Goal: Task Accomplishment & Management: Manage account settings

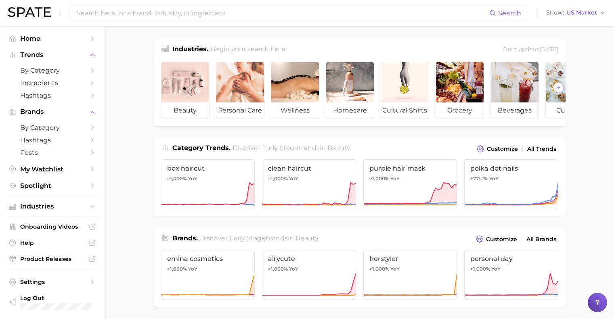
scroll to position [70, 0]
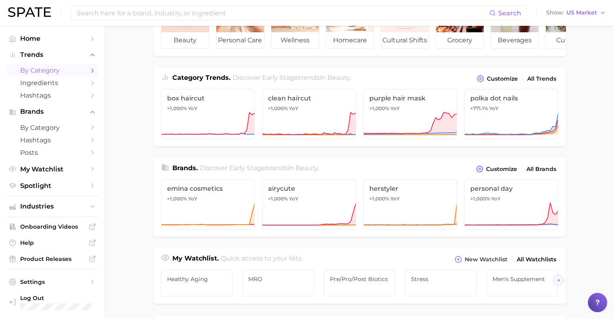
click at [47, 74] on span "by Category" at bounding box center [52, 71] width 65 height 8
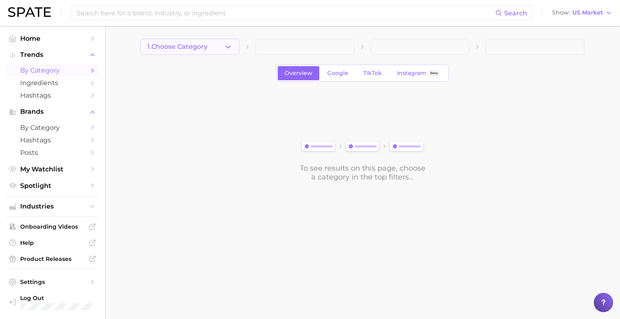
click at [219, 52] on button "1. Choose Category" at bounding box center [189, 47] width 99 height 16
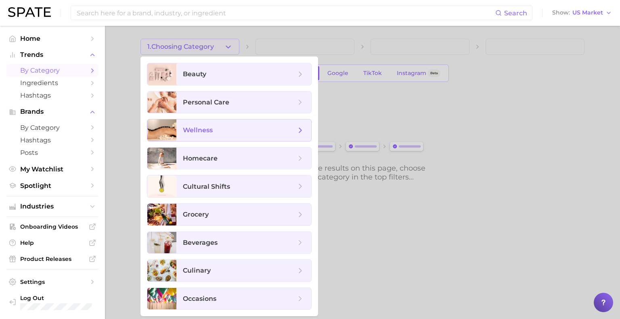
click at [211, 131] on span "wellness" at bounding box center [198, 130] width 30 height 8
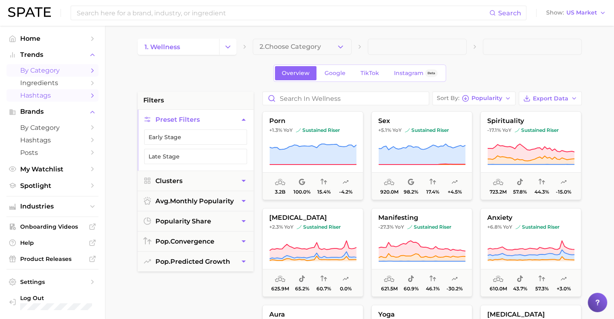
click at [92, 94] on polyline "Sidebar" at bounding box center [93, 96] width 2 height 4
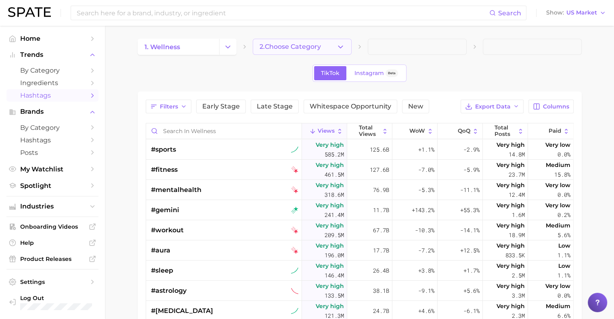
click at [305, 44] on span "2. Choose Category" at bounding box center [289, 46] width 61 height 7
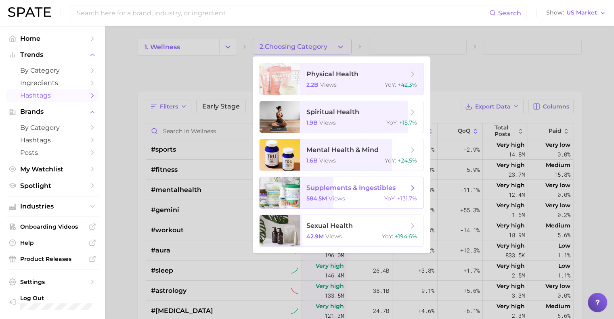
click at [291, 184] on div at bounding box center [279, 192] width 40 height 31
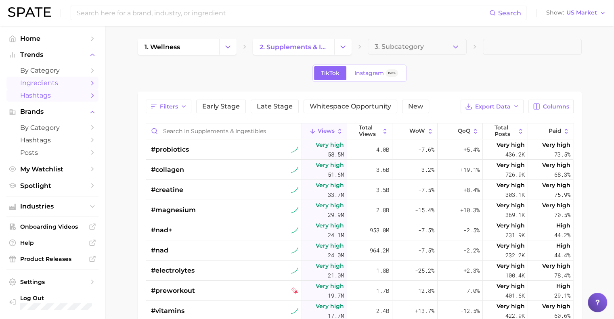
click at [47, 84] on span "Ingredients" at bounding box center [52, 83] width 65 height 8
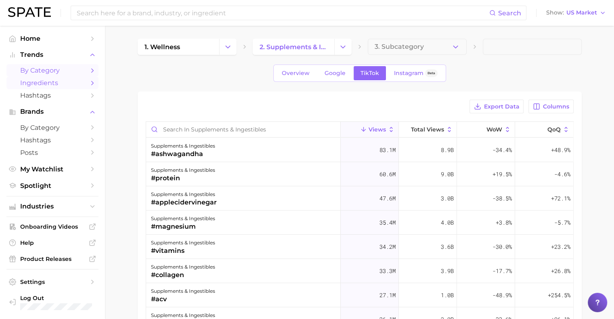
click at [45, 74] on span "by Category" at bounding box center [52, 71] width 65 height 8
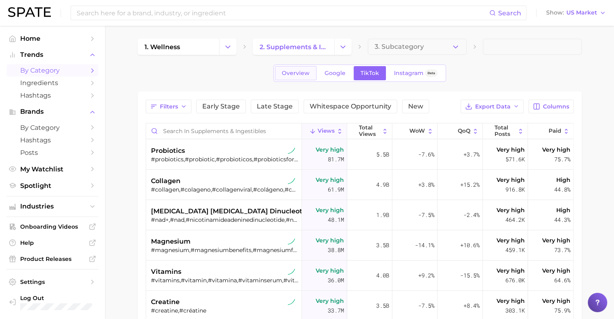
click at [286, 78] on link "Overview" at bounding box center [296, 73] width 42 height 14
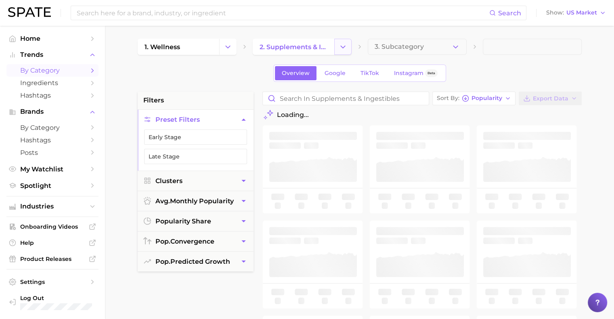
click at [347, 52] on button "Change Category" at bounding box center [342, 47] width 17 height 16
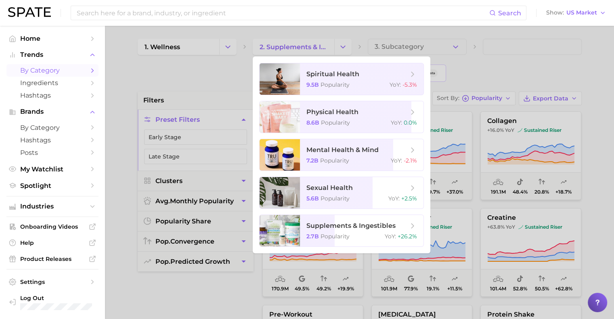
click at [346, 48] on div at bounding box center [307, 159] width 614 height 319
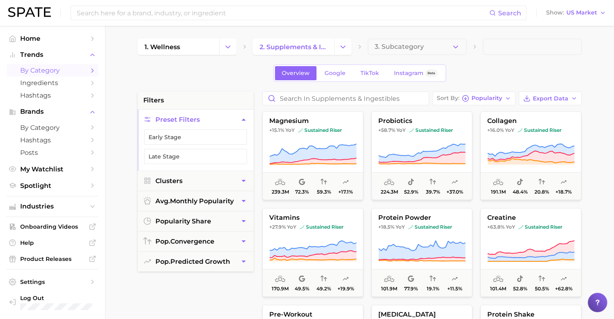
click at [443, 43] on button "3. Subcategory" at bounding box center [417, 47] width 99 height 16
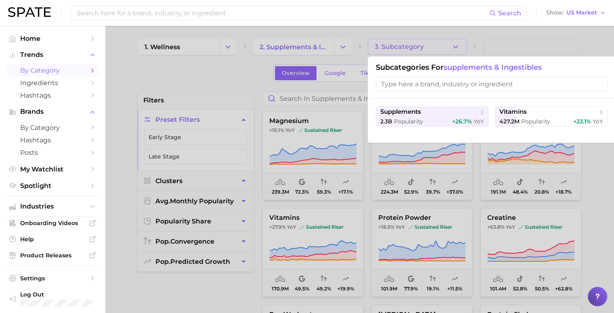
click at [443, 40] on div at bounding box center [307, 156] width 614 height 313
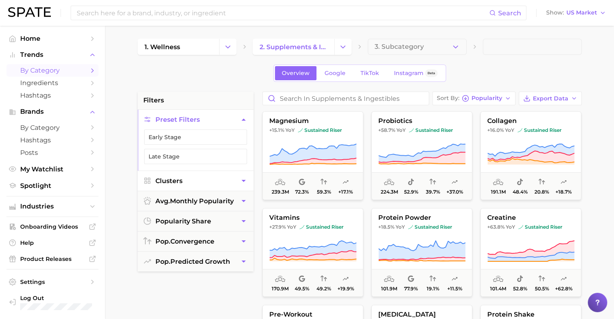
click at [205, 173] on button "Clusters" at bounding box center [196, 181] width 116 height 20
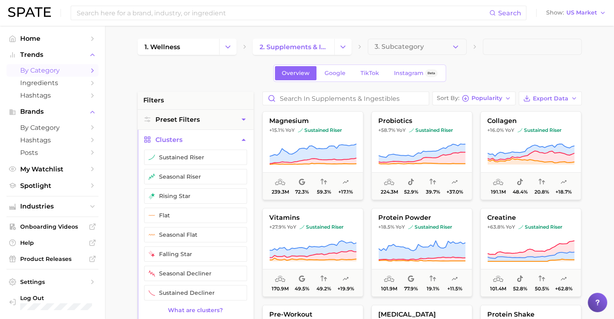
click at [207, 142] on button "Clusters" at bounding box center [196, 140] width 116 height 20
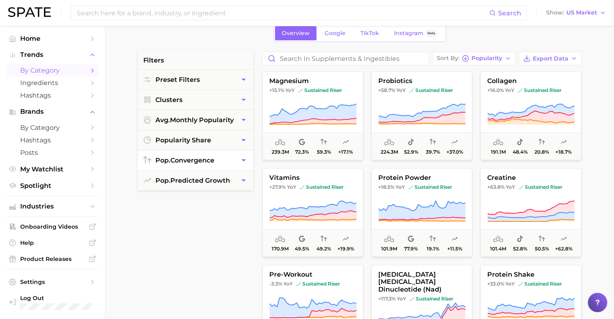
scroll to position [40, 0]
click at [58, 188] on span "Spotlight" at bounding box center [52, 186] width 65 height 8
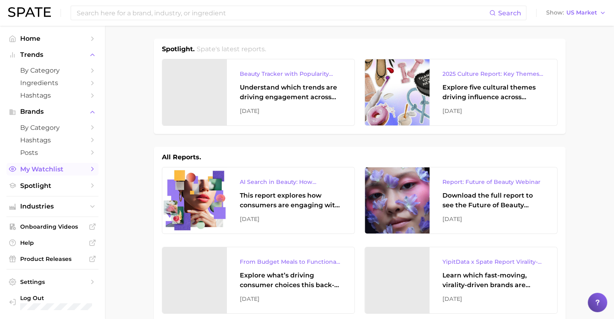
click at [51, 169] on span "My Watchlist" at bounding box center [52, 169] width 65 height 8
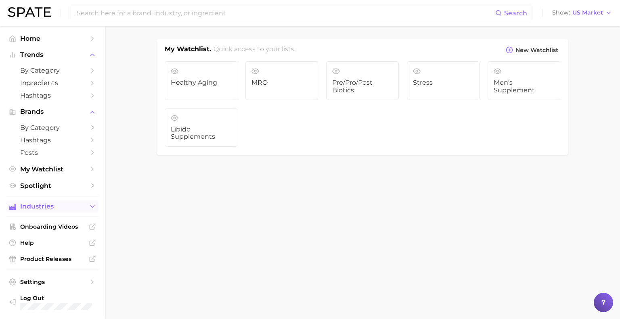
click at [59, 209] on span "Industries" at bounding box center [52, 206] width 65 height 7
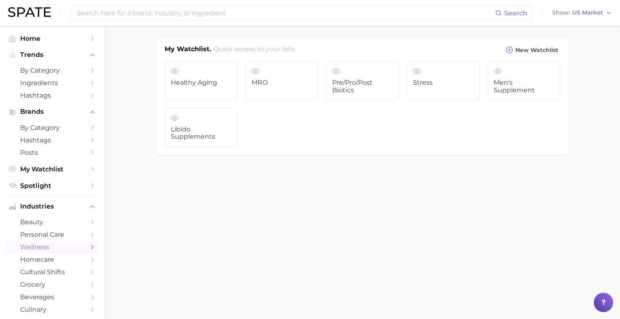
click at [47, 251] on span "wellness" at bounding box center [52, 247] width 65 height 8
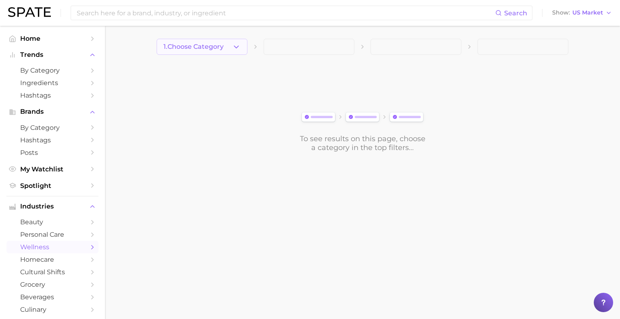
click at [228, 44] on button "1. Choose Category" at bounding box center [202, 47] width 91 height 16
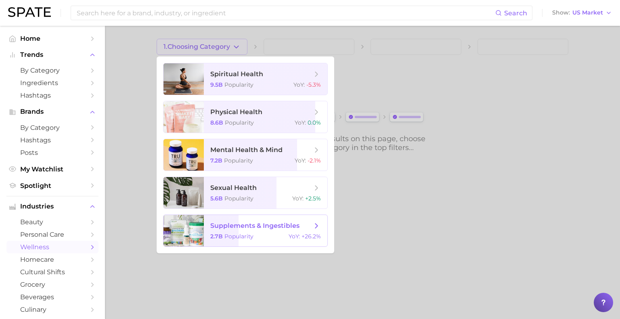
click at [244, 227] on span "supplements & ingestibles" at bounding box center [254, 226] width 89 height 8
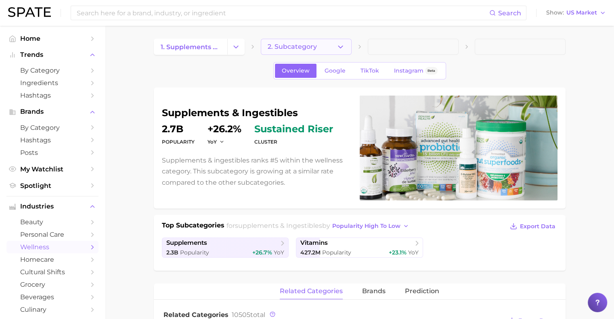
click at [310, 53] on button "2. Subcategory" at bounding box center [306, 47] width 91 height 16
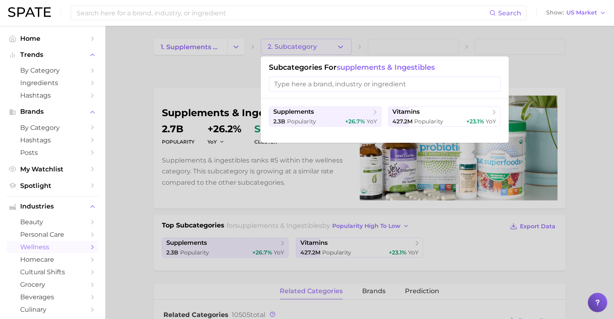
click at [310, 53] on div at bounding box center [307, 159] width 614 height 319
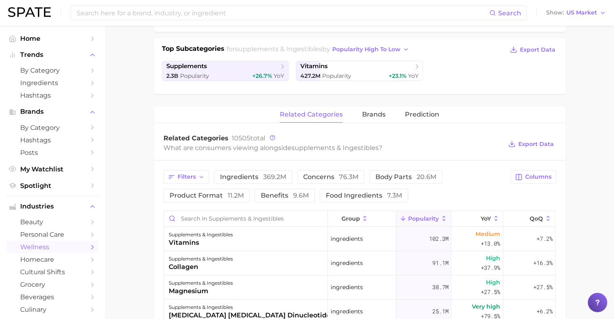
scroll to position [179, 0]
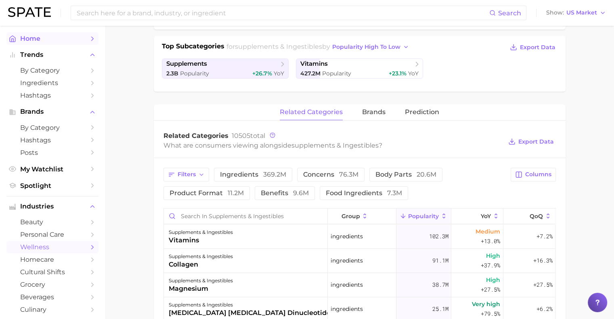
click at [36, 42] on span "Home" at bounding box center [52, 39] width 65 height 8
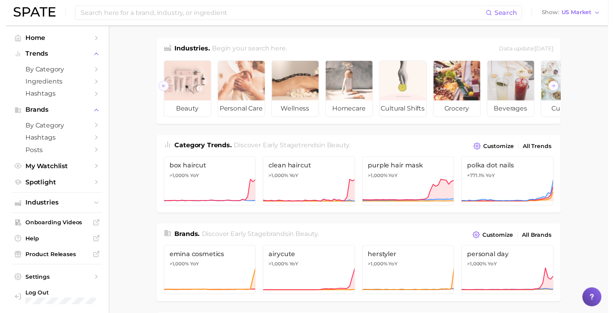
scroll to position [0, 90]
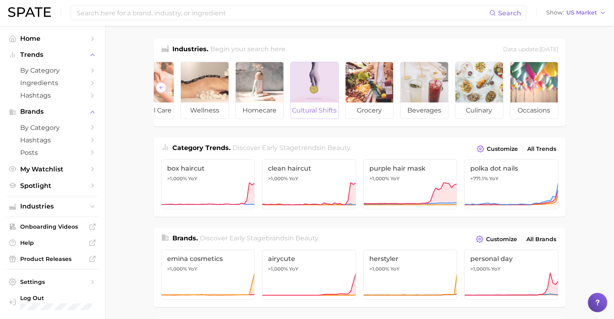
click at [314, 107] on span "cultural shifts" at bounding box center [314, 110] width 48 height 16
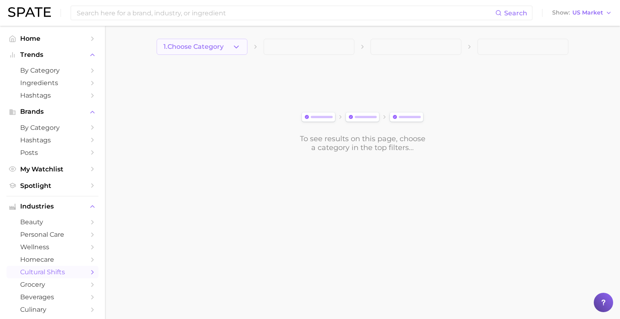
click at [228, 43] on button "1. Choose Category" at bounding box center [202, 47] width 91 height 16
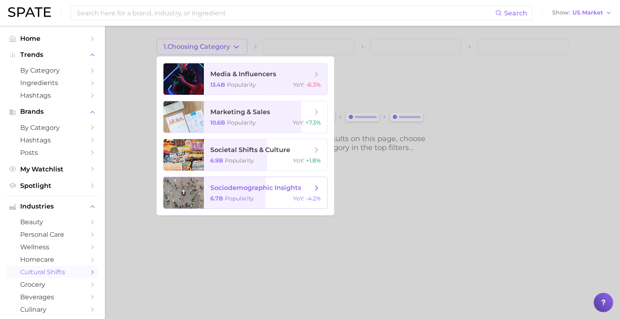
click at [278, 187] on span "sociodemographic insights" at bounding box center [255, 188] width 91 height 8
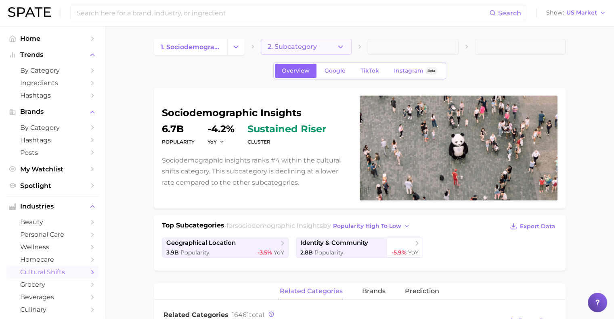
click at [328, 46] on button "2. Subcategory" at bounding box center [306, 47] width 91 height 16
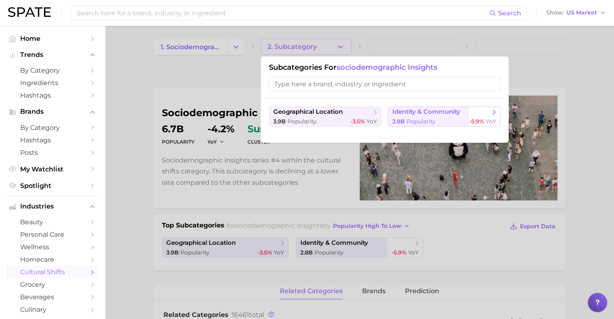
click at [432, 113] on span "identity & community" at bounding box center [426, 112] width 68 height 8
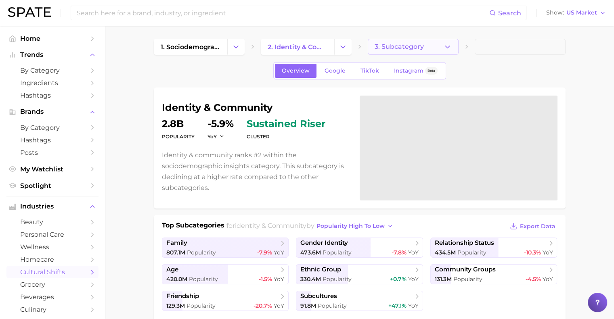
click at [393, 49] on span "3. Subcategory" at bounding box center [398, 46] width 49 height 7
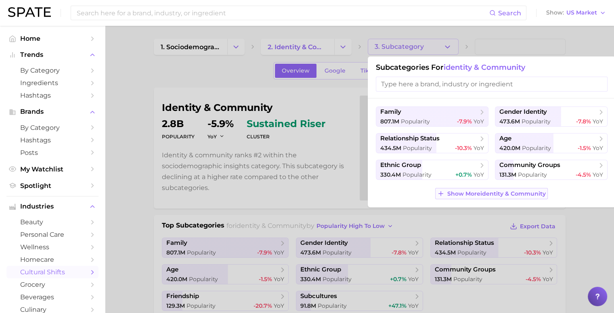
click at [451, 192] on span "Show More identity & community" at bounding box center [496, 193] width 98 height 7
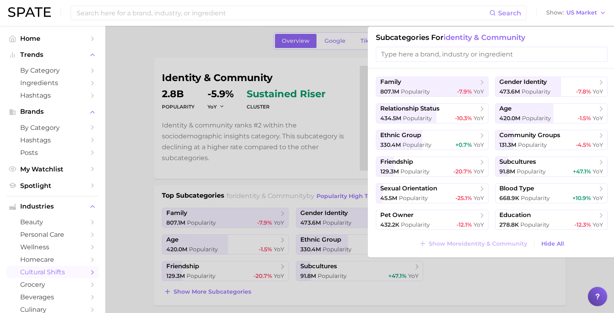
scroll to position [29, 0]
click at [527, 81] on span "gender identity" at bounding box center [523, 83] width 48 height 8
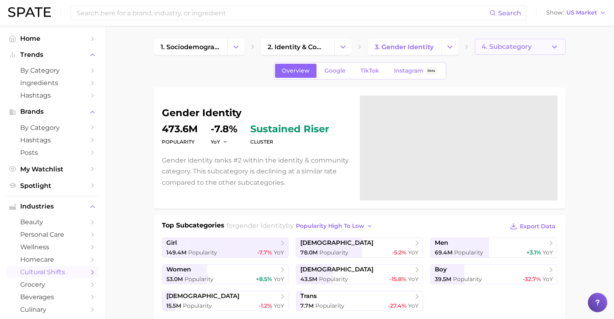
click at [517, 49] on span "4. Subcategory" at bounding box center [506, 46] width 50 height 7
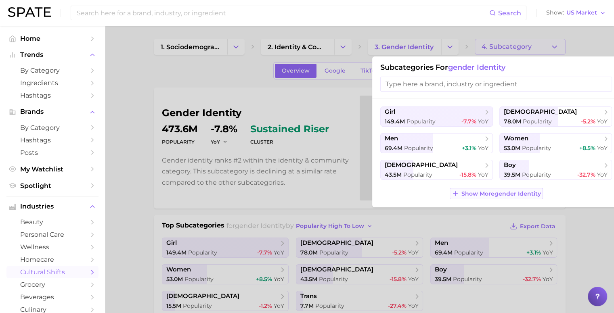
click at [507, 194] on span "Show More gender identity" at bounding box center [500, 193] width 79 height 7
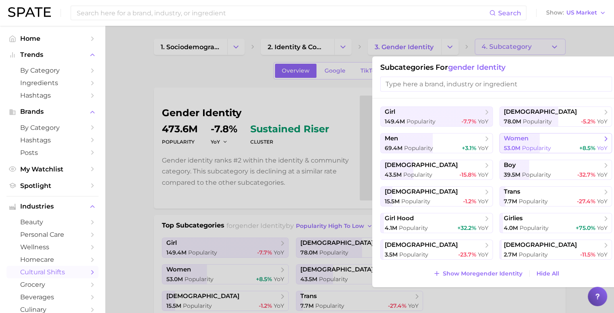
click at [520, 148] on span "53.0m" at bounding box center [511, 147] width 17 height 7
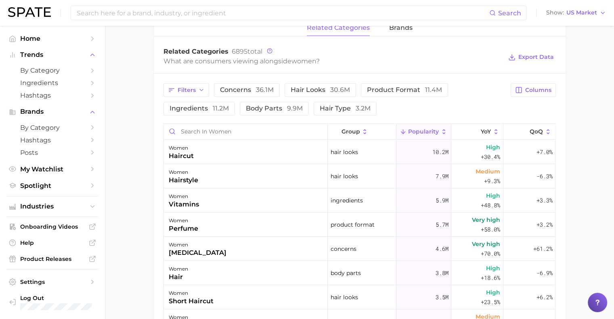
scroll to position [381, 0]
click at [209, 127] on input "Search in women" at bounding box center [245, 130] width 163 height 15
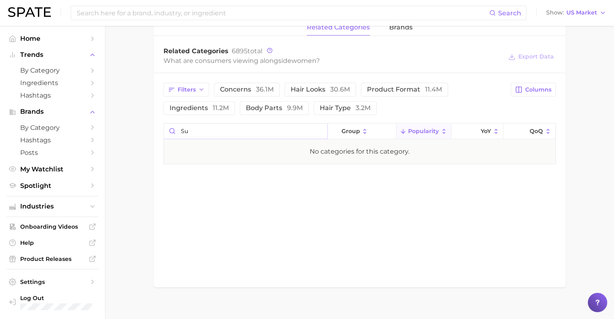
type input "s"
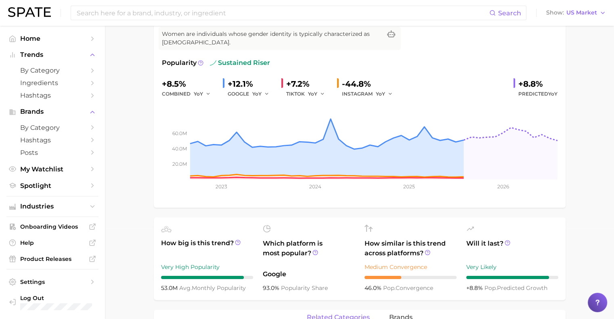
scroll to position [0, 0]
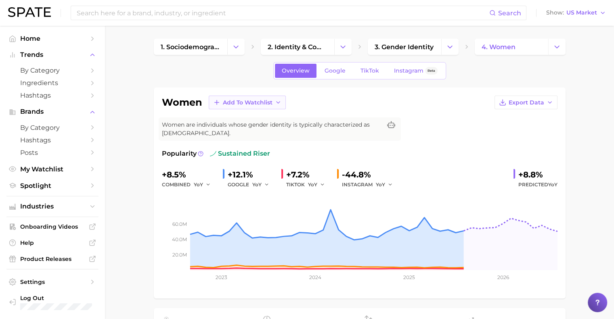
click at [245, 101] on span "Add to Watchlist" at bounding box center [248, 102] width 50 height 7
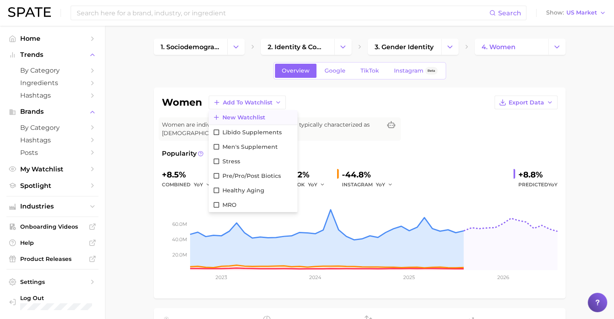
click at [245, 118] on span "New Watchlist" at bounding box center [243, 117] width 43 height 7
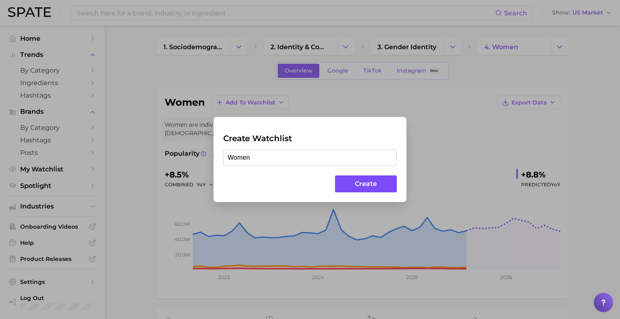
type input "Women"
click at [361, 185] on button "Create" at bounding box center [366, 183] width 62 height 17
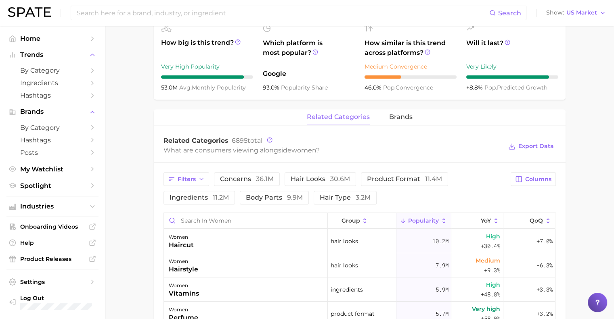
scroll to position [288, 0]
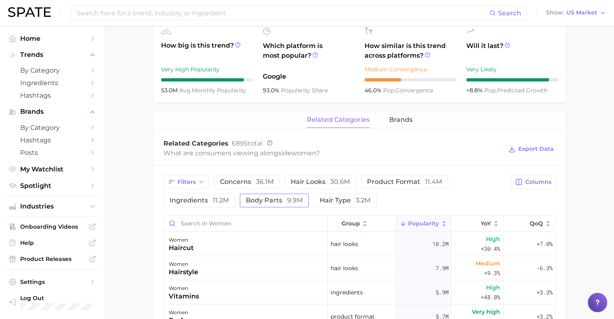
click at [274, 197] on span "body parts 9.9m" at bounding box center [274, 200] width 57 height 6
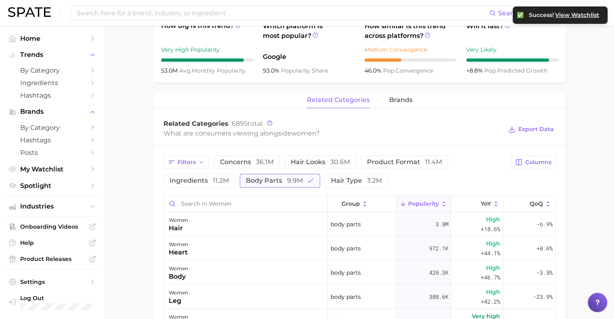
scroll to position [306, 0]
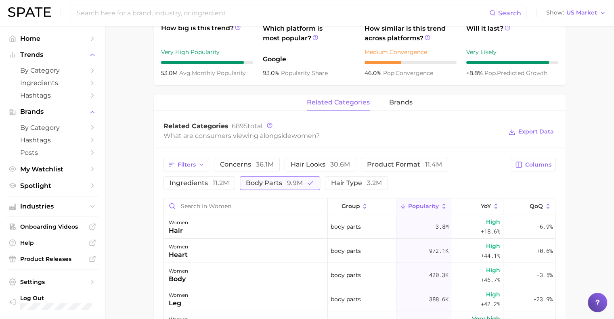
click at [276, 180] on span "body parts 9.9m" at bounding box center [274, 183] width 57 height 6
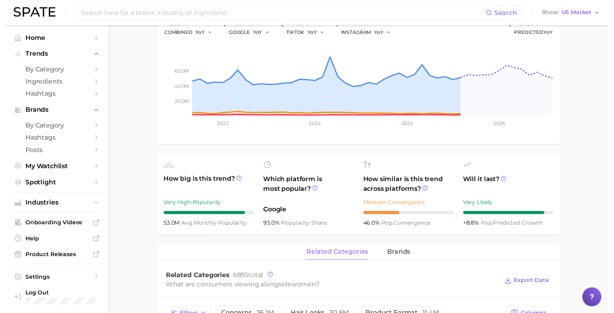
scroll to position [0, 0]
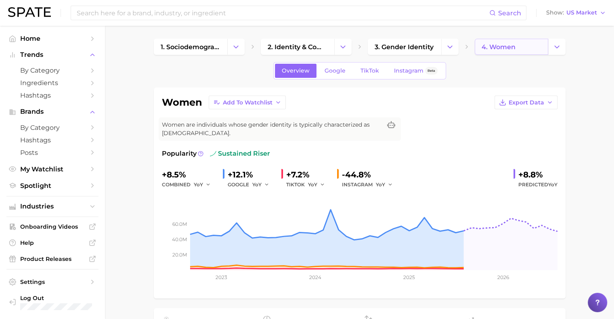
click at [545, 47] on link "4. women" at bounding box center [510, 47] width 73 height 16
click at [563, 46] on button "Change Category" at bounding box center [556, 47] width 17 height 16
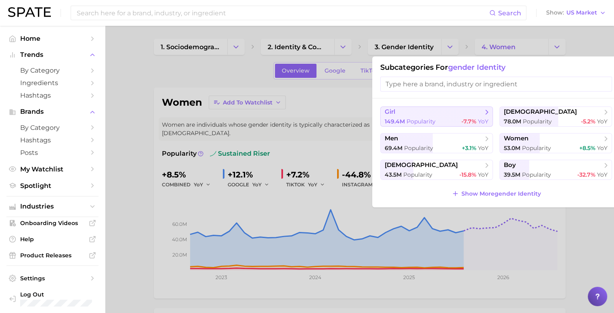
click at [466, 123] on span "-7.7%" at bounding box center [468, 121] width 15 height 7
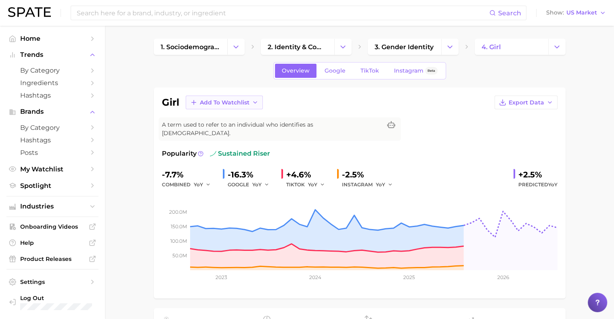
click at [239, 104] on span "Add to Watchlist" at bounding box center [225, 102] width 50 height 7
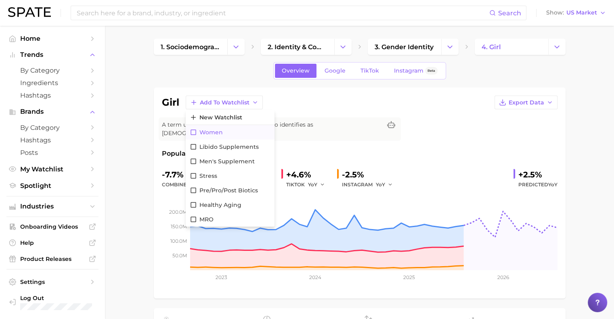
click at [242, 132] on button "Women" at bounding box center [230, 132] width 89 height 15
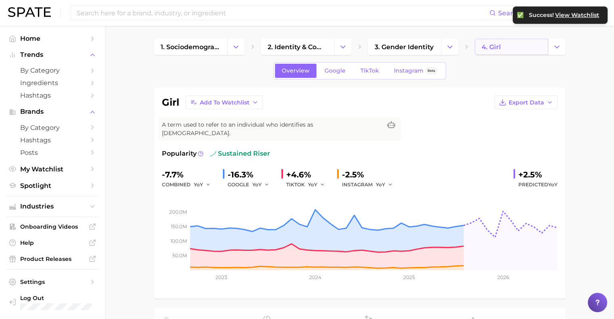
click at [530, 45] on link "4. girl" at bounding box center [510, 47] width 73 height 16
click at [564, 50] on button "Change Category" at bounding box center [556, 47] width 17 height 16
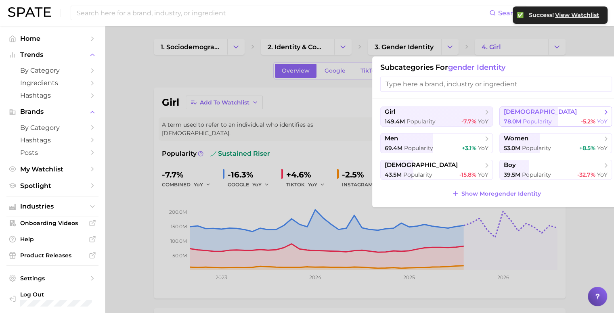
click at [543, 114] on span "[DEMOGRAPHIC_DATA]" at bounding box center [552, 112] width 98 height 8
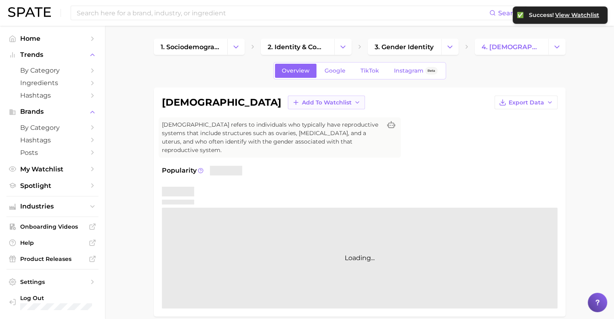
click at [302, 99] on span "Add to Watchlist" at bounding box center [327, 102] width 50 height 7
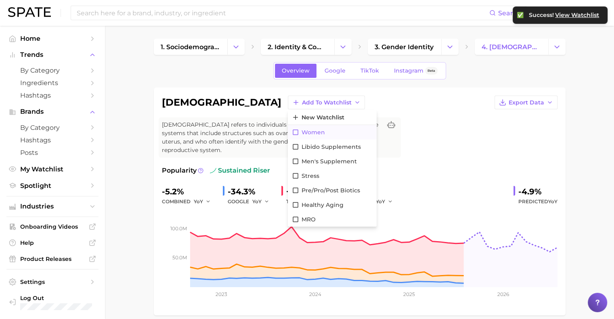
click at [288, 134] on button "Women" at bounding box center [332, 132] width 89 height 15
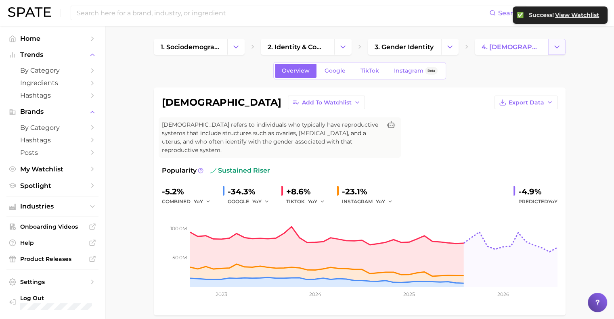
click at [558, 52] on button "Change Category" at bounding box center [556, 47] width 17 height 16
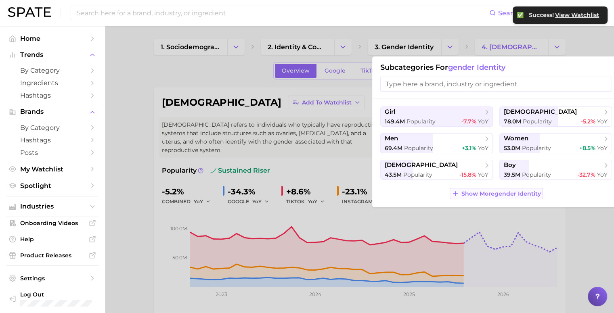
click at [527, 195] on span "Show More gender identity" at bounding box center [500, 193] width 79 height 7
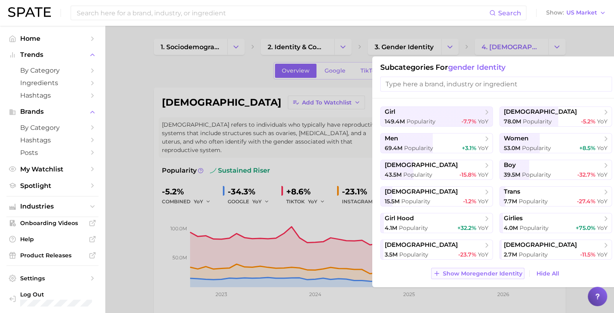
click at [491, 274] on span "Show More gender identity" at bounding box center [482, 273] width 79 height 7
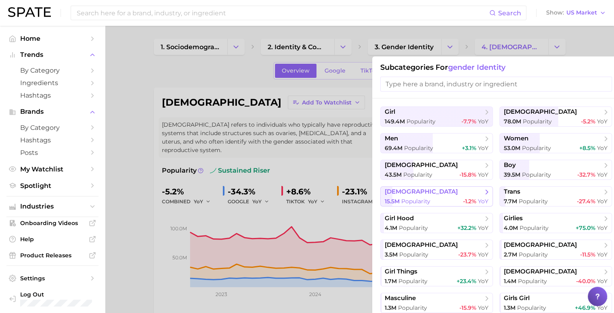
click at [443, 197] on button "[DEMOGRAPHIC_DATA] 15.5m Popularity -1.2% YoY" at bounding box center [436, 196] width 113 height 20
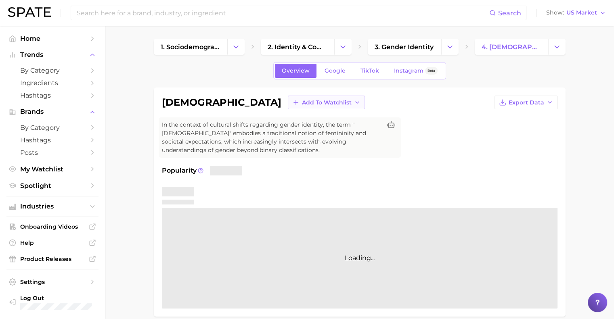
click at [302, 105] on span "Add to Watchlist" at bounding box center [327, 102] width 50 height 7
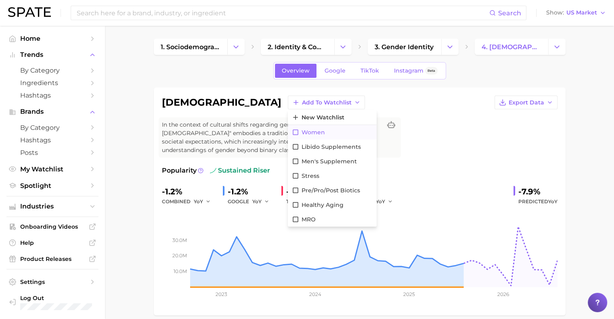
click at [288, 133] on button "Women" at bounding box center [332, 132] width 89 height 15
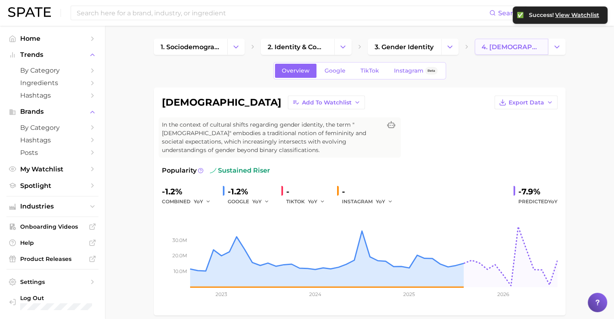
click at [547, 53] on link "4. [DEMOGRAPHIC_DATA]" at bounding box center [510, 47] width 73 height 16
click at [555, 52] on button "Change Category" at bounding box center [556, 47] width 17 height 16
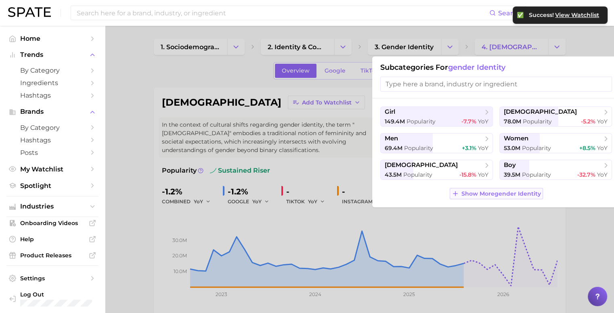
click at [468, 196] on span "Show More gender identity" at bounding box center [500, 193] width 79 height 7
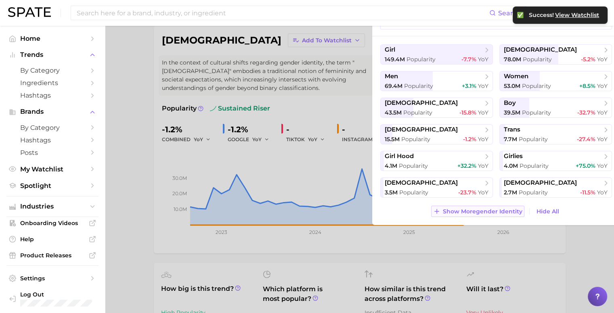
scroll to position [64, 0]
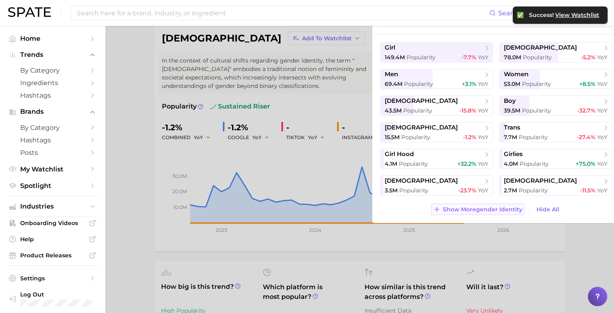
click at [487, 209] on span "Show More gender identity" at bounding box center [482, 209] width 79 height 7
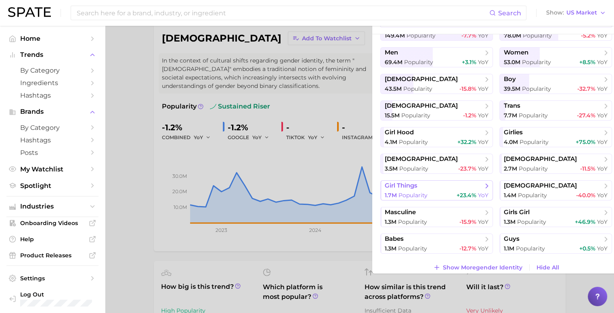
scroll to position [29, 0]
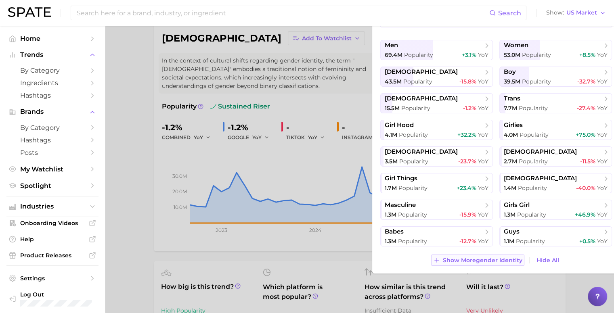
click at [489, 258] on span "Show More gender identity" at bounding box center [482, 260] width 79 height 7
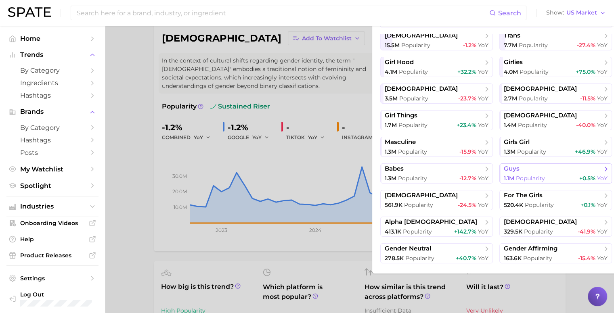
scroll to position [93, 0]
click at [470, 118] on span "girl things" at bounding box center [433, 115] width 98 height 8
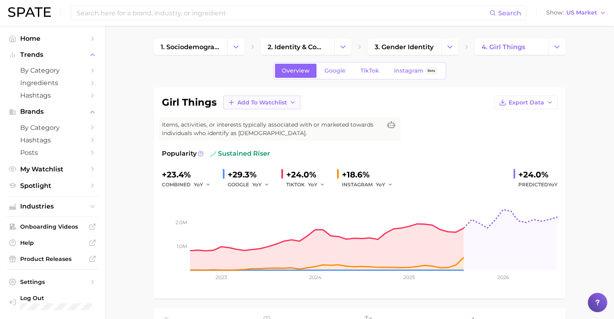
click at [245, 97] on button "Add to Watchlist" at bounding box center [261, 103] width 77 height 14
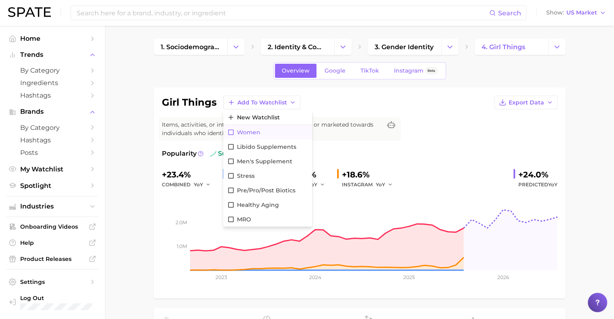
click at [268, 131] on button "Women" at bounding box center [267, 132] width 89 height 15
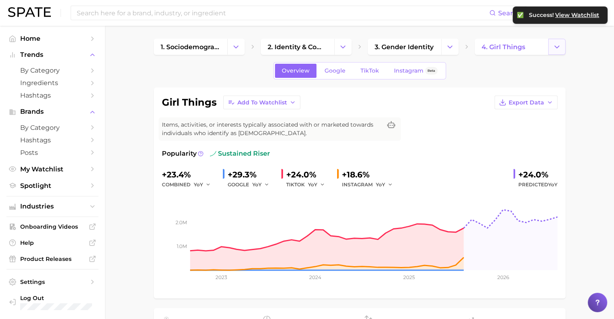
click at [559, 48] on icon "Change Category" at bounding box center [556, 47] width 8 height 8
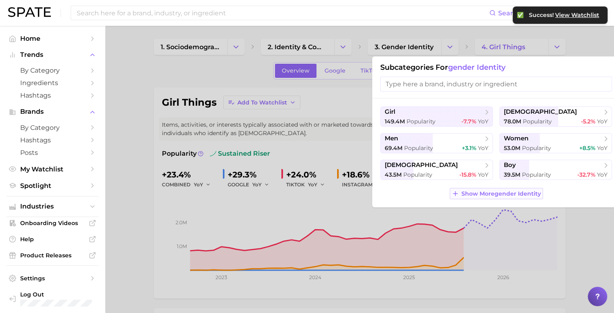
click at [512, 192] on span "Show More gender identity" at bounding box center [500, 193] width 79 height 7
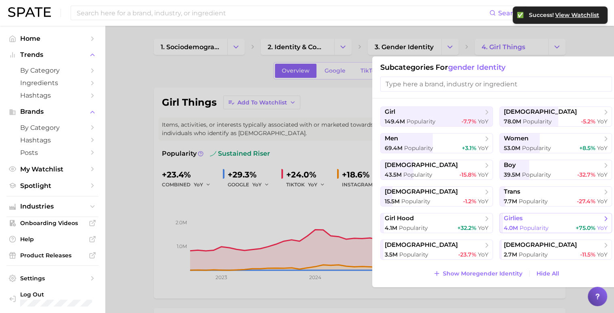
click at [545, 226] on span "Popularity" at bounding box center [533, 227] width 29 height 7
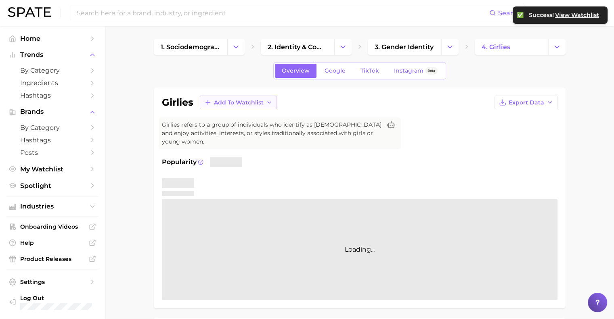
click at [243, 103] on span "Add to Watchlist" at bounding box center [239, 102] width 50 height 7
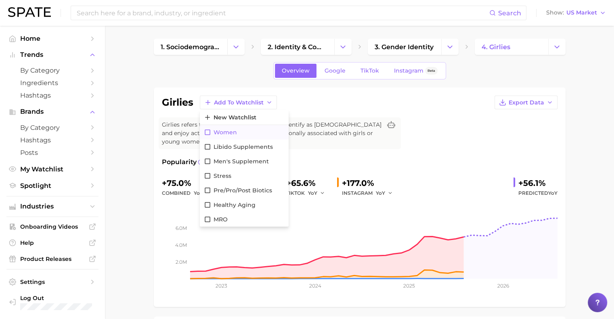
click at [246, 130] on button "Women" at bounding box center [244, 132] width 89 height 15
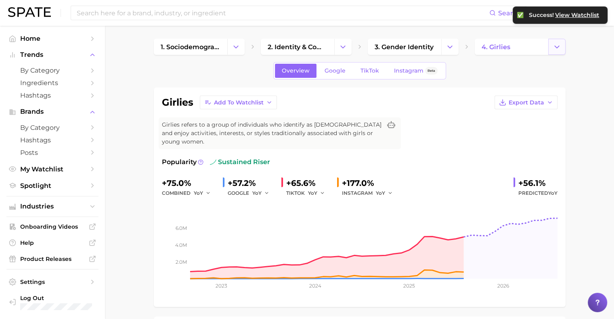
click at [563, 49] on button "Change Category" at bounding box center [556, 47] width 17 height 16
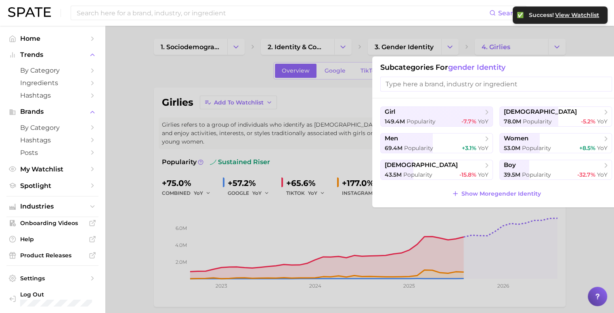
click at [514, 188] on div "girl [DEMOGRAPHIC_DATA].4m Popularity -7.7% YoY [DEMOGRAPHIC_DATA] 78.0m Popula…" at bounding box center [496, 152] width 248 height 109
click at [515, 189] on button "Show More gender identity" at bounding box center [495, 193] width 93 height 11
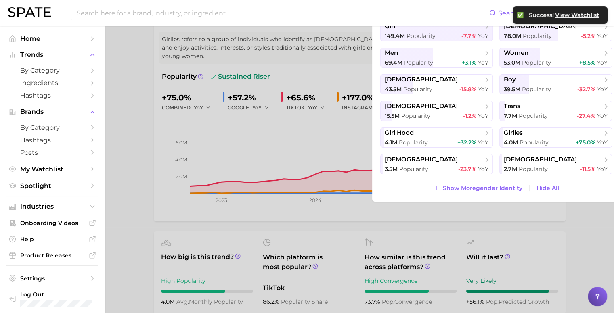
scroll to position [86, 0]
click at [499, 190] on span "Show More gender identity" at bounding box center [482, 187] width 79 height 7
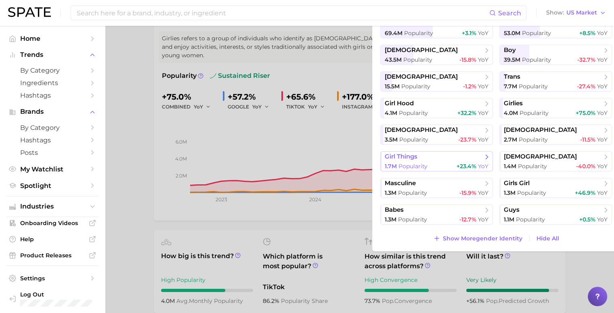
scroll to position [29, 0]
click at [501, 240] on span "Show More gender identity" at bounding box center [482, 238] width 79 height 7
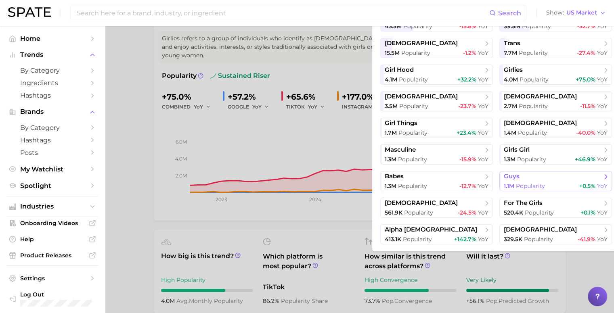
scroll to position [63, 0]
click at [524, 204] on span "for the girls" at bounding box center [522, 203] width 39 height 8
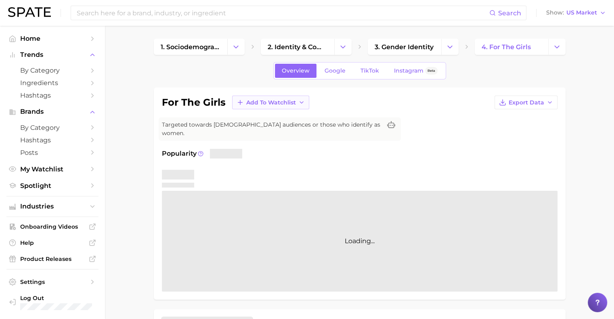
click at [246, 102] on span "Add to Watchlist" at bounding box center [271, 102] width 50 height 7
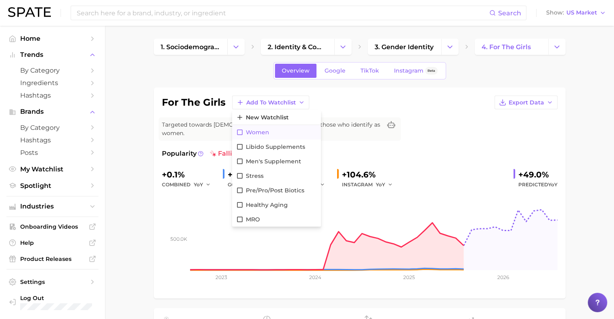
click at [264, 134] on span "Women" at bounding box center [257, 132] width 23 height 7
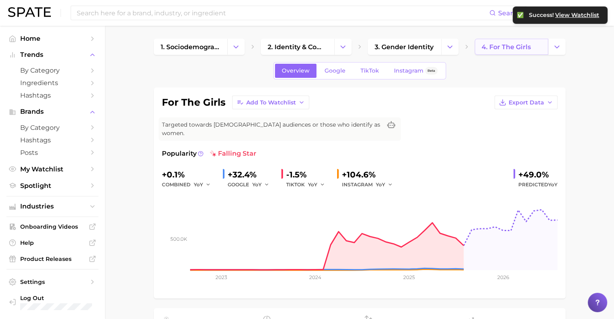
click at [530, 42] on link "4. for the girls" at bounding box center [510, 47] width 73 height 16
click at [558, 47] on icon "Change Category" at bounding box center [556, 47] width 8 height 8
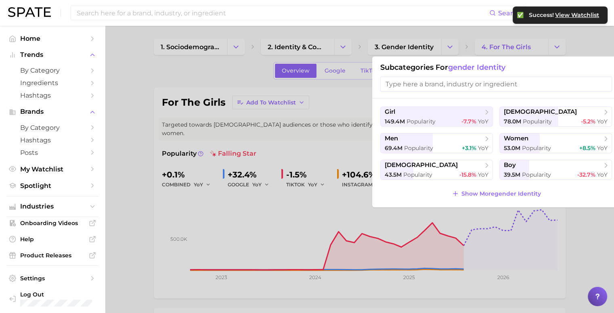
click at [495, 187] on div "girl [DEMOGRAPHIC_DATA].4m Popularity -7.7% YoY [DEMOGRAPHIC_DATA] 78.0m Popula…" at bounding box center [496, 152] width 248 height 109
click at [495, 195] on span "Show More gender identity" at bounding box center [500, 193] width 79 height 7
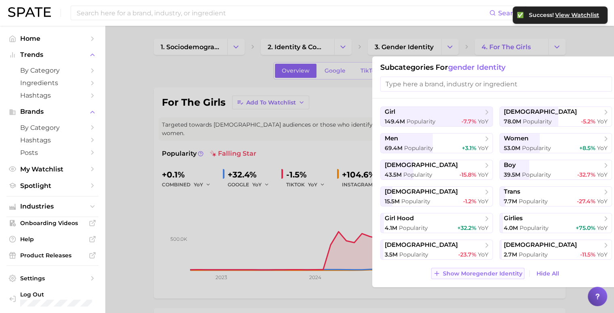
click at [498, 274] on span "Show More gender identity" at bounding box center [482, 273] width 79 height 7
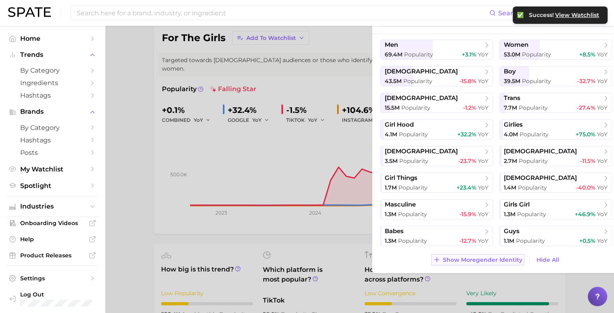
scroll to position [66, 0]
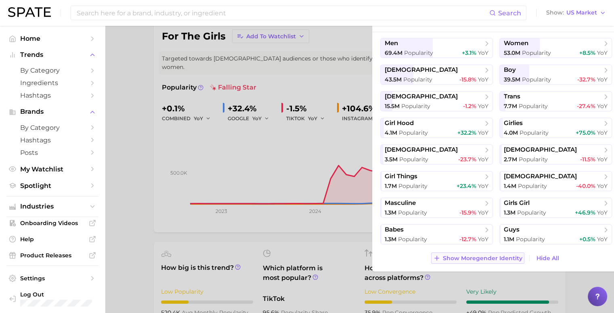
click at [484, 257] on span "Show More gender identity" at bounding box center [482, 258] width 79 height 7
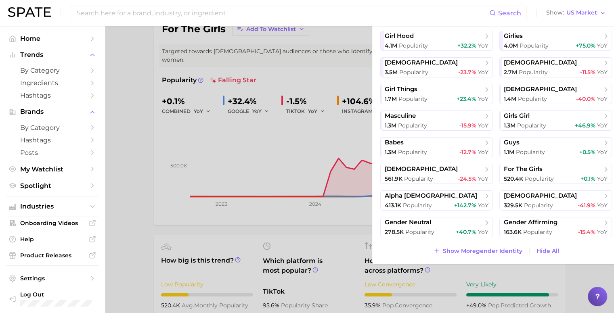
scroll to position [74, 0]
click at [483, 254] on button "Show More gender identity" at bounding box center [477, 250] width 93 height 11
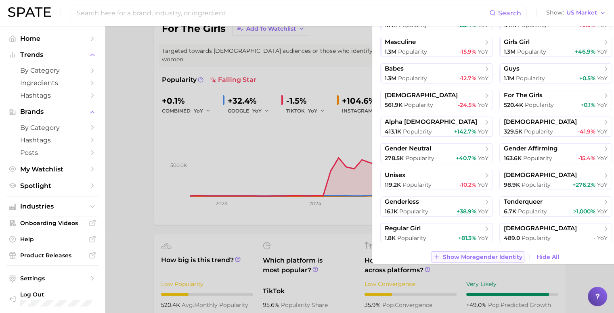
scroll to position [189, 0]
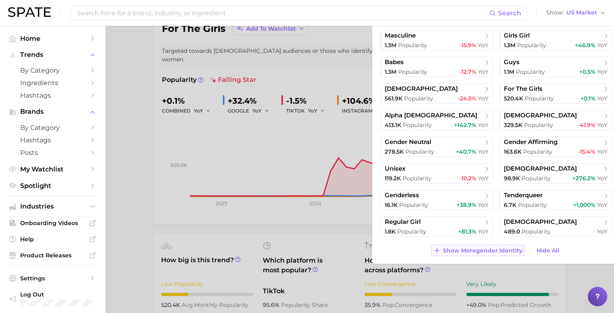
click at [482, 249] on span "Show More gender identity" at bounding box center [482, 250] width 79 height 7
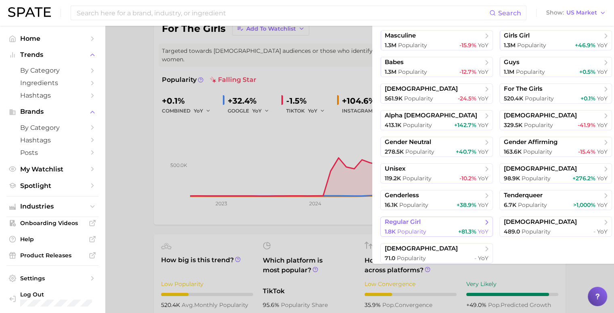
scroll to position [215, 0]
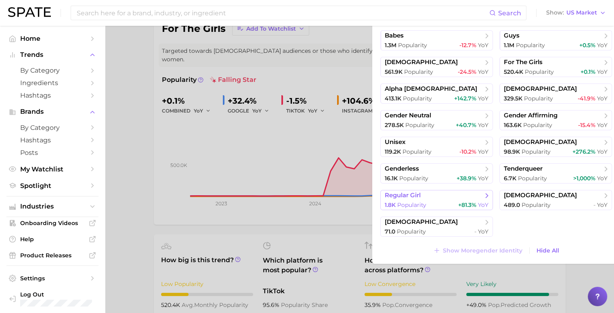
click at [451, 201] on div "1.8k Popularity +81.3% YoY" at bounding box center [436, 205] width 104 height 8
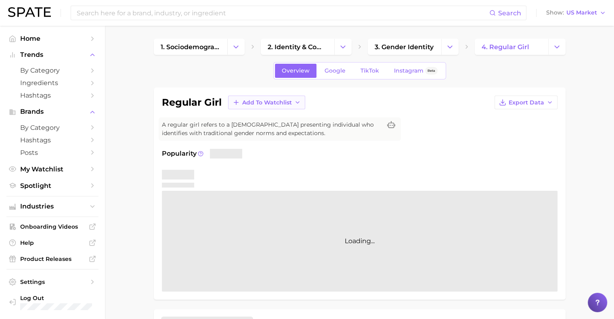
click at [250, 104] on span "Add to Watchlist" at bounding box center [267, 102] width 50 height 7
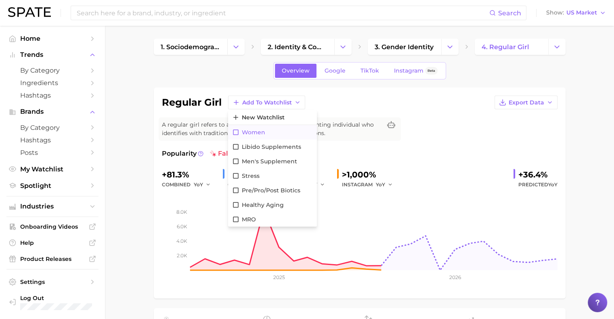
click at [254, 136] on button "Women" at bounding box center [272, 132] width 89 height 15
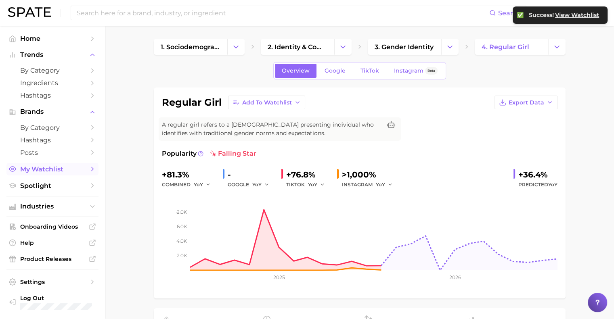
click at [48, 171] on span "My Watchlist" at bounding box center [52, 169] width 65 height 8
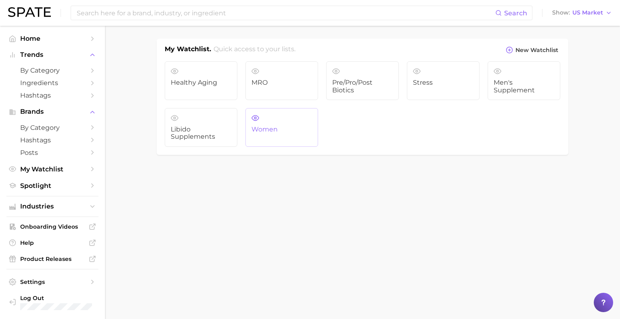
click at [294, 132] on span "Women" at bounding box center [281, 129] width 61 height 7
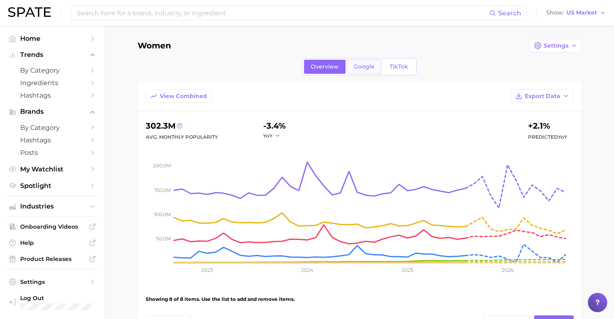
click at [360, 66] on span "Google" at bounding box center [363, 66] width 21 height 7
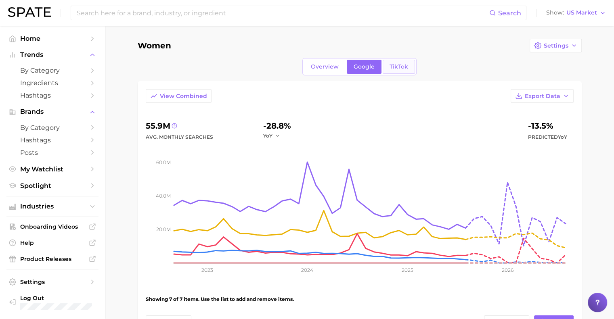
click at [400, 69] on span "TikTok" at bounding box center [398, 66] width 19 height 7
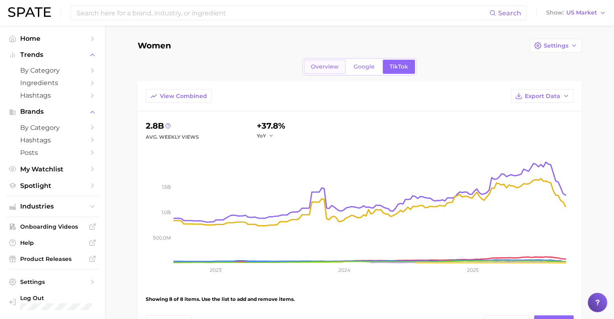
click at [332, 71] on link "Overview" at bounding box center [325, 67] width 42 height 14
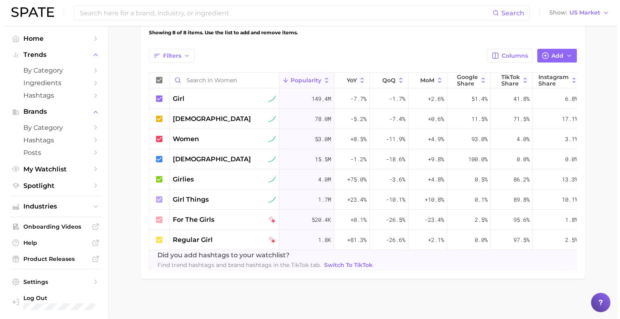
scroll to position [257, 0]
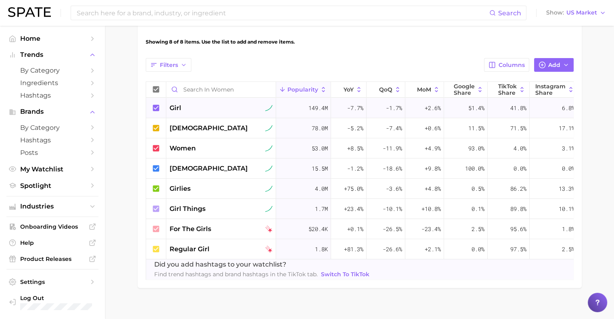
click at [200, 110] on div "girl" at bounding box center [220, 108] width 103 height 10
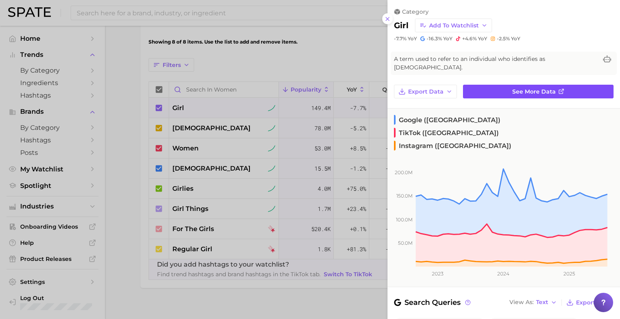
click at [522, 88] on span "See more data" at bounding box center [534, 91] width 44 height 7
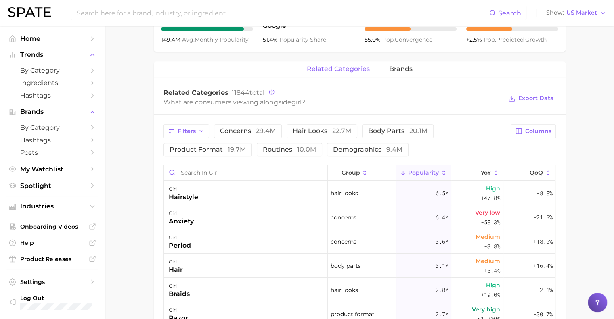
scroll to position [344, 0]
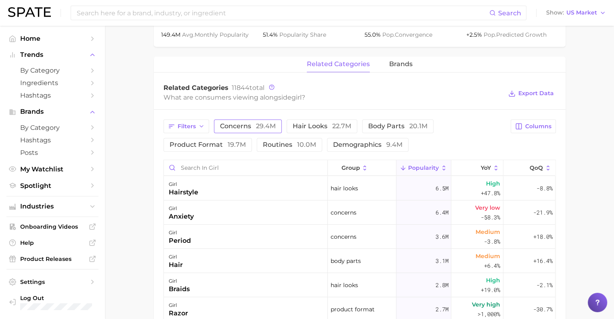
click at [221, 123] on span "concerns 29.4m" at bounding box center [248, 126] width 56 height 6
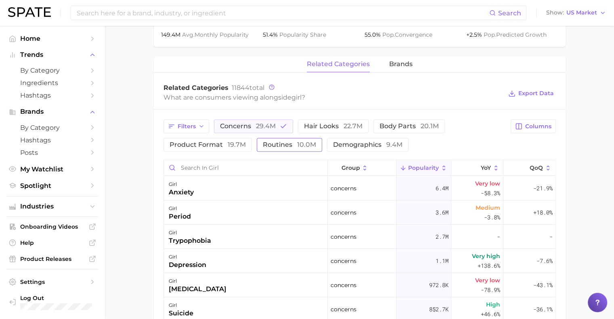
click at [282, 142] on span "routines 10.0m" at bounding box center [289, 145] width 53 height 6
click at [195, 123] on span "Filters" at bounding box center [186, 126] width 18 height 7
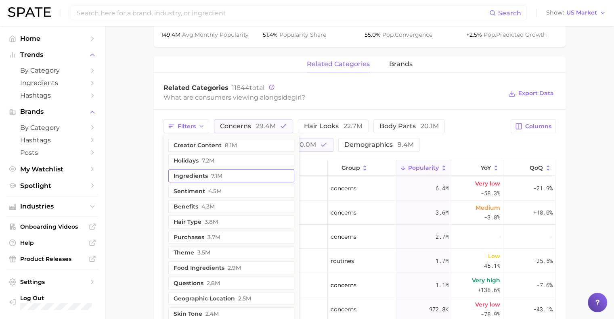
click at [202, 169] on button "ingredients 7.1m" at bounding box center [231, 175] width 126 height 13
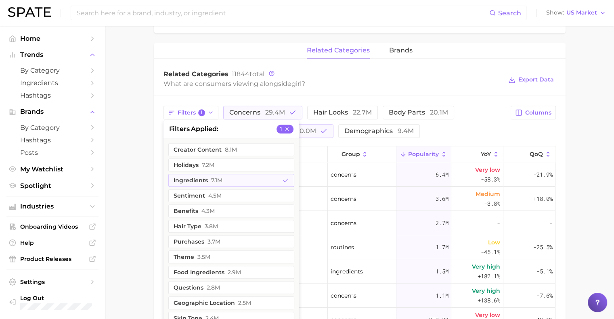
scroll to position [359, 0]
click at [212, 207] on span "4.3m" at bounding box center [207, 210] width 13 height 6
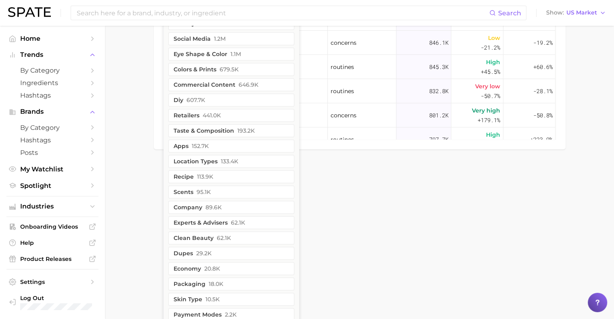
scroll to position [684, 0]
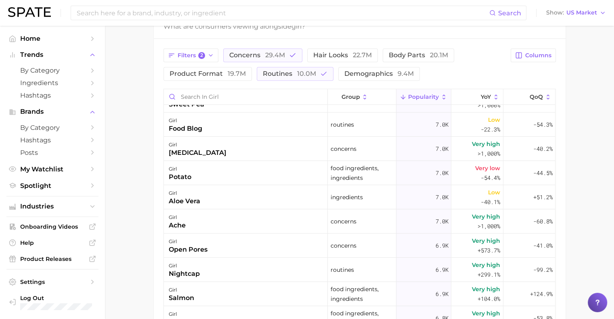
scroll to position [12437, 0]
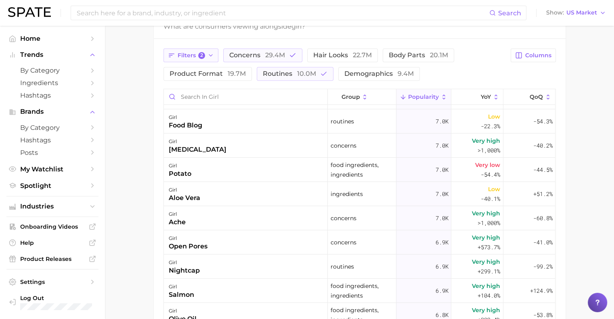
click at [205, 48] on button "Filters 2" at bounding box center [190, 55] width 55 height 14
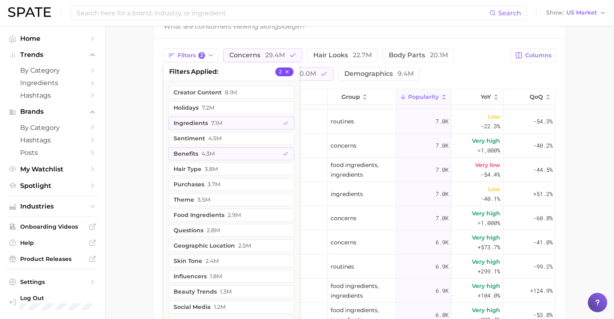
click at [290, 67] on button "2" at bounding box center [284, 71] width 18 height 9
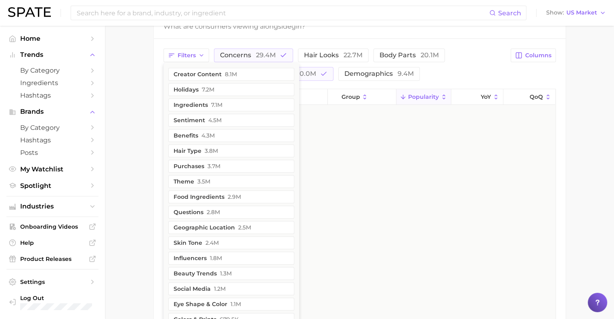
scroll to position [0, 0]
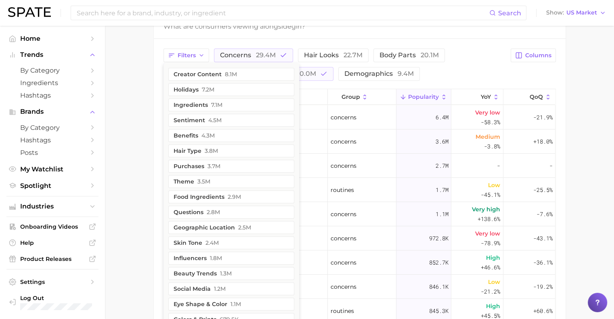
click at [266, 39] on div "Filters creator content 8.1m holidays 7.2m ingredients 7.1m sentiment 4.5m bene…" at bounding box center [359, 228] width 411 height 379
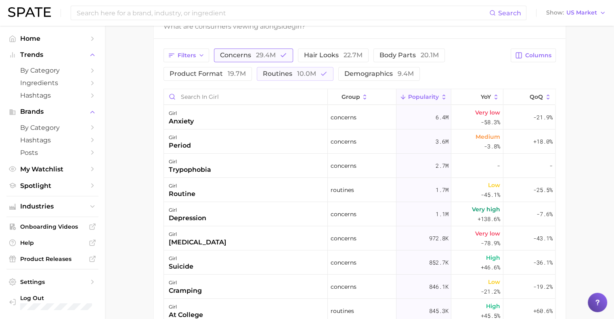
click at [284, 52] on icon "button" at bounding box center [283, 55] width 7 height 7
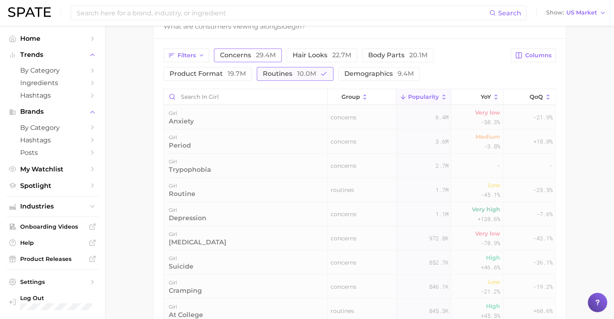
click at [294, 71] on span "routines 10.0m" at bounding box center [289, 74] width 53 height 6
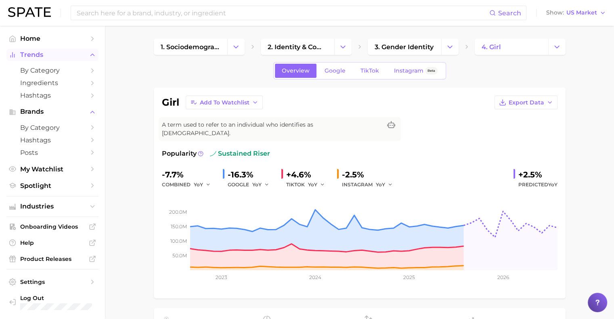
click at [42, 53] on span "Trends" at bounding box center [52, 54] width 65 height 7
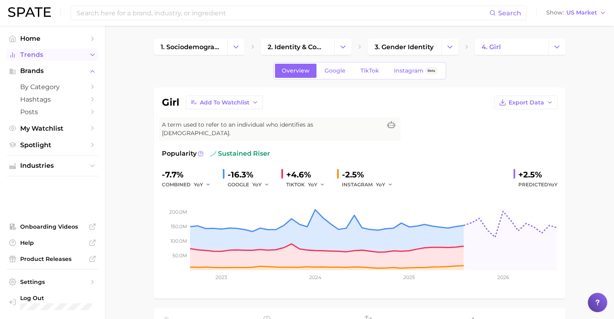
click at [41, 52] on span "Trends" at bounding box center [52, 54] width 65 height 7
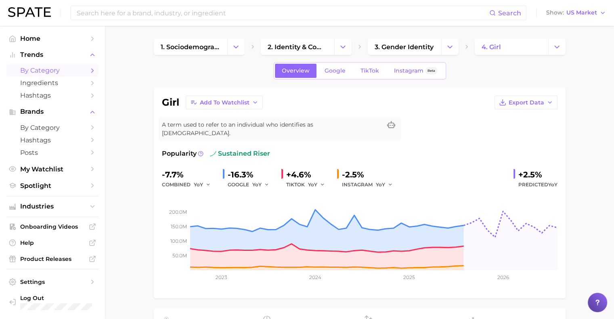
click at [43, 67] on span "by Category" at bounding box center [52, 71] width 65 height 8
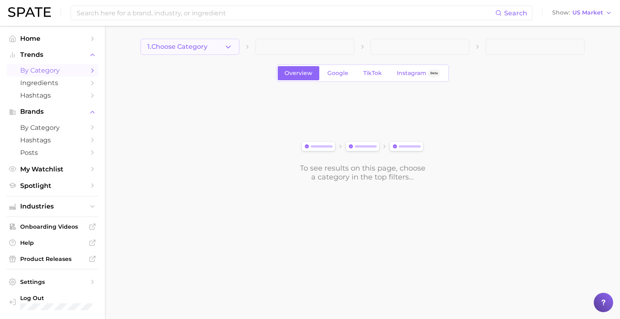
click at [185, 49] on span "1. Choose Category" at bounding box center [177, 46] width 60 height 7
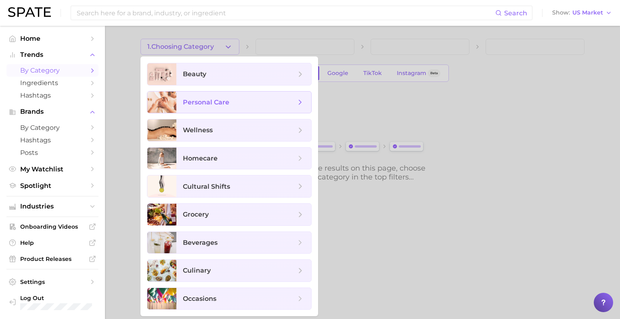
click at [206, 104] on span "personal care" at bounding box center [206, 102] width 46 height 8
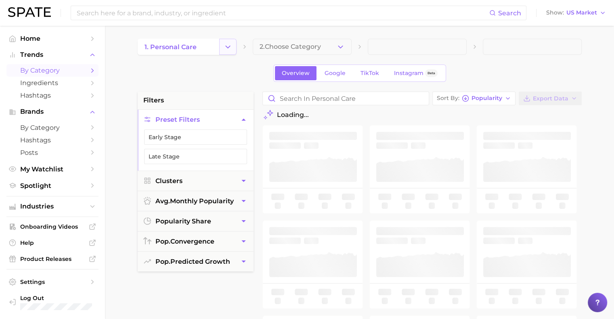
click at [224, 44] on icon "Change Category" at bounding box center [227, 47] width 8 height 8
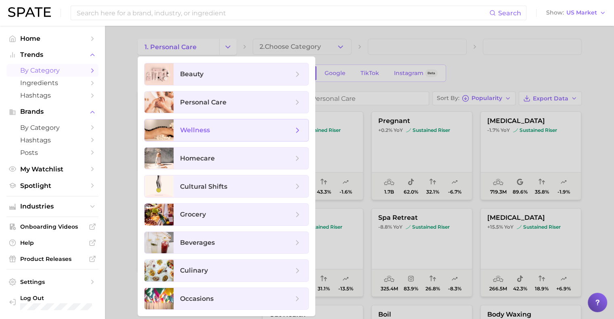
click at [204, 130] on span "wellness" at bounding box center [195, 130] width 30 height 8
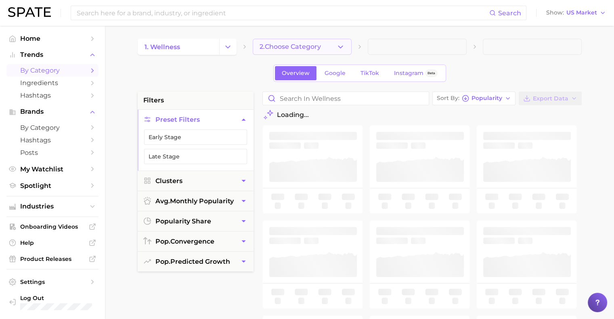
click at [316, 45] on span "2. Choose Category" at bounding box center [289, 46] width 61 height 7
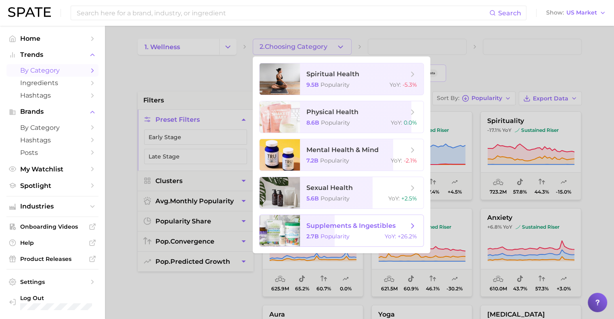
click at [309, 237] on span "2.7b" at bounding box center [312, 236] width 13 height 7
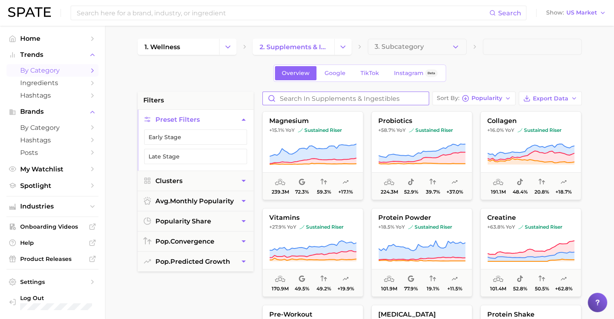
click at [326, 97] on input "Search in supplements & ingestibles" at bounding box center [346, 98] width 166 height 13
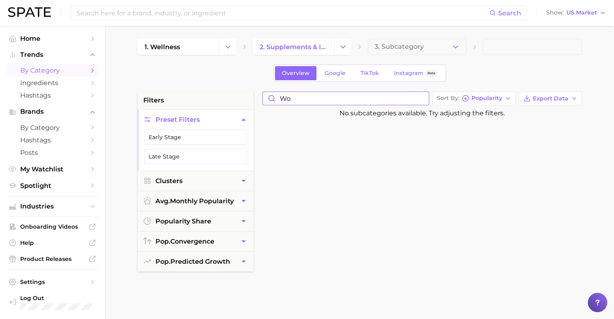
type input "w"
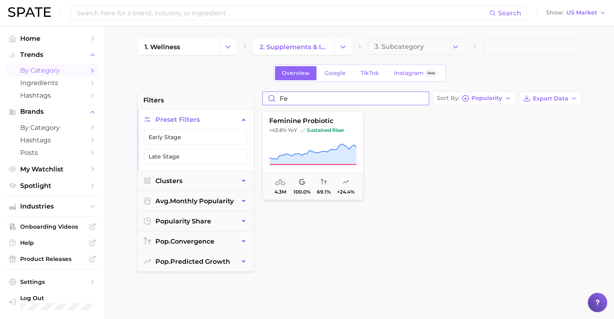
type input "f"
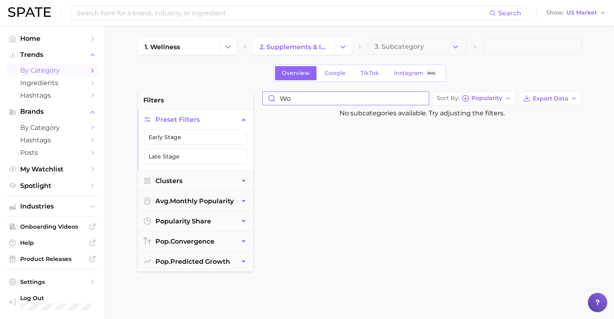
type input "w"
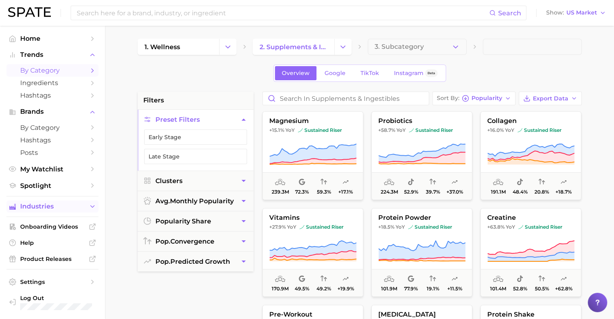
click at [48, 213] on button "Industries" at bounding box center [52, 206] width 92 height 12
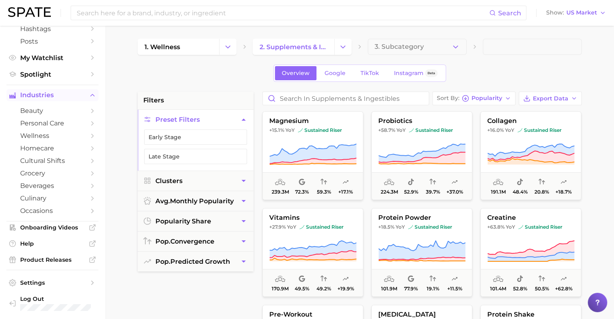
scroll to position [112, 0]
click at [47, 137] on span "wellness" at bounding box center [52, 136] width 65 height 8
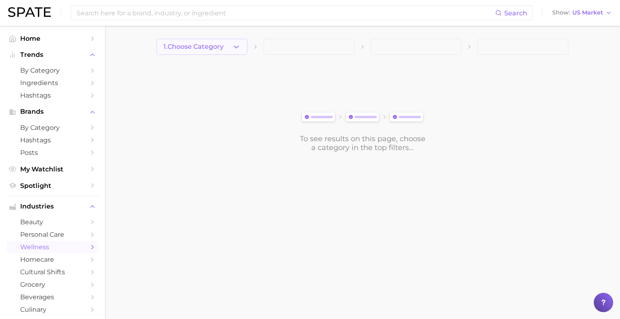
click at [233, 51] on button "1. Choose Category" at bounding box center [202, 47] width 91 height 16
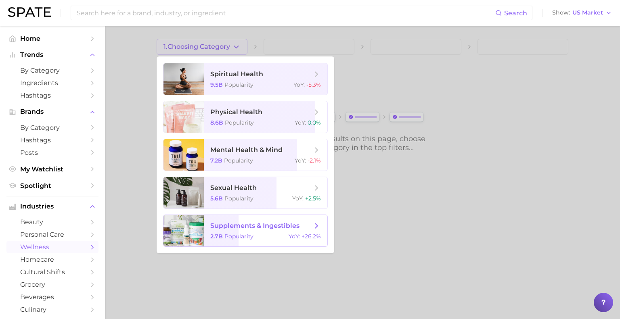
click at [233, 240] on span "supplements & ingestibles 2.7b Popularity YoY : +26.2%" at bounding box center [265, 230] width 123 height 31
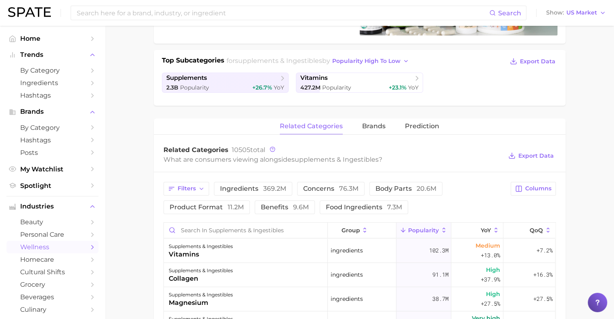
scroll to position [167, 0]
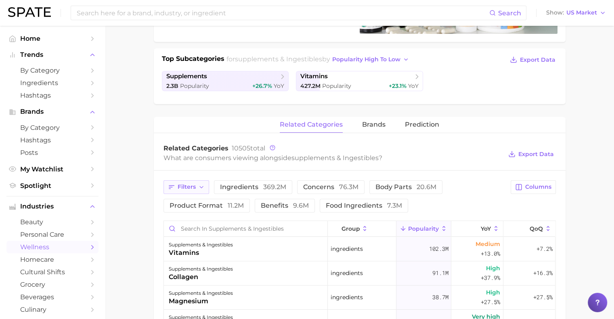
click at [200, 186] on polyline "button" at bounding box center [201, 187] width 3 height 2
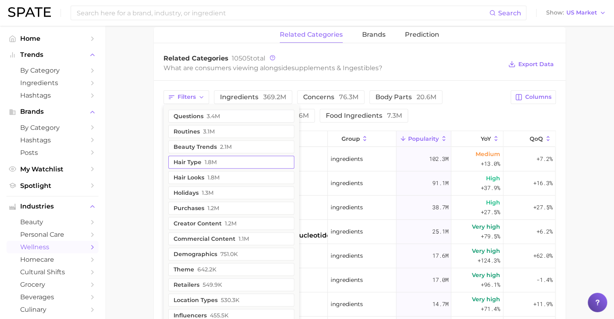
scroll to position [257, 0]
click at [198, 247] on button "demographics 751.0k" at bounding box center [231, 253] width 126 height 13
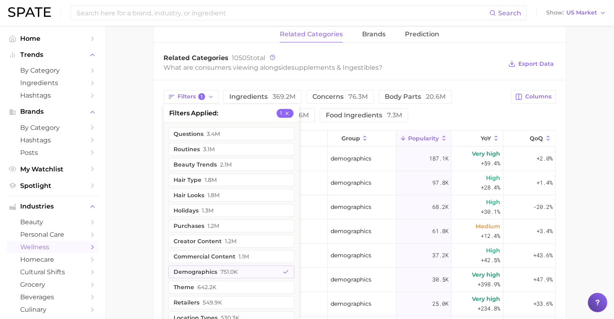
click at [136, 205] on main "1. supplements & ingestibles 2. Subcategory Overview Google TikTok Instagram Be…" at bounding box center [359, 134] width 509 height 731
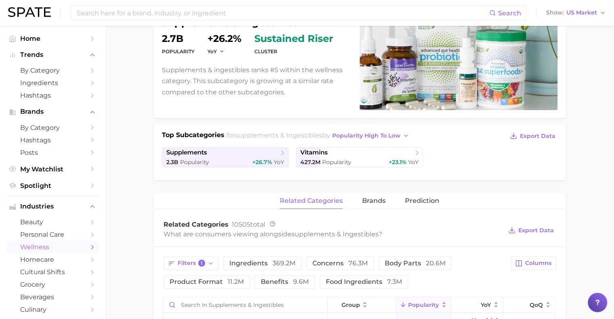
scroll to position [0, 0]
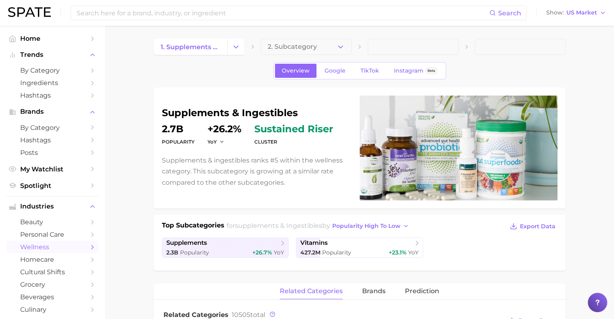
click at [159, 65] on div "Overview Google TikTok Instagram Beta" at bounding box center [359, 70] width 411 height 17
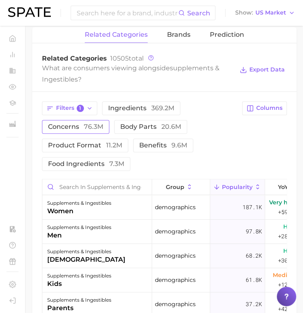
scroll to position [293, 0]
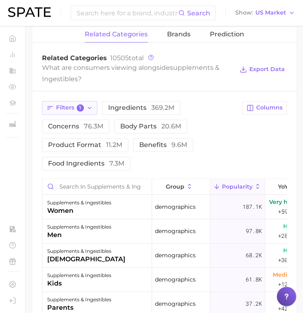
click at [77, 107] on span "1" at bounding box center [80, 107] width 7 height 7
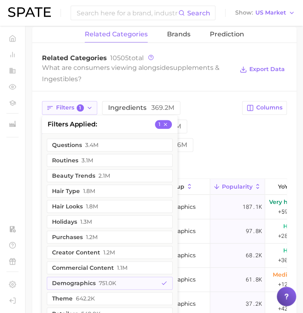
click at [77, 107] on span "1" at bounding box center [80, 107] width 7 height 7
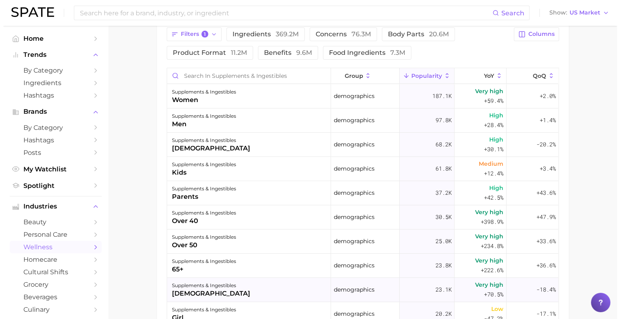
scroll to position [319, 0]
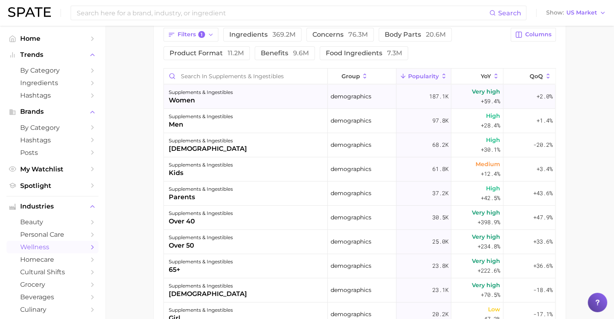
click at [261, 103] on div "supplements & ingestibles women" at bounding box center [246, 97] width 164 height 24
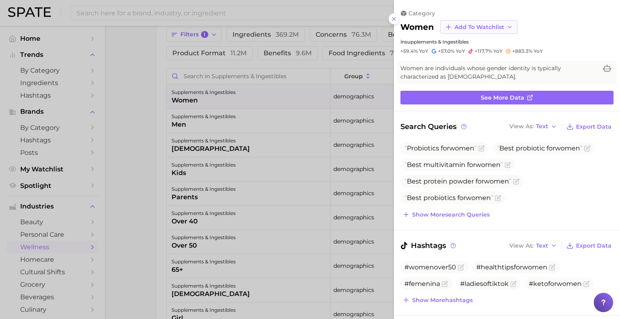
click at [460, 25] on span "Add to Watchlist" at bounding box center [479, 27] width 50 height 7
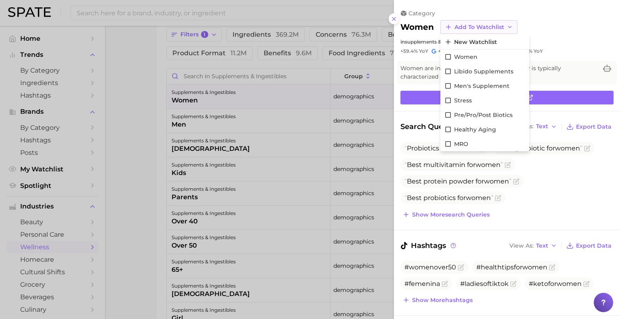
scroll to position [0, 0]
click at [459, 39] on span "New Watchlist" at bounding box center [475, 42] width 43 height 7
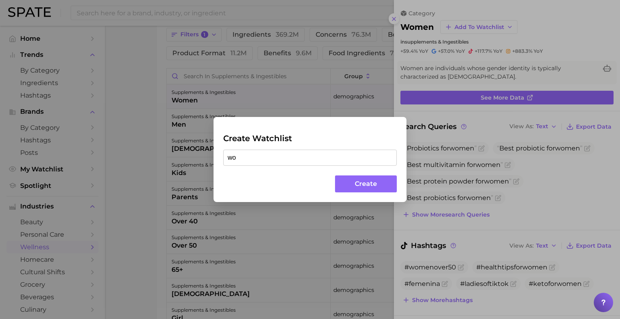
type input "w"
drag, startPoint x: 244, startPoint y: 159, endPoint x: 199, endPoint y: 157, distance: 45.6
click at [199, 157] on div "Create Watchlist target supplements and ingestibles Create" at bounding box center [310, 159] width 620 height 319
type input "demographics supplements and ingestibles"
click at [347, 180] on button "Create" at bounding box center [366, 183] width 62 height 17
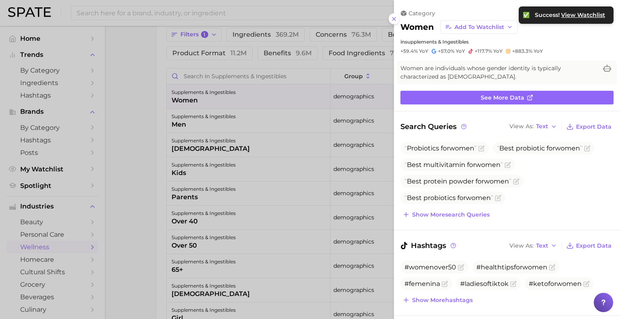
click at [305, 117] on div at bounding box center [310, 159] width 620 height 319
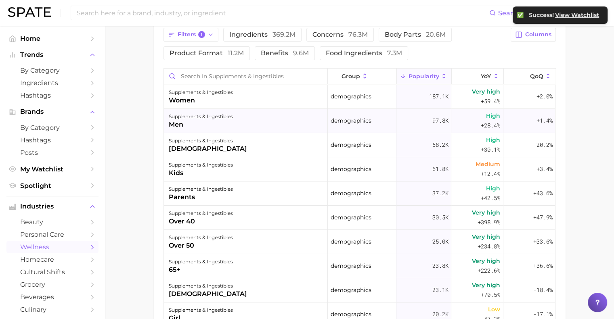
click at [278, 119] on div "supplements & ingestibles men" at bounding box center [246, 121] width 164 height 24
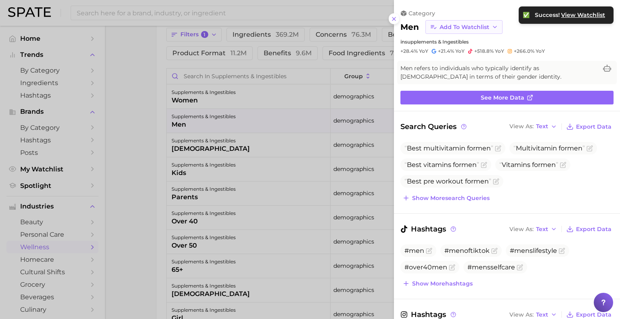
click at [453, 27] on span "Add to Watchlist" at bounding box center [464, 27] width 50 height 7
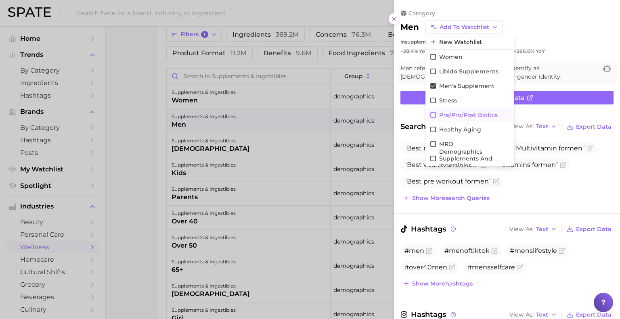
scroll to position [3, 0]
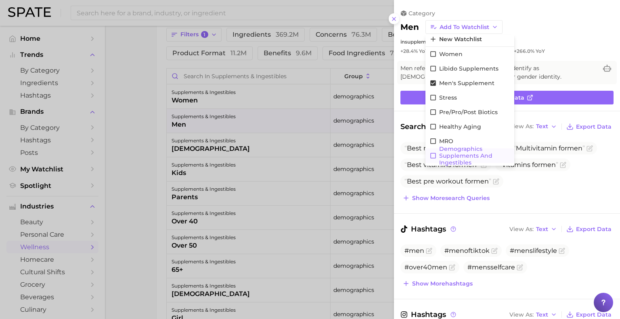
click at [432, 156] on icon at bounding box center [432, 155] width 7 height 7
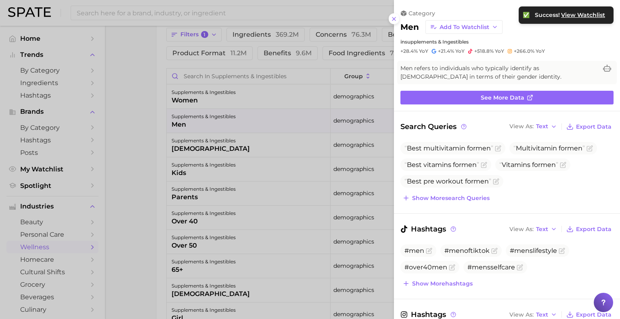
click at [216, 136] on div at bounding box center [310, 159] width 620 height 319
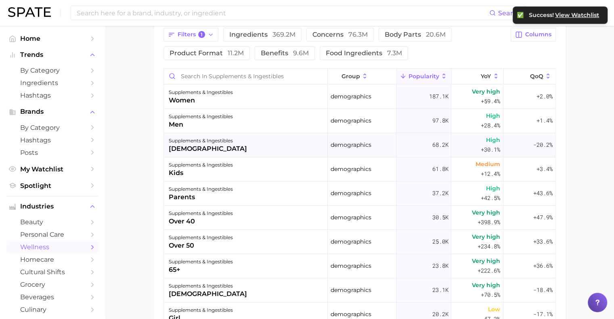
click at [247, 142] on div "supplements & ingestibles [DEMOGRAPHIC_DATA]" at bounding box center [246, 145] width 164 height 24
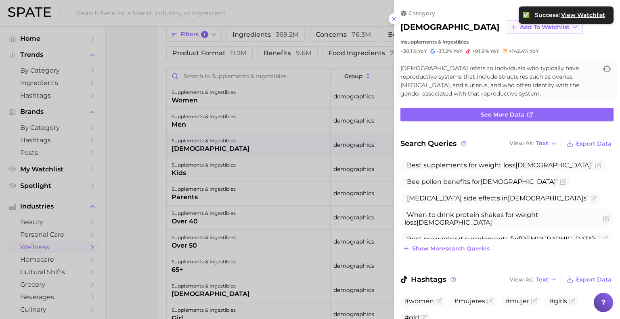
scroll to position [0, 0]
click at [520, 25] on span "Add to Watchlist" at bounding box center [545, 27] width 50 height 7
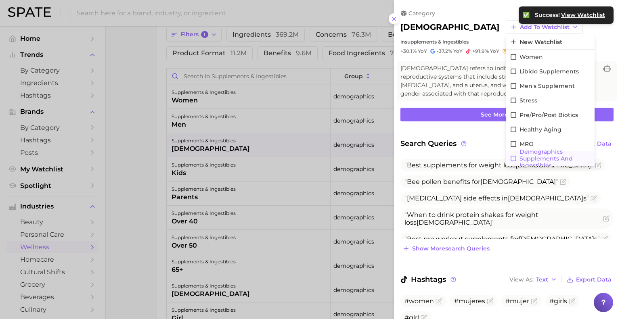
click at [505, 159] on button "demographics supplements and ingestibles" at bounding box center [549, 158] width 89 height 15
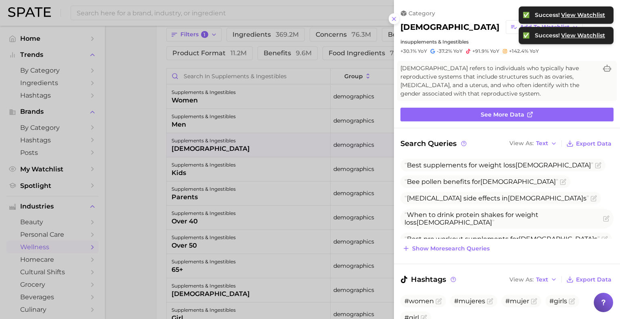
click at [261, 163] on div at bounding box center [310, 159] width 620 height 319
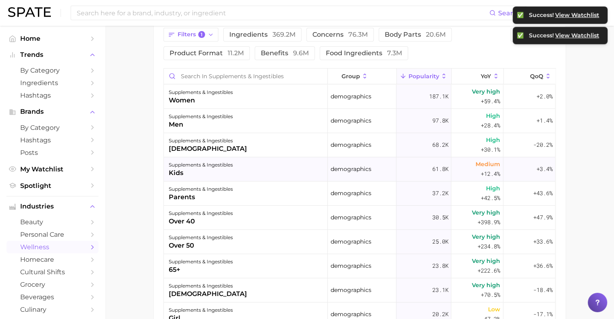
click at [236, 168] on div "supplements & ingestibles kids" at bounding box center [246, 169] width 164 height 24
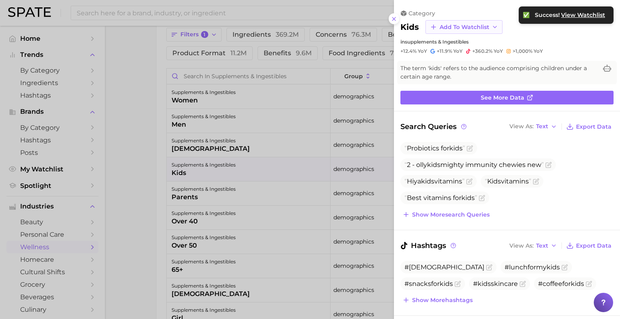
click at [448, 27] on span "Add to Watchlist" at bounding box center [464, 27] width 50 height 7
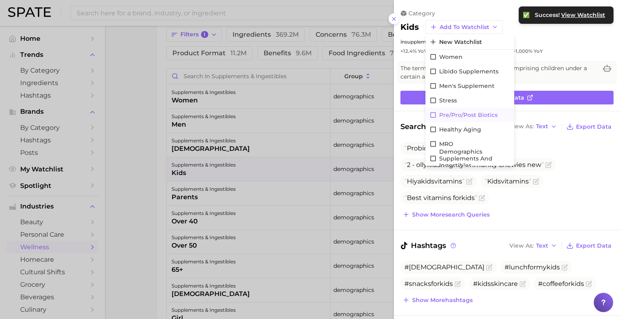
scroll to position [3, 0]
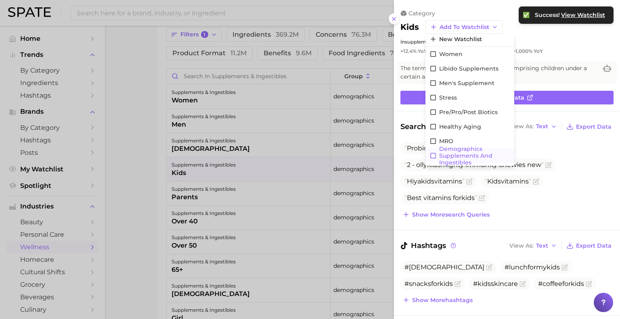
click at [432, 155] on icon at bounding box center [432, 155] width 7 height 7
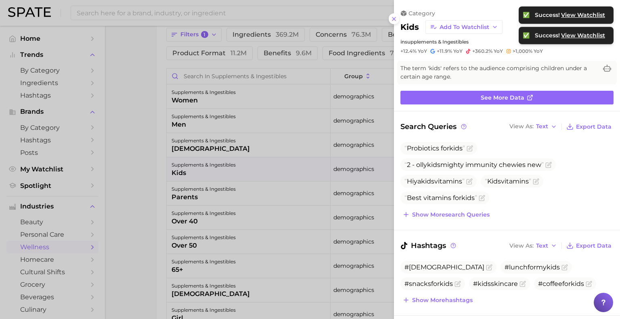
click at [237, 197] on div at bounding box center [310, 159] width 620 height 319
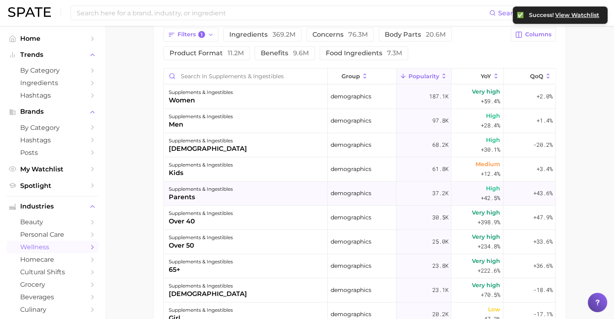
click at [277, 195] on div "supplements & ingestibles parents" at bounding box center [246, 194] width 164 height 24
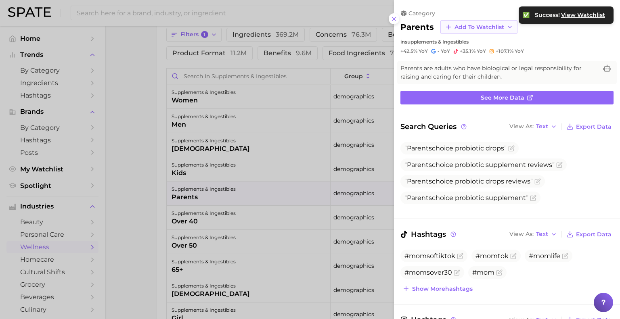
click at [461, 25] on span "Add to Watchlist" at bounding box center [479, 27] width 50 height 7
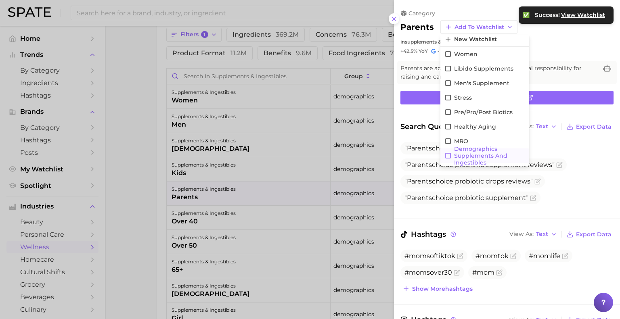
click at [446, 154] on icon at bounding box center [447, 155] width 7 height 7
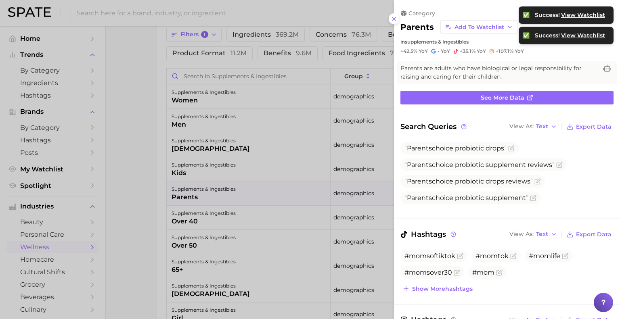
scroll to position [0, 0]
click at [230, 218] on div at bounding box center [310, 159] width 620 height 319
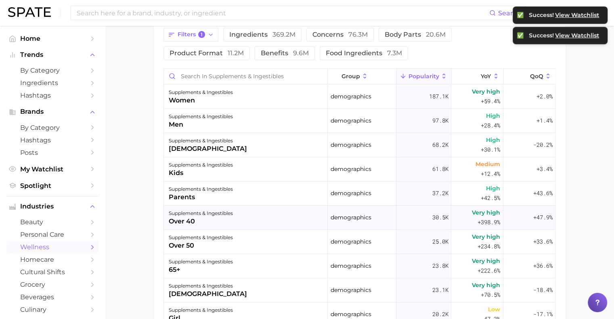
click at [256, 209] on div "supplements & ingestibles over 40" at bounding box center [246, 218] width 164 height 24
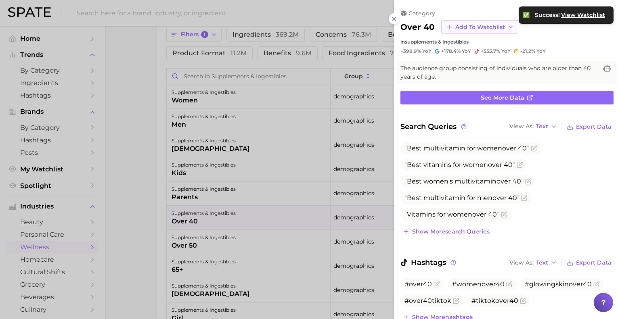
click at [468, 29] on span "Add to Watchlist" at bounding box center [480, 27] width 50 height 7
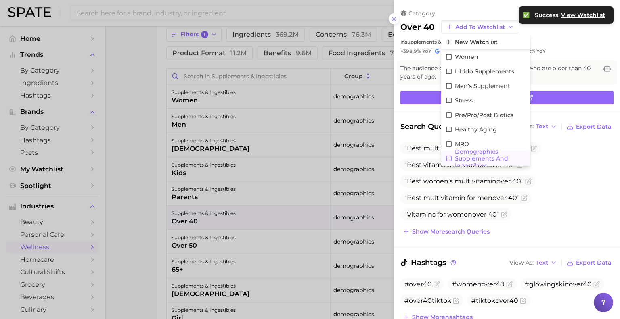
click at [448, 157] on icon at bounding box center [448, 158] width 7 height 7
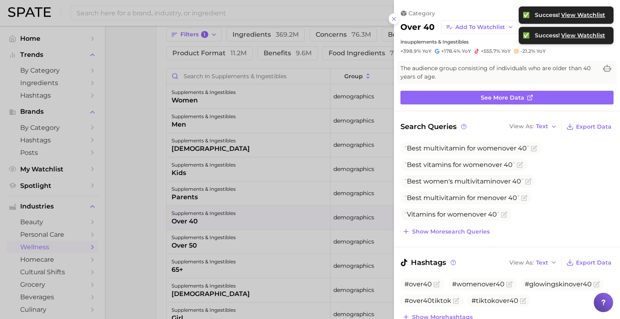
click at [230, 248] on div at bounding box center [310, 159] width 620 height 319
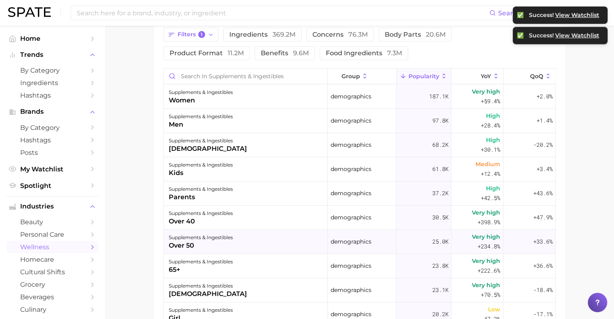
click at [245, 244] on div "supplements & ingestibles over 50" at bounding box center [246, 242] width 164 height 24
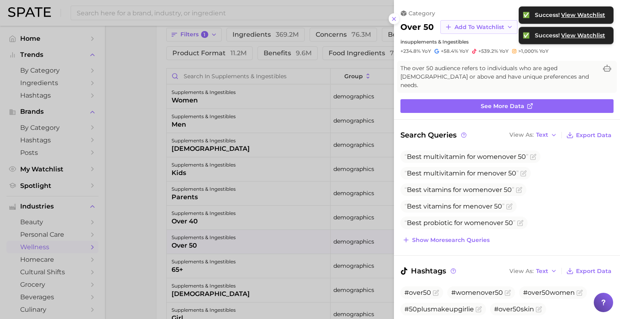
click at [462, 29] on span "Add to Watchlist" at bounding box center [479, 27] width 50 height 7
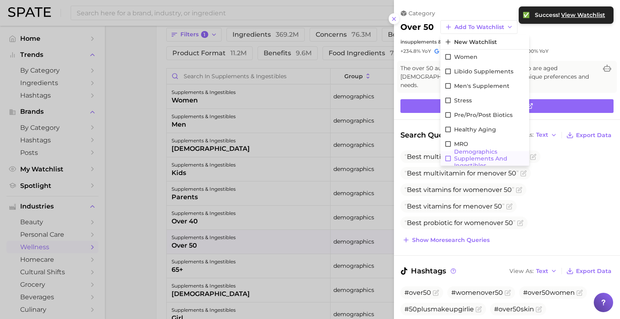
click at [448, 157] on icon at bounding box center [447, 158] width 7 height 7
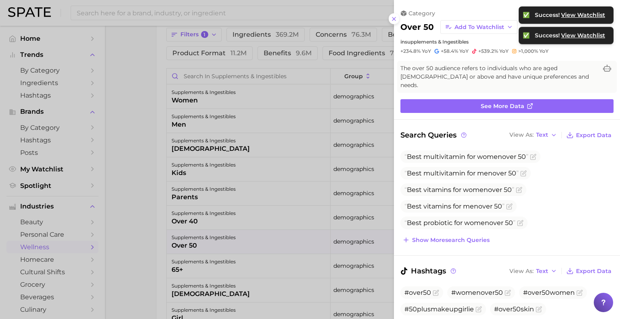
click at [213, 273] on div at bounding box center [310, 159] width 620 height 319
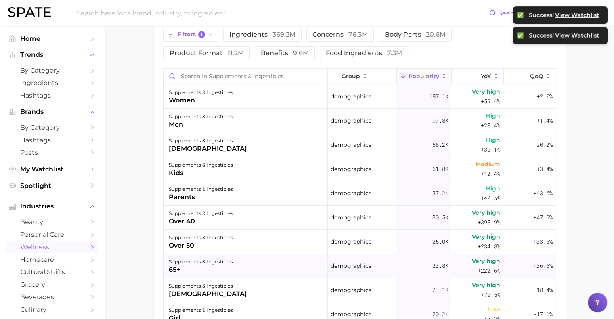
click at [255, 269] on div "supplements & ingestibles 65+" at bounding box center [246, 266] width 164 height 24
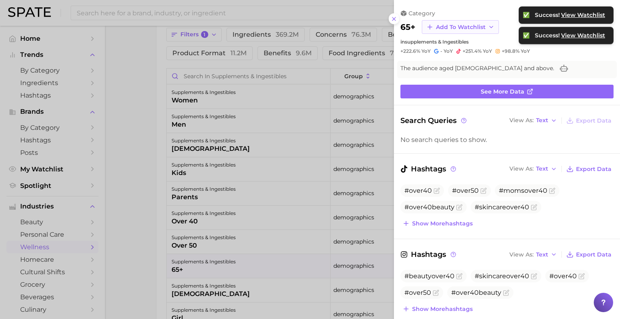
click at [469, 24] on span "Add to Watchlist" at bounding box center [461, 27] width 50 height 7
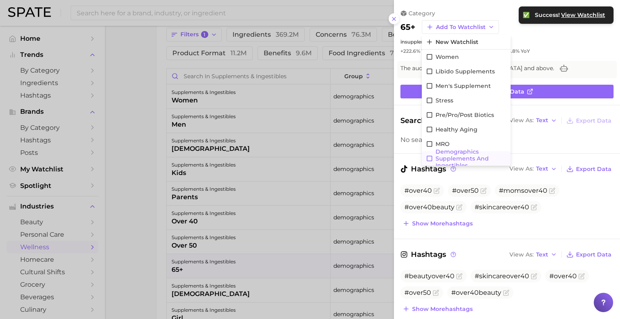
click at [428, 157] on icon at bounding box center [429, 158] width 7 height 7
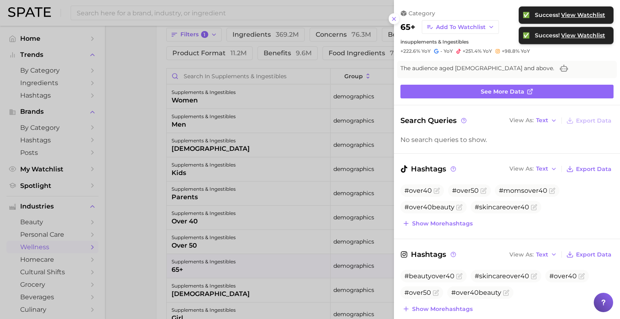
click at [263, 291] on div at bounding box center [310, 159] width 620 height 319
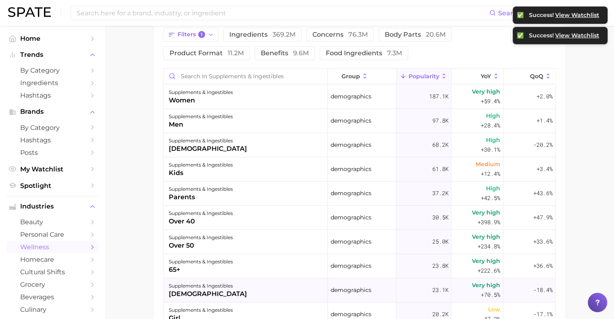
click at [282, 286] on div "supplements & ingestibles [DEMOGRAPHIC_DATA]" at bounding box center [246, 290] width 164 height 24
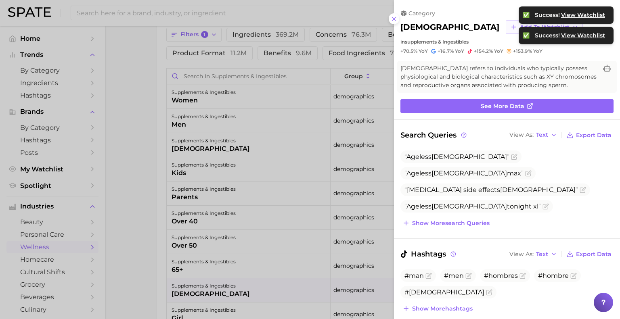
click at [520, 26] on span "Add to Watchlist" at bounding box center [545, 27] width 50 height 7
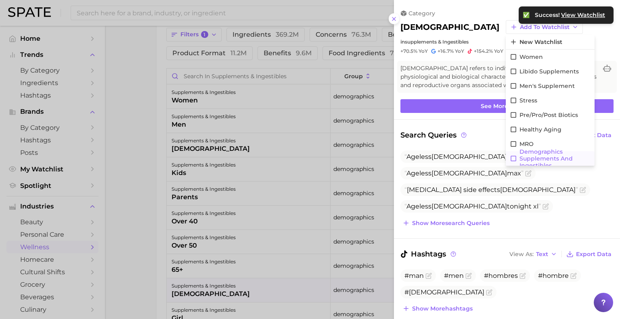
click at [510, 159] on icon at bounding box center [513, 158] width 7 height 7
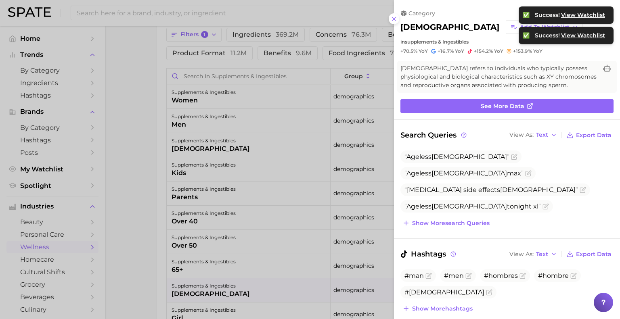
click at [149, 244] on div at bounding box center [310, 159] width 620 height 319
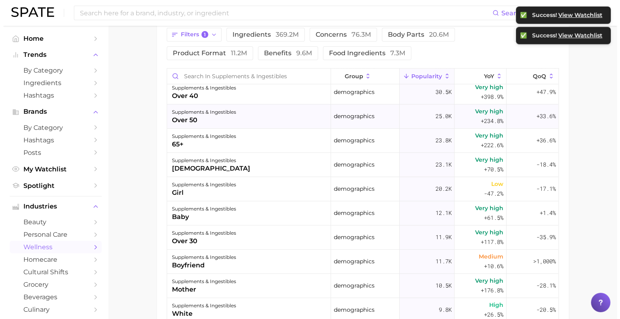
scroll to position [128, 0]
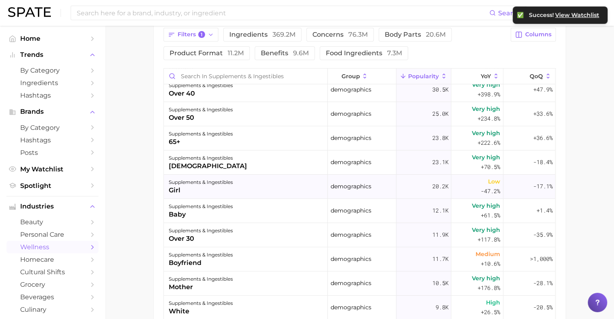
click at [220, 186] on div "supplements & ingestibles" at bounding box center [201, 182] width 64 height 10
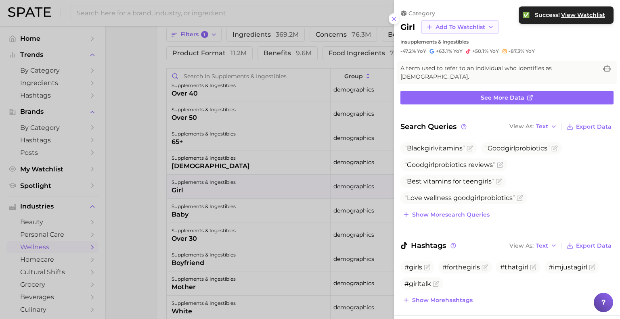
click at [452, 31] on button "Add to Watchlist" at bounding box center [459, 27] width 77 height 14
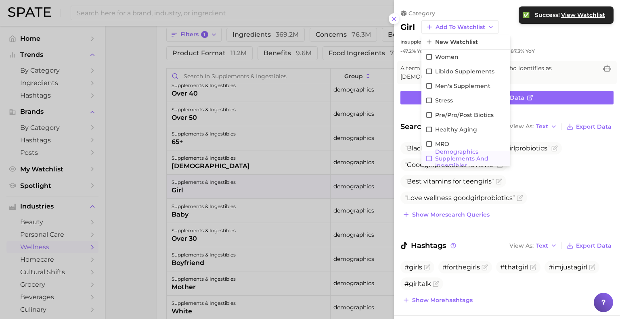
click at [427, 158] on icon at bounding box center [428, 158] width 7 height 7
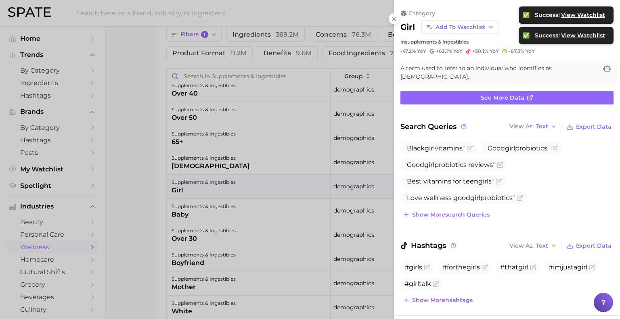
click at [157, 228] on div at bounding box center [310, 159] width 620 height 319
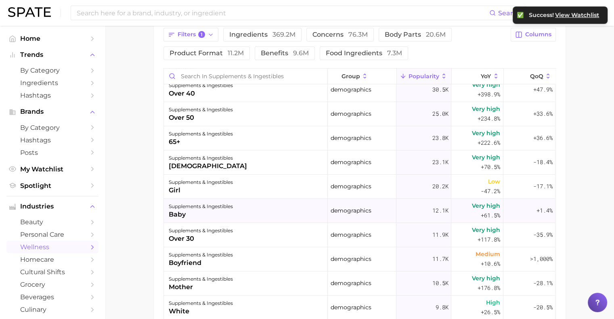
click at [233, 212] on div "supplements & ingestibles baby" at bounding box center [246, 211] width 164 height 24
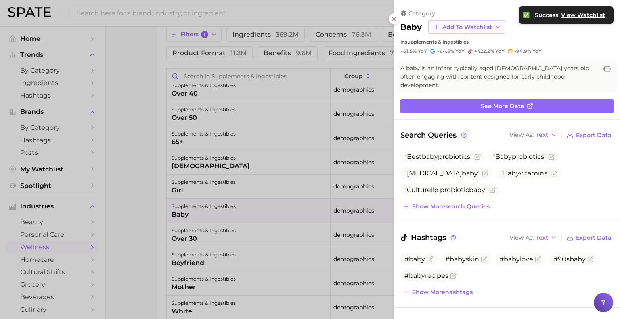
click at [461, 30] on button "Add to Watchlist" at bounding box center [466, 27] width 77 height 14
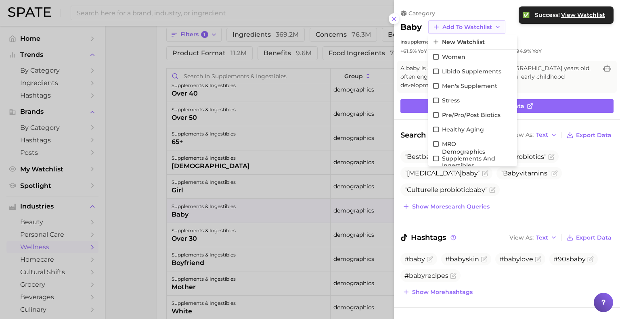
scroll to position [0, 0]
click at [437, 157] on icon at bounding box center [435, 158] width 7 height 7
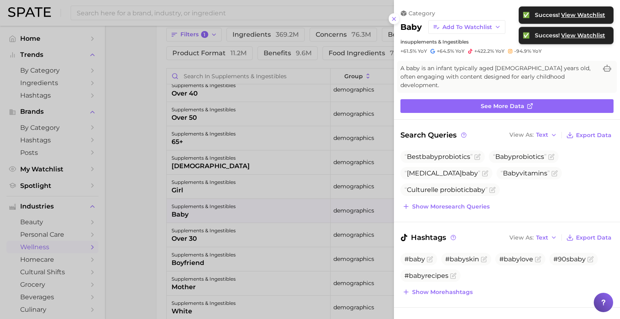
click at [208, 236] on div at bounding box center [310, 159] width 620 height 319
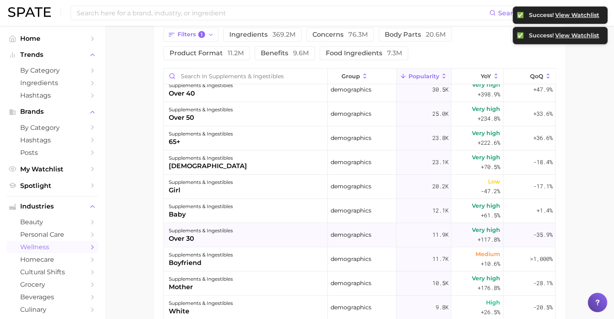
click at [228, 235] on div "over 30" at bounding box center [201, 239] width 64 height 10
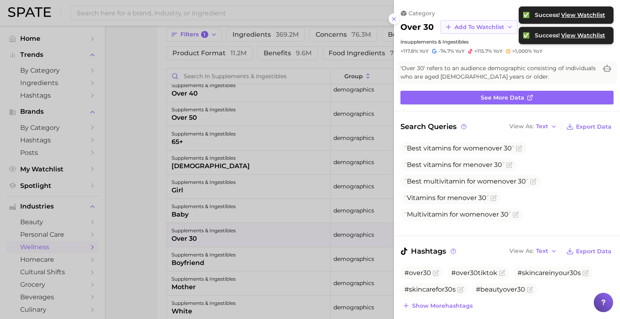
click at [465, 30] on button "Add to Watchlist" at bounding box center [478, 27] width 77 height 14
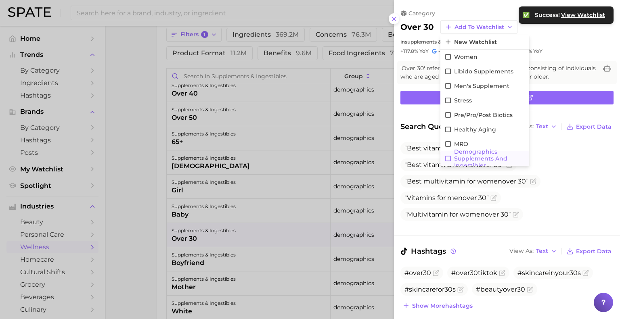
click at [447, 156] on icon at bounding box center [447, 158] width 7 height 7
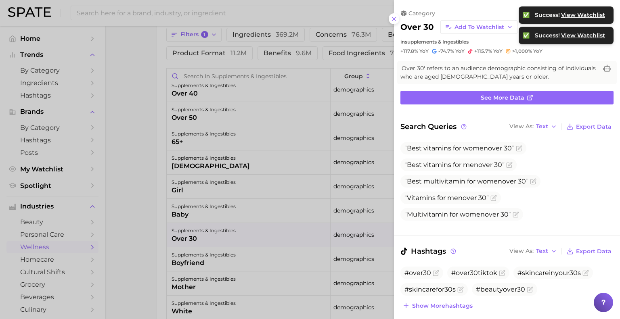
click at [148, 253] on div at bounding box center [310, 159] width 620 height 319
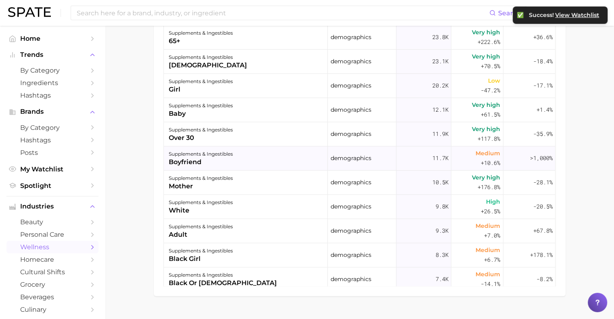
click at [198, 157] on div "boyfriend" at bounding box center [201, 162] width 64 height 10
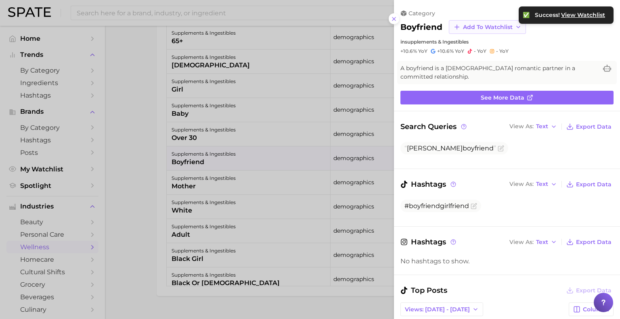
click at [487, 20] on button "Add to Watchlist" at bounding box center [487, 27] width 77 height 14
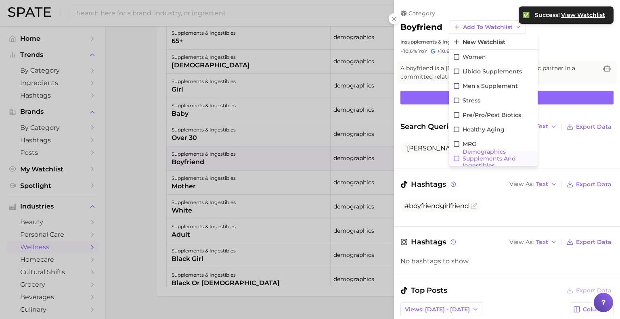
click at [457, 160] on icon at bounding box center [456, 158] width 7 height 7
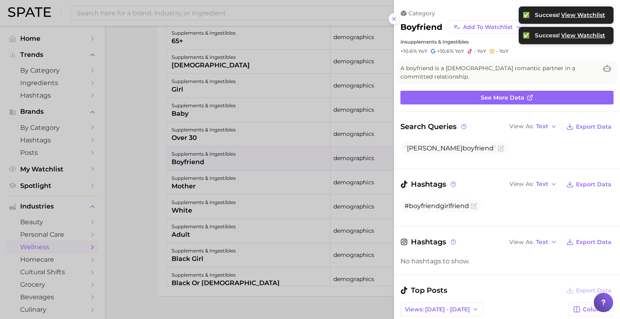
click at [202, 168] on div at bounding box center [310, 159] width 620 height 319
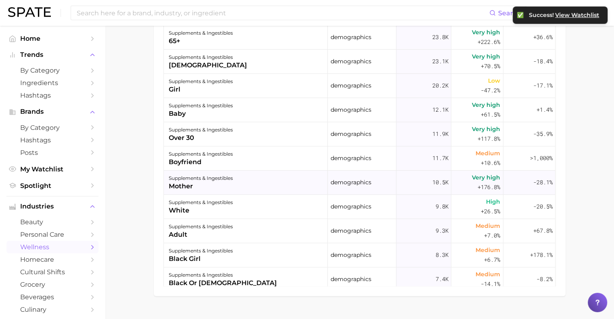
click at [204, 176] on div "supplements & ingestibles" at bounding box center [201, 178] width 64 height 10
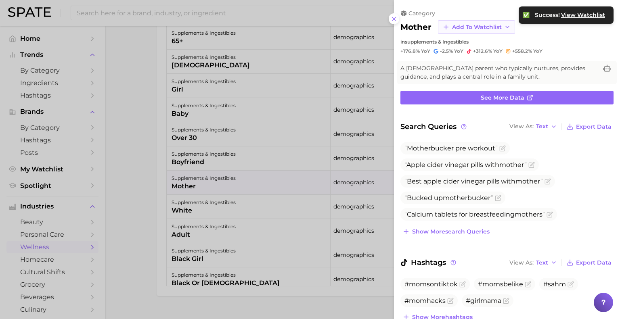
click at [475, 24] on span "Add to Watchlist" at bounding box center [477, 27] width 50 height 7
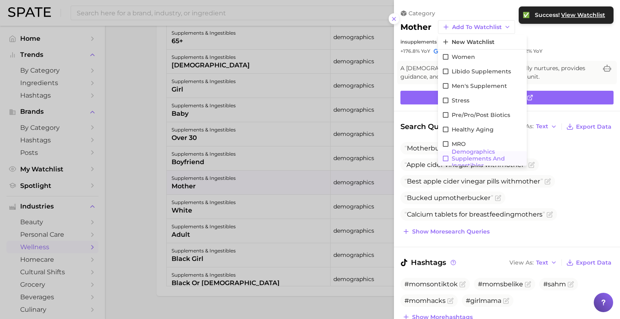
click at [445, 159] on icon at bounding box center [445, 158] width 7 height 7
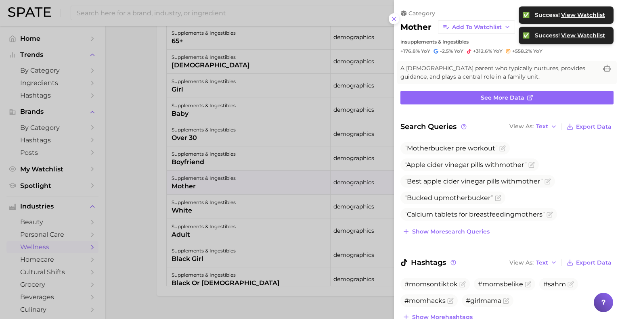
click at [196, 212] on div at bounding box center [310, 159] width 620 height 319
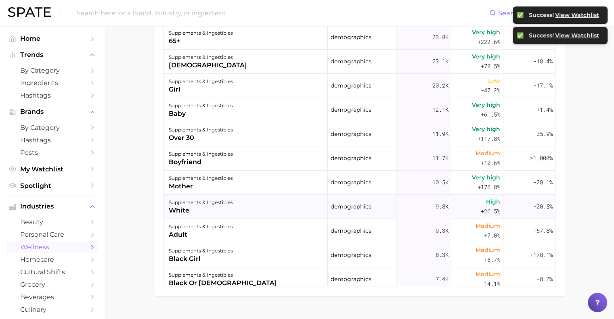
click at [179, 209] on div "white" at bounding box center [201, 211] width 64 height 10
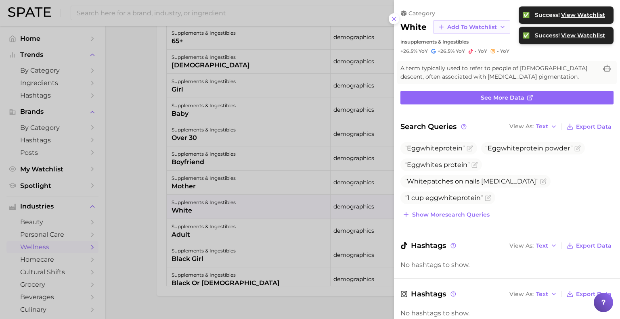
click at [480, 24] on span "Add to Watchlist" at bounding box center [472, 27] width 50 height 7
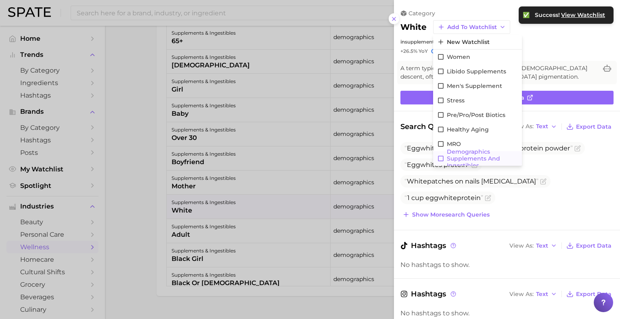
click at [439, 159] on icon at bounding box center [440, 158] width 7 height 7
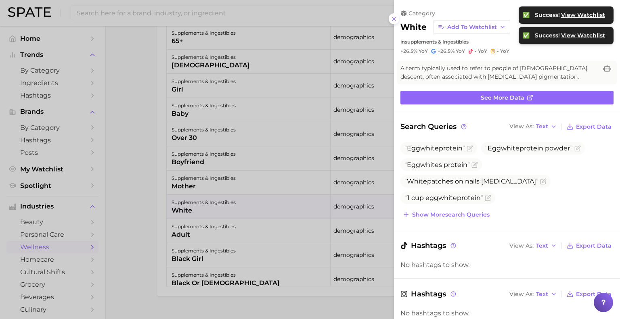
click at [207, 231] on div at bounding box center [310, 159] width 620 height 319
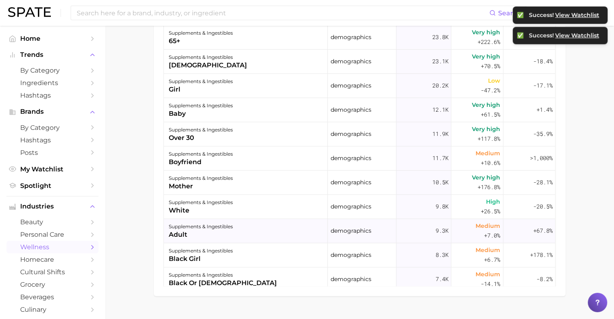
click at [213, 232] on div "adult" at bounding box center [201, 235] width 64 height 10
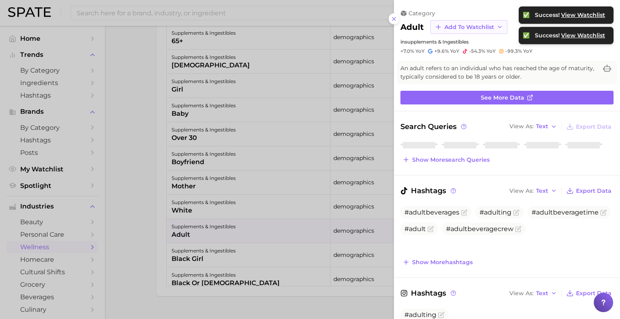
click at [464, 30] on button "Add to Watchlist" at bounding box center [468, 27] width 77 height 14
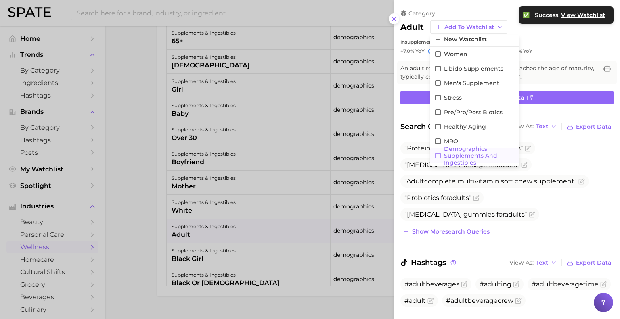
click at [436, 155] on icon at bounding box center [437, 155] width 7 height 7
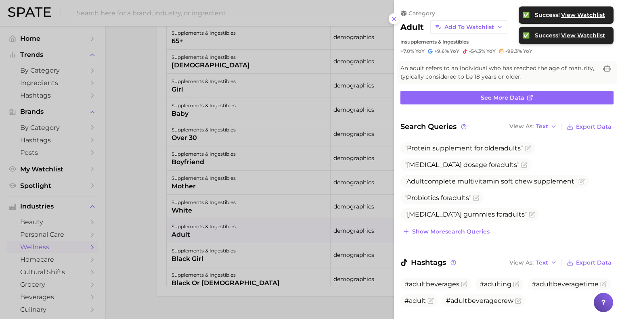
click at [201, 251] on div at bounding box center [310, 159] width 620 height 319
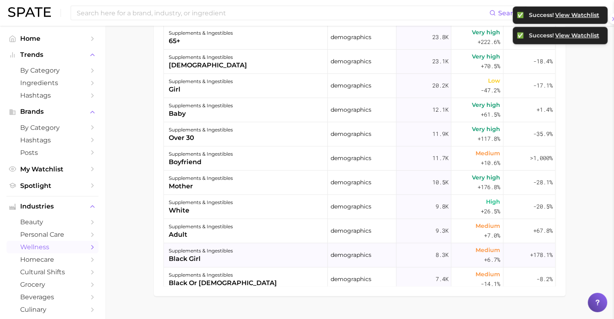
click at [215, 256] on div "black girl" at bounding box center [201, 259] width 64 height 10
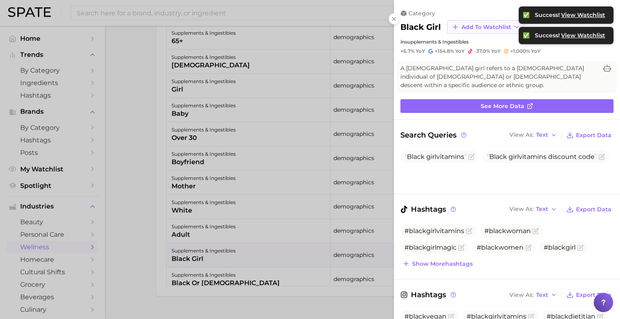
click at [480, 23] on button "Add to Watchlist" at bounding box center [485, 27] width 77 height 14
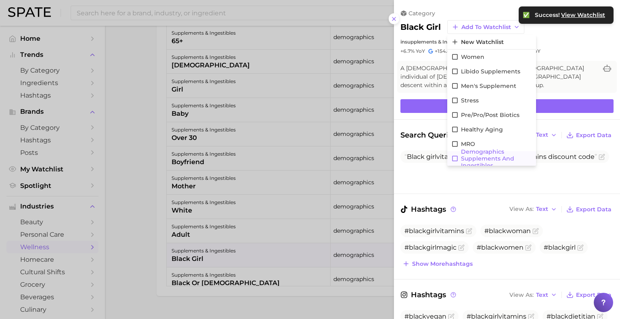
click at [454, 159] on icon at bounding box center [454, 158] width 7 height 7
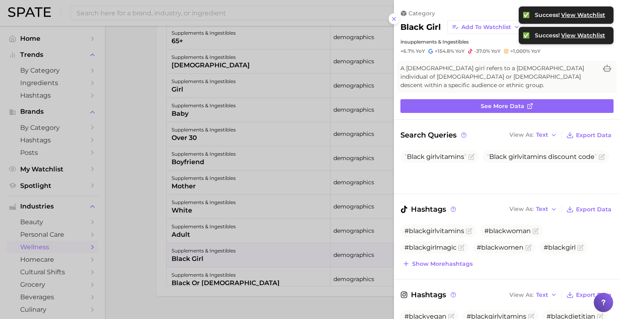
click at [221, 249] on div at bounding box center [310, 159] width 620 height 319
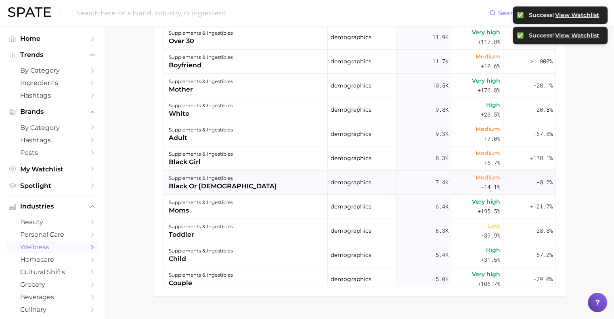
click at [238, 182] on div "black or [DEMOGRAPHIC_DATA]" at bounding box center [223, 187] width 108 height 10
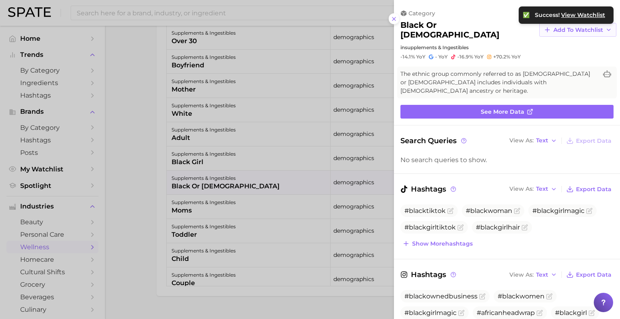
click at [553, 29] on span "Add to Watchlist" at bounding box center [578, 30] width 50 height 7
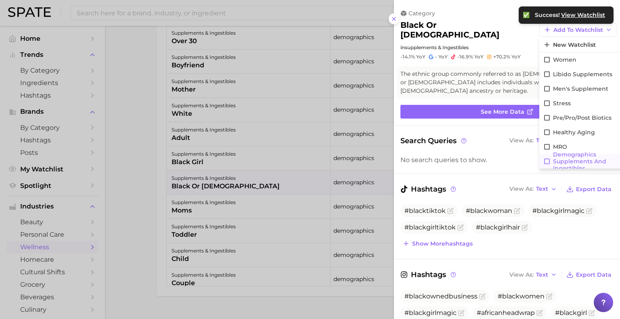
click at [543, 158] on icon at bounding box center [546, 161] width 7 height 7
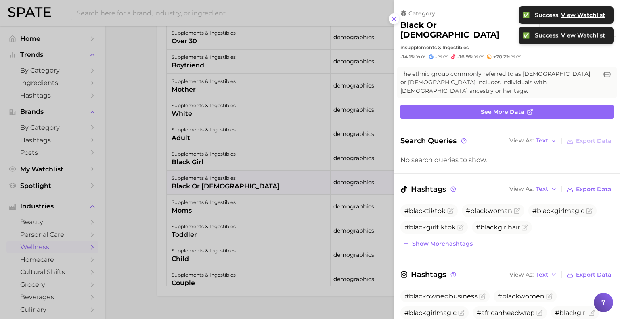
click at [211, 217] on div at bounding box center [310, 159] width 620 height 319
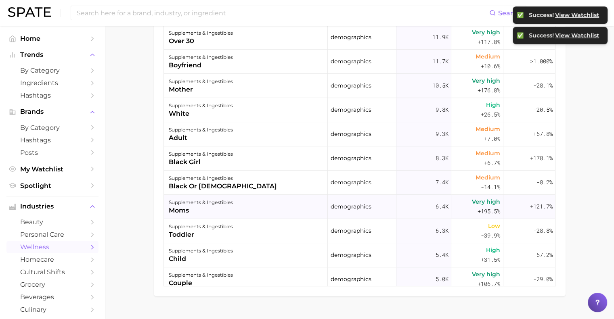
click at [218, 209] on div "moms" at bounding box center [201, 211] width 64 height 10
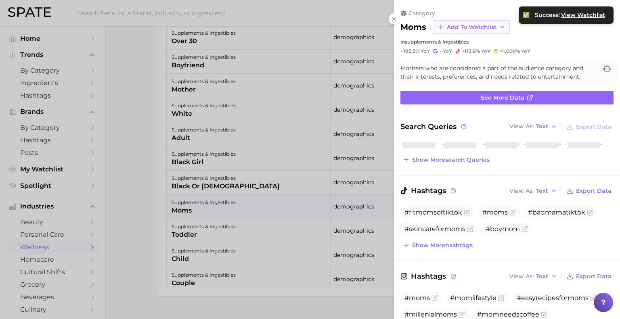
click at [466, 27] on span "Add to Watchlist" at bounding box center [472, 27] width 50 height 7
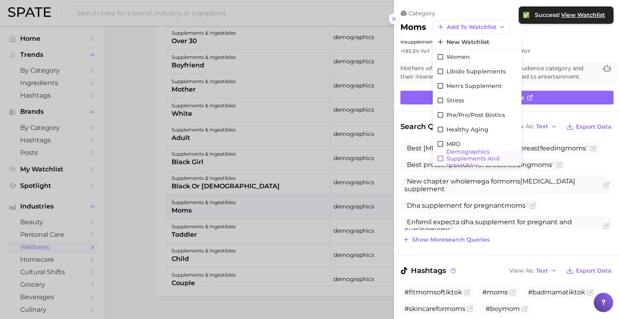
click at [439, 158] on icon at bounding box center [439, 158] width 7 height 7
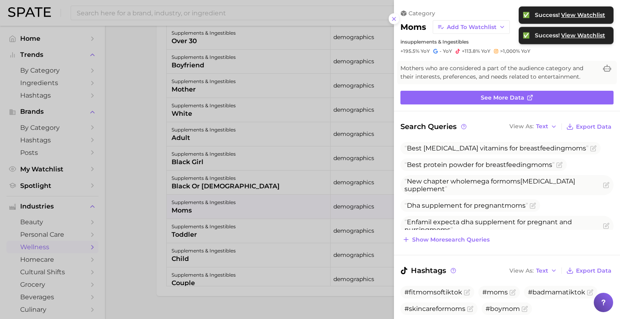
click at [209, 232] on div at bounding box center [310, 159] width 620 height 319
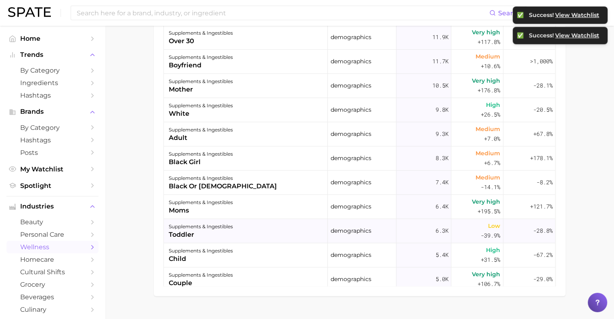
click at [234, 230] on div "supplements & ingestibles toddler" at bounding box center [246, 231] width 164 height 24
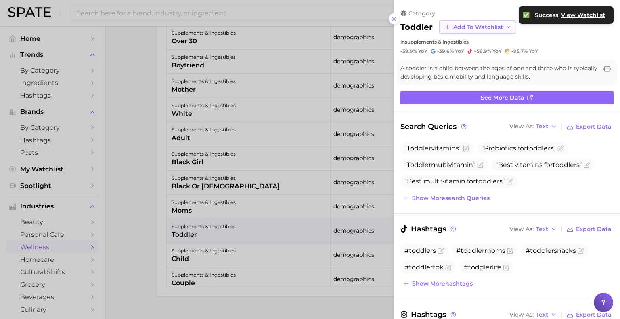
click at [470, 31] on button "Add to Watchlist" at bounding box center [477, 27] width 77 height 14
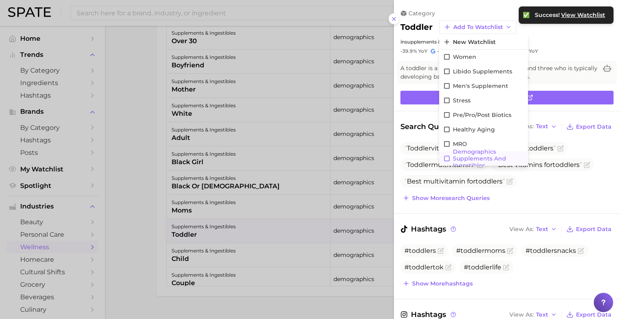
click at [447, 157] on icon at bounding box center [446, 158] width 7 height 7
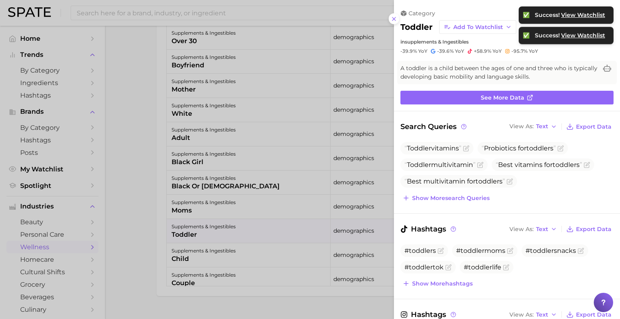
click at [252, 257] on div at bounding box center [310, 159] width 620 height 319
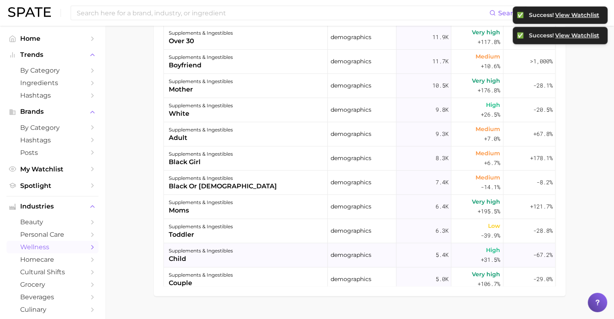
click at [268, 257] on div "supplements & ingestibles child" at bounding box center [246, 255] width 164 height 24
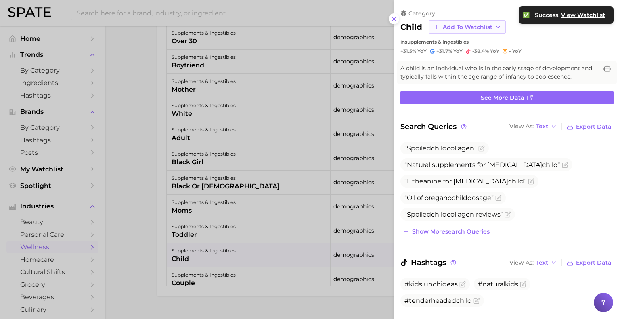
click at [475, 27] on span "Add to Watchlist" at bounding box center [468, 27] width 50 height 7
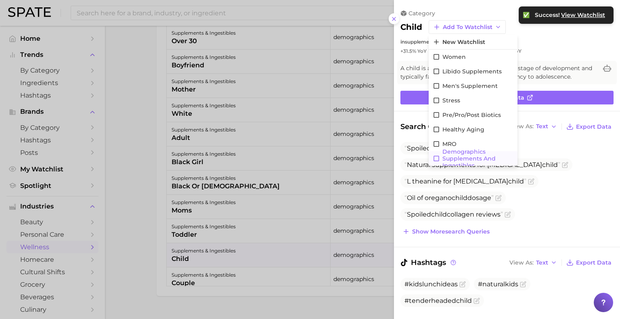
click at [435, 158] on icon at bounding box center [435, 158] width 7 height 7
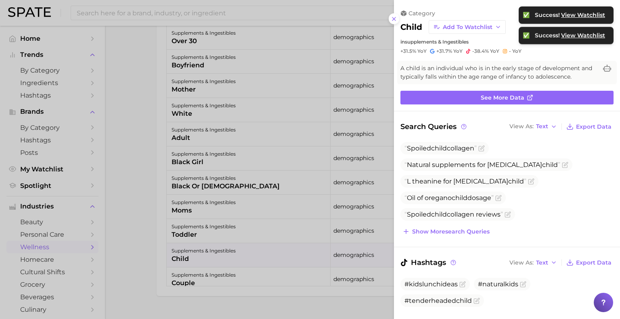
click at [145, 251] on div at bounding box center [310, 159] width 620 height 319
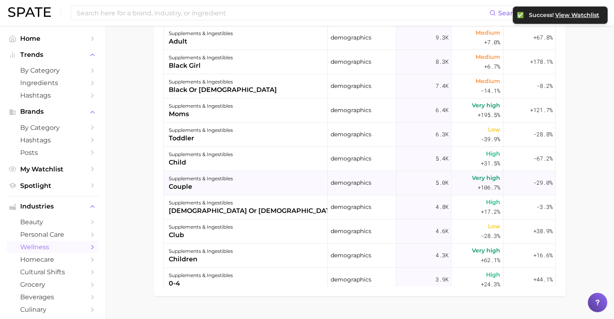
click at [207, 183] on div "couple" at bounding box center [201, 187] width 64 height 10
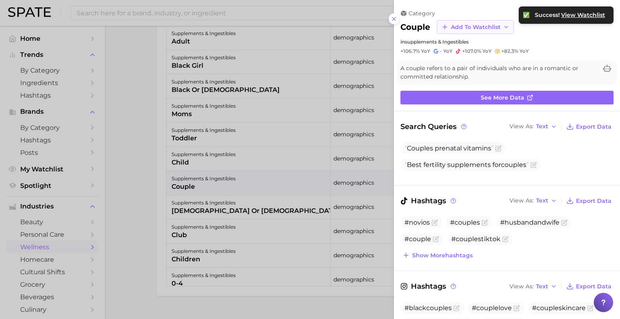
click at [476, 29] on span "Add to Watchlist" at bounding box center [476, 27] width 50 height 7
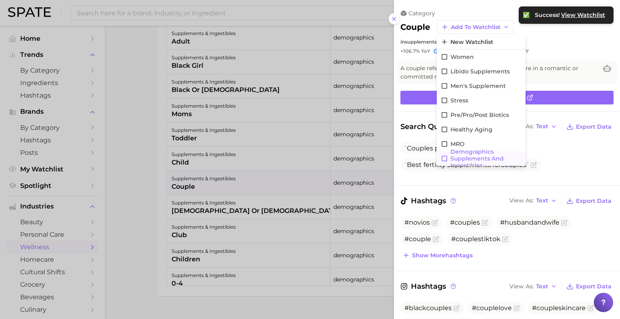
click at [444, 157] on icon at bounding box center [444, 158] width 7 height 7
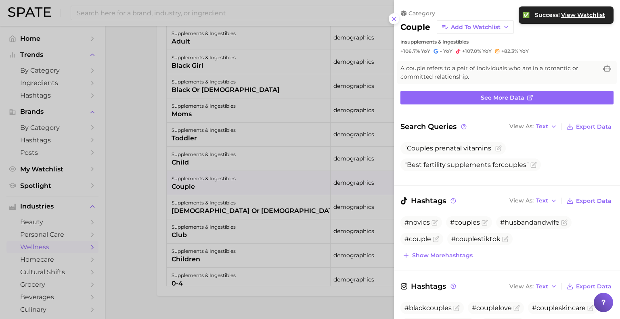
click at [154, 237] on div at bounding box center [310, 159] width 620 height 319
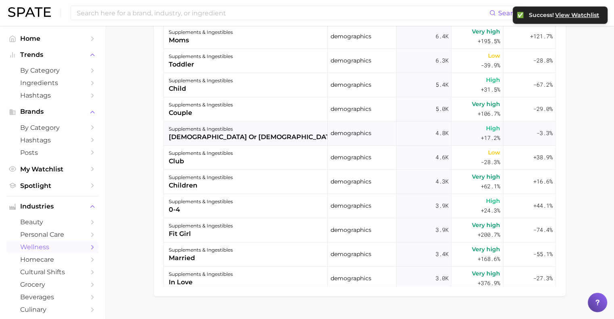
click at [214, 134] on div "[DEMOGRAPHIC_DATA] or [DEMOGRAPHIC_DATA]" at bounding box center [253, 137] width 168 height 10
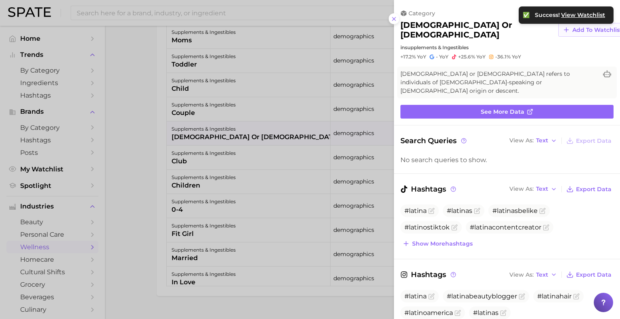
click at [572, 27] on span "Add to Watchlist" at bounding box center [597, 30] width 50 height 7
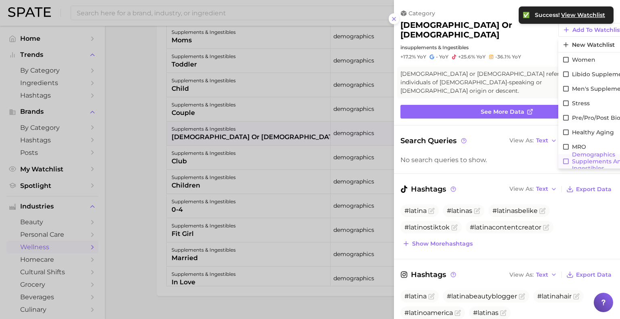
click at [562, 159] on icon at bounding box center [565, 161] width 7 height 7
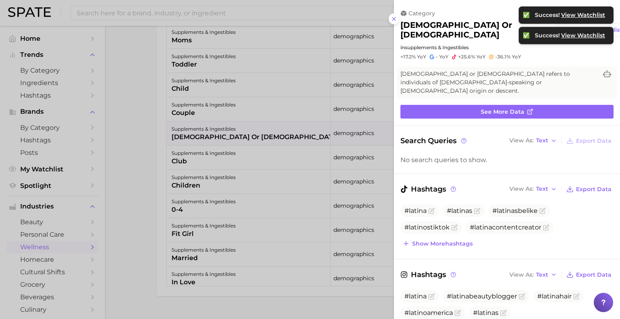
click at [209, 182] on div at bounding box center [310, 159] width 620 height 319
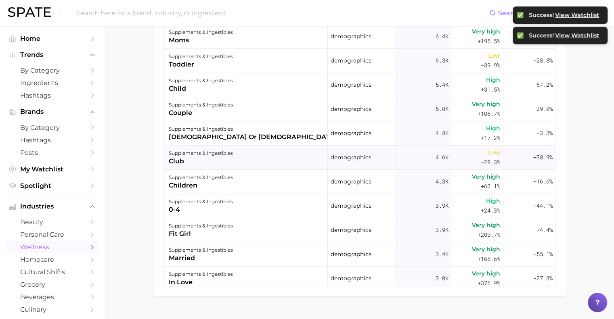
click at [232, 161] on div "club" at bounding box center [201, 162] width 64 height 10
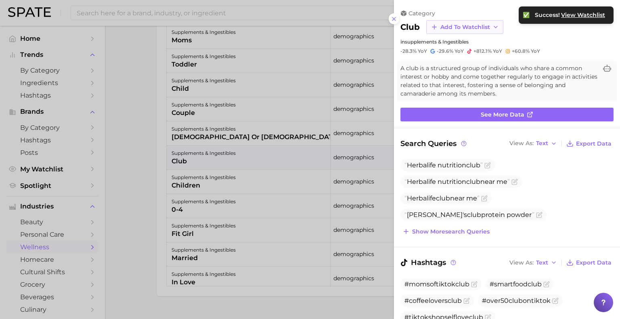
click at [453, 25] on span "Add to Watchlist" at bounding box center [465, 27] width 50 height 7
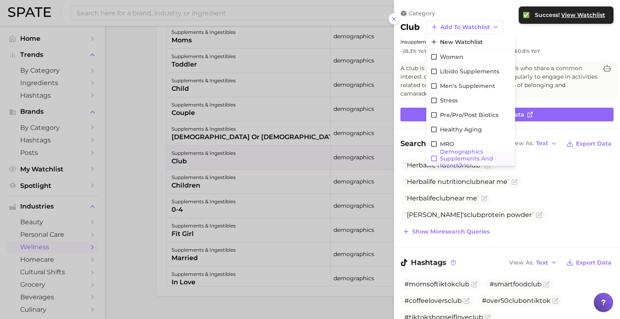
click at [436, 159] on icon at bounding box center [434, 159] width 6 height 6
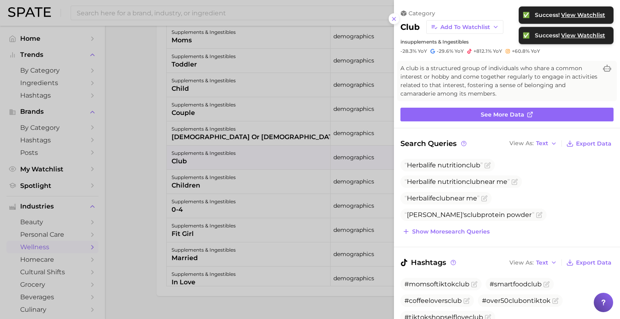
click at [217, 188] on div at bounding box center [310, 159] width 620 height 319
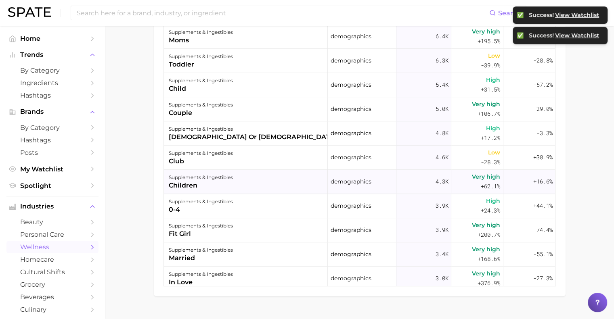
click at [242, 185] on div "supplements & ingestibles children" at bounding box center [246, 182] width 164 height 24
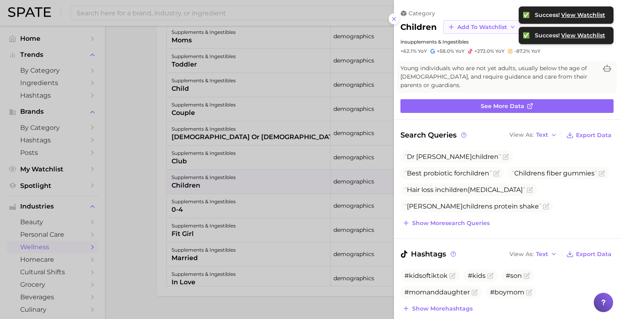
click at [470, 21] on button "Add to Watchlist" at bounding box center [481, 27] width 77 height 14
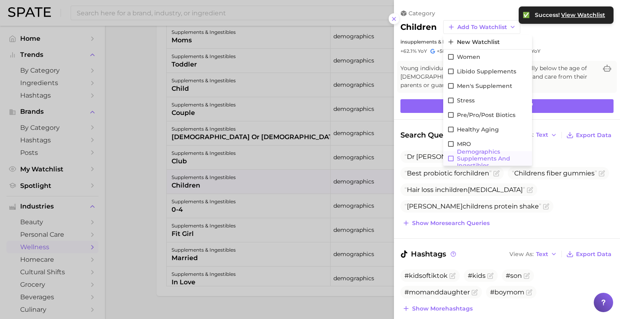
click at [450, 158] on icon at bounding box center [450, 158] width 7 height 7
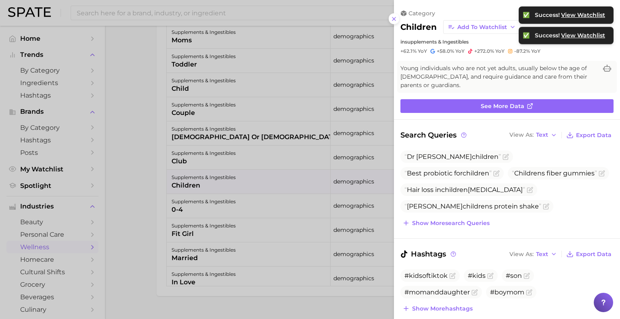
click at [222, 199] on div at bounding box center [310, 159] width 620 height 319
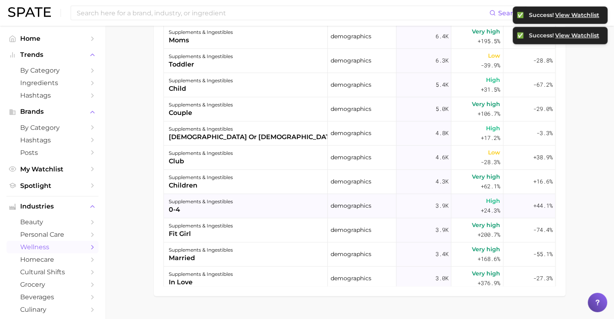
click at [226, 205] on div "0-4" at bounding box center [201, 210] width 64 height 10
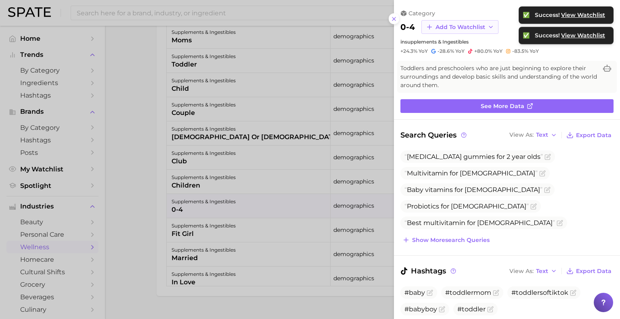
click at [452, 29] on span "Add to Watchlist" at bounding box center [460, 27] width 50 height 7
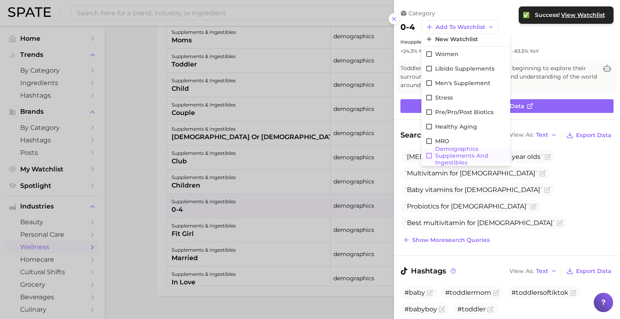
click at [428, 155] on icon at bounding box center [428, 155] width 7 height 7
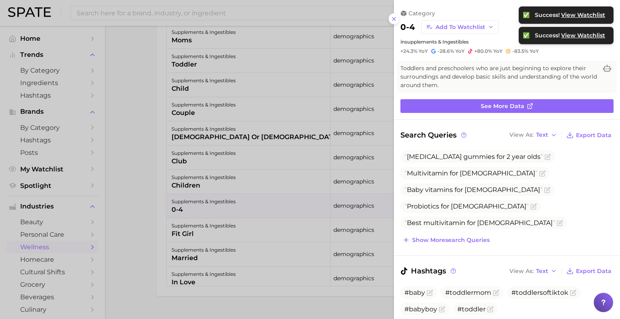
click at [203, 236] on div at bounding box center [310, 159] width 620 height 319
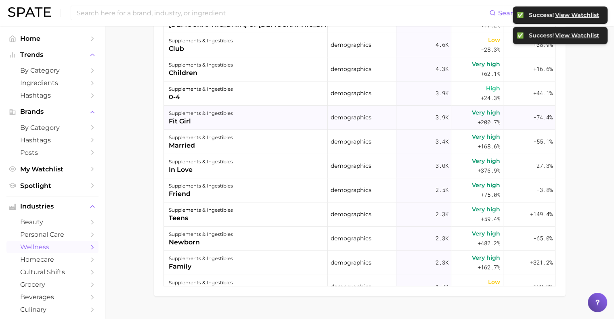
click at [185, 119] on div "fit girl" at bounding box center [201, 122] width 64 height 10
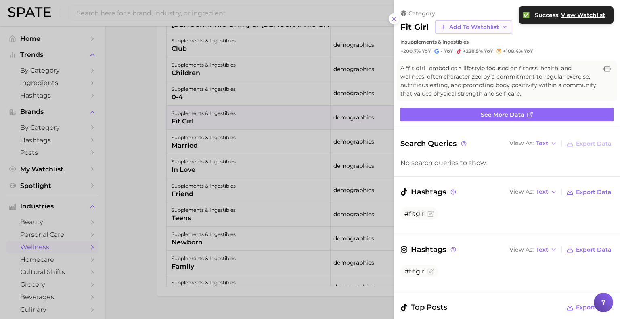
click at [479, 24] on span "Add to Watchlist" at bounding box center [474, 27] width 50 height 7
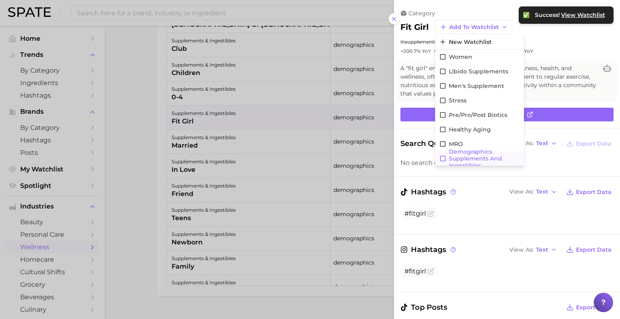
click at [441, 157] on icon at bounding box center [442, 158] width 7 height 7
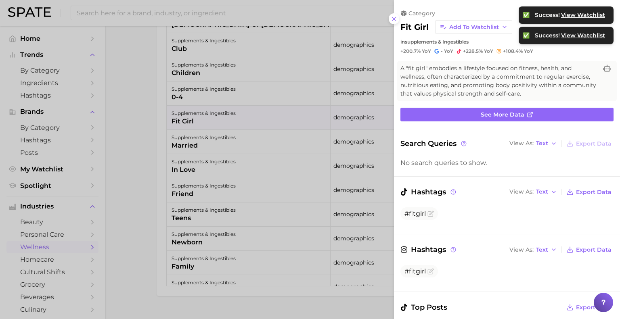
click at [234, 140] on div at bounding box center [310, 159] width 620 height 319
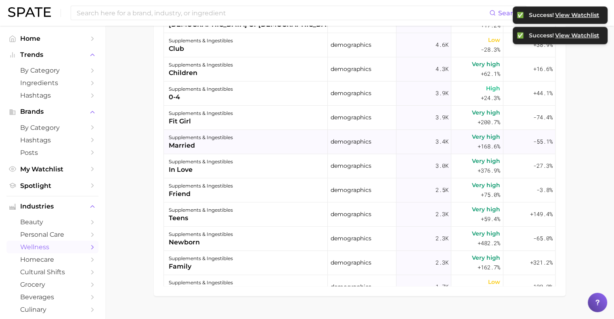
click at [203, 149] on div "married" at bounding box center [201, 146] width 64 height 10
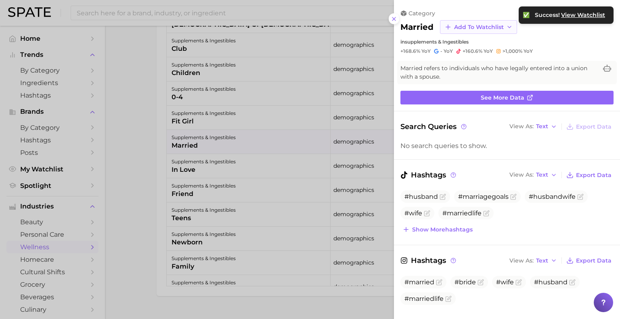
click at [453, 29] on button "Add to Watchlist" at bounding box center [478, 27] width 77 height 14
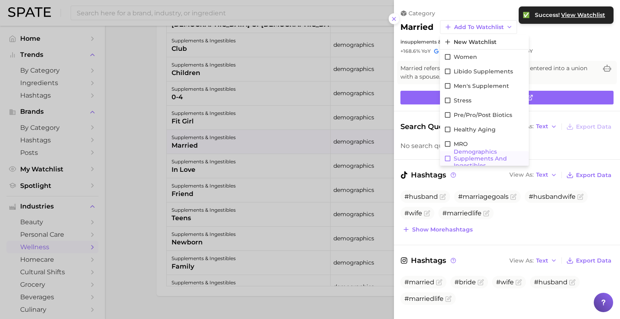
click at [445, 158] on icon at bounding box center [447, 158] width 7 height 7
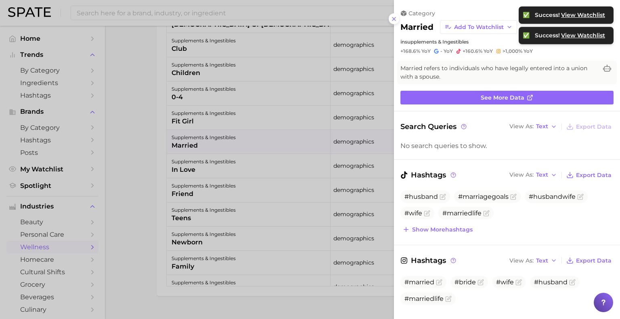
click at [188, 159] on div at bounding box center [310, 159] width 620 height 319
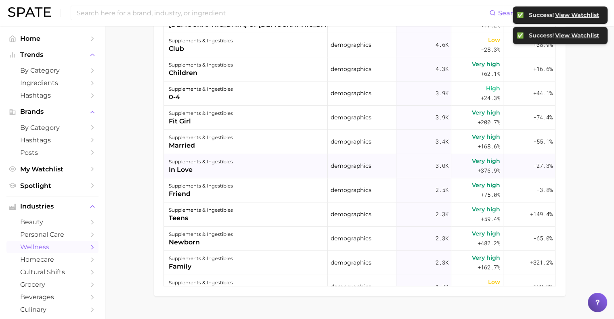
click at [230, 165] on div "supplements & ingestibles" at bounding box center [201, 162] width 64 height 10
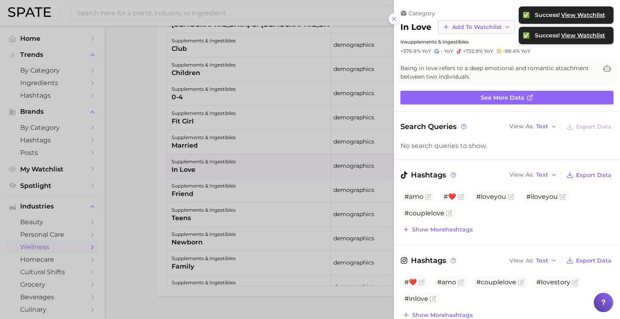
click at [454, 27] on span "Add to Watchlist" at bounding box center [477, 27] width 50 height 7
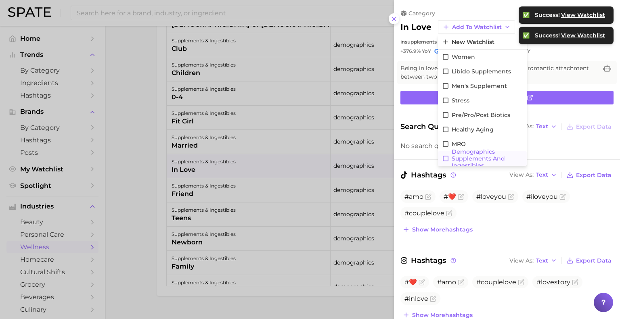
click at [443, 158] on icon at bounding box center [445, 158] width 7 height 7
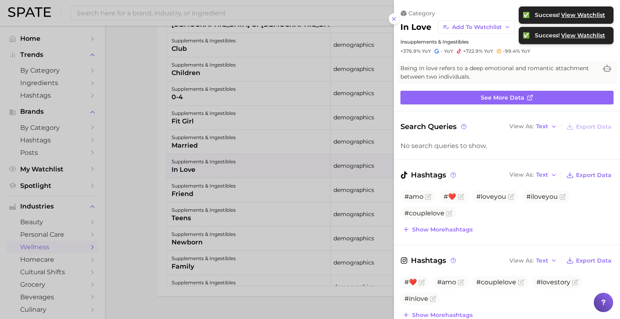
click at [175, 207] on div at bounding box center [310, 159] width 620 height 319
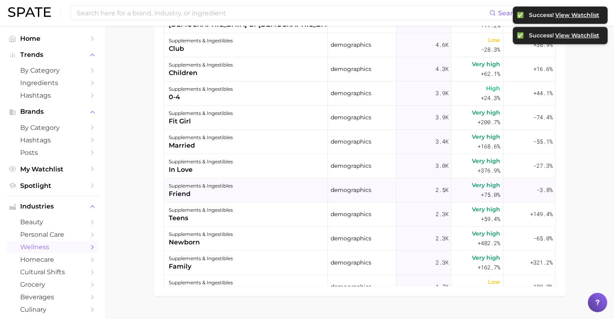
click at [229, 181] on div "supplements & ingestibles" at bounding box center [201, 186] width 64 height 10
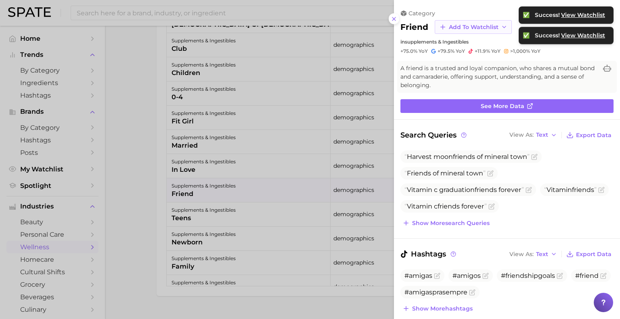
click at [463, 31] on button "Add to Watchlist" at bounding box center [472, 27] width 77 height 14
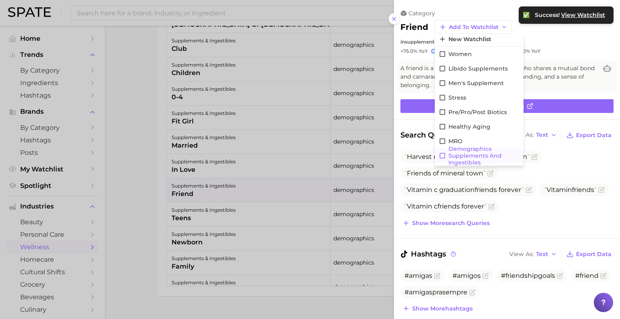
click at [441, 156] on icon at bounding box center [442, 155] width 7 height 7
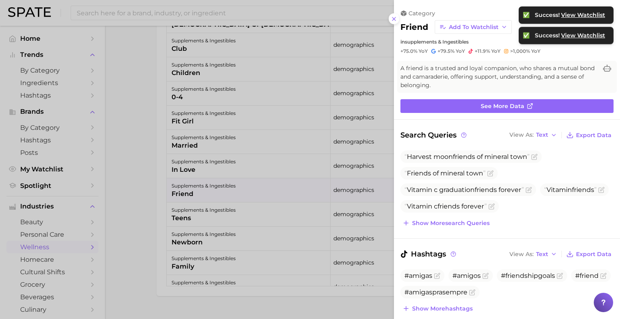
click at [198, 205] on div at bounding box center [310, 159] width 620 height 319
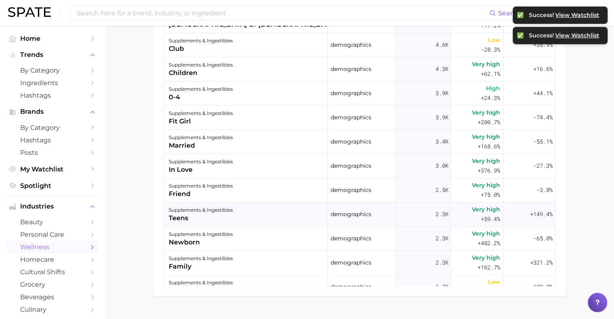
click at [202, 214] on div "teens" at bounding box center [201, 218] width 64 height 10
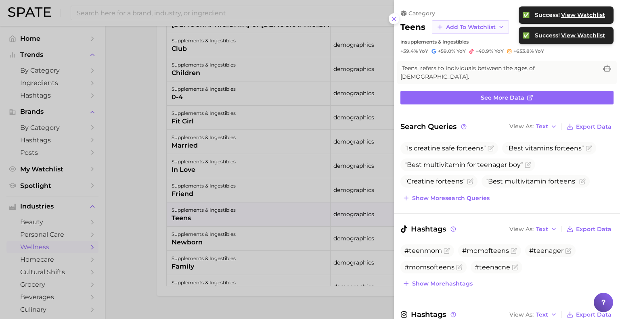
click at [444, 24] on button "Add to Watchlist" at bounding box center [470, 27] width 77 height 14
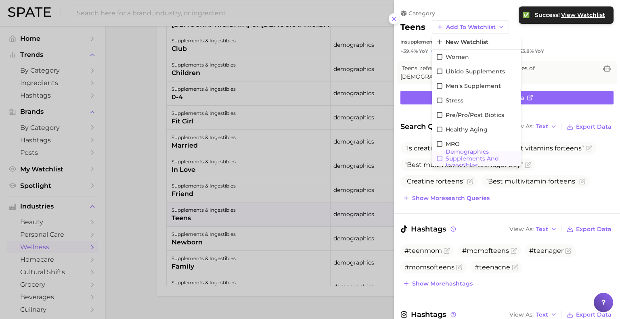
click at [439, 159] on icon at bounding box center [439, 158] width 7 height 7
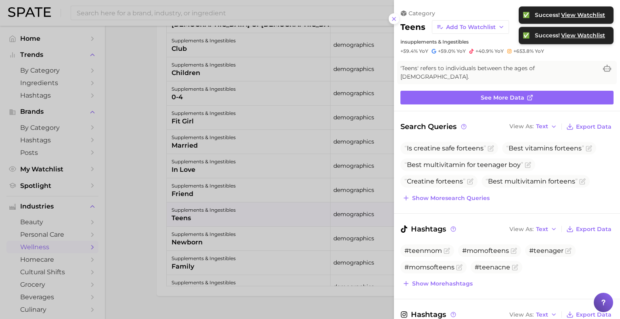
click at [223, 242] on div at bounding box center [310, 159] width 620 height 319
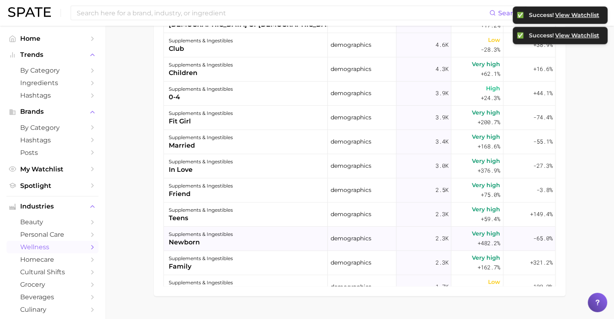
click at [248, 237] on div "supplements & ingestibles newborn" at bounding box center [246, 239] width 164 height 24
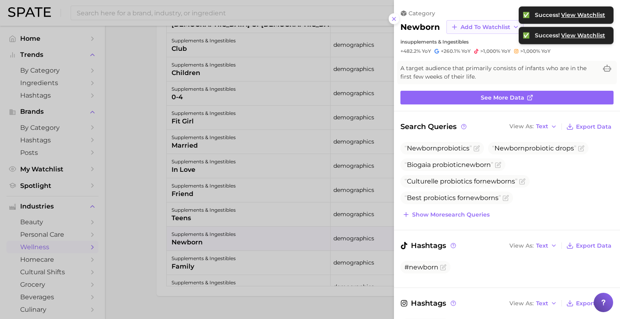
click at [461, 29] on span "Add to Watchlist" at bounding box center [485, 27] width 50 height 7
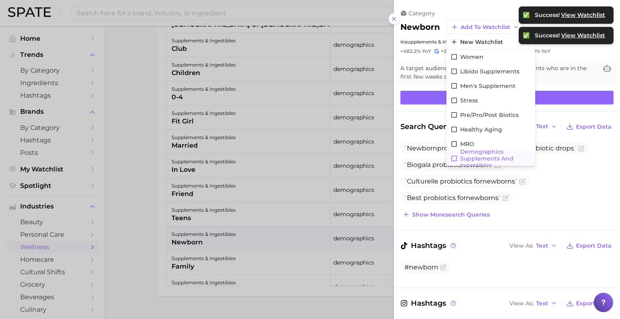
click at [453, 159] on icon at bounding box center [453, 158] width 7 height 7
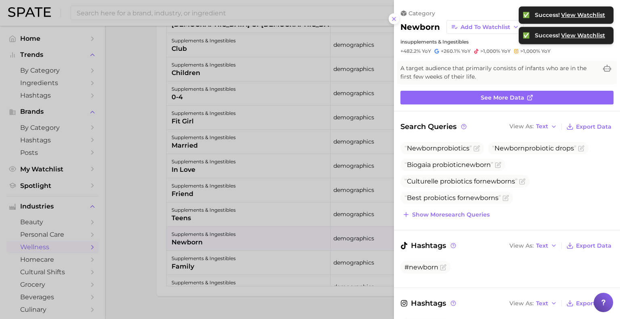
click at [254, 249] on div at bounding box center [310, 159] width 620 height 319
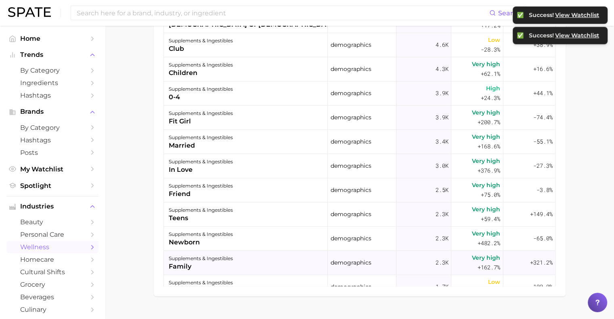
click at [251, 264] on div "supplements & ingestibles family" at bounding box center [246, 263] width 164 height 24
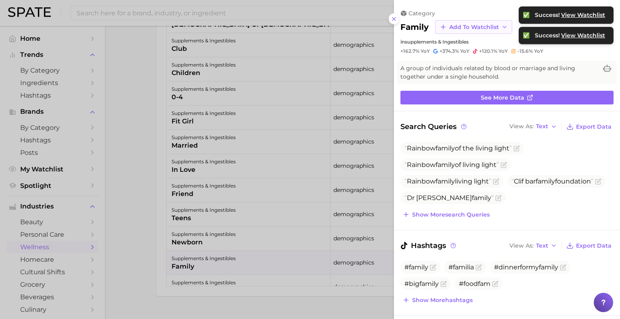
click at [457, 28] on span "Add to Watchlist" at bounding box center [474, 27] width 50 height 7
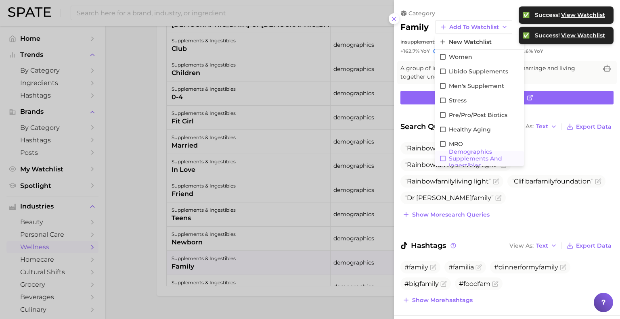
click at [443, 153] on button "demographics supplements and ingestibles" at bounding box center [479, 158] width 89 height 15
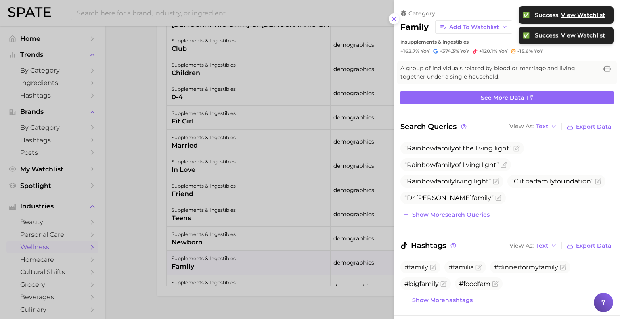
click at [215, 269] on div at bounding box center [310, 159] width 620 height 319
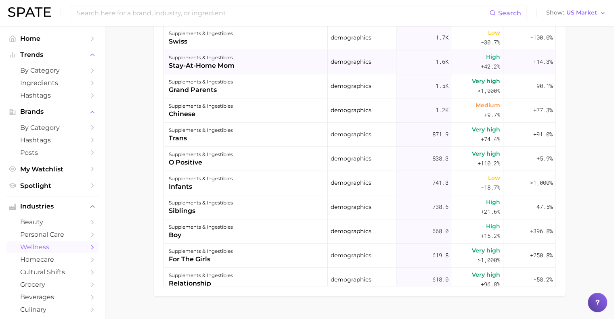
click at [206, 65] on div "stay-at-home mom" at bounding box center [202, 66] width 66 height 10
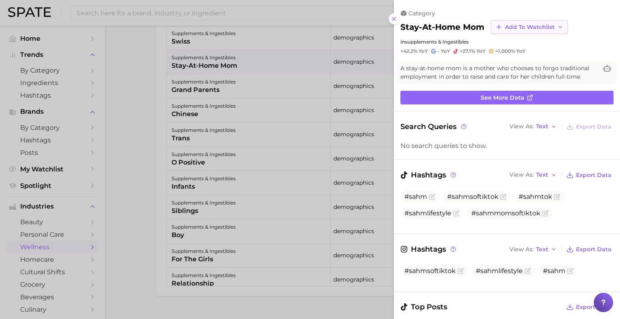
click at [518, 30] on button "Add to Watchlist" at bounding box center [529, 27] width 77 height 14
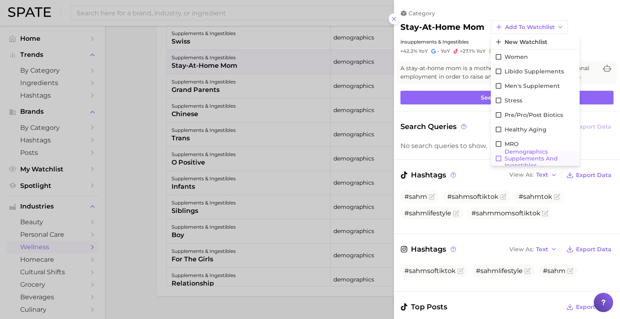
click at [497, 158] on icon at bounding box center [498, 158] width 7 height 7
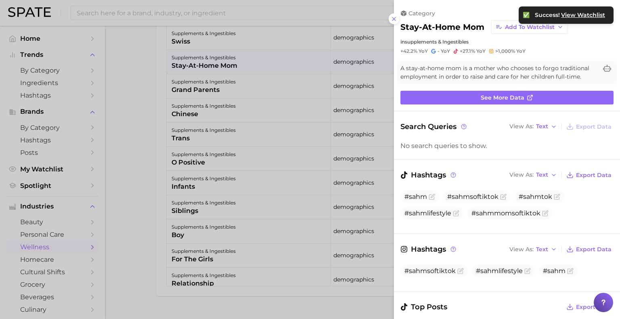
click at [174, 117] on div at bounding box center [310, 159] width 620 height 319
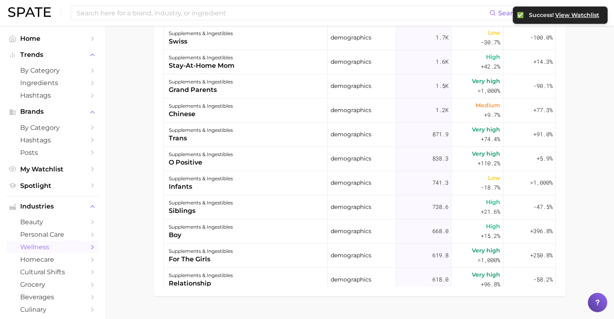
click at [205, 96] on div "supplements & ingestibles grand parents" at bounding box center [246, 86] width 164 height 24
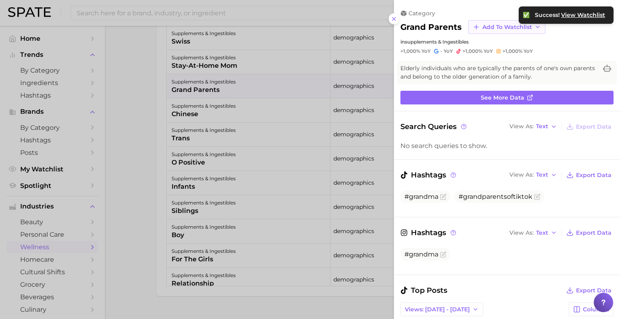
click at [491, 25] on span "Add to Watchlist" at bounding box center [507, 27] width 50 height 7
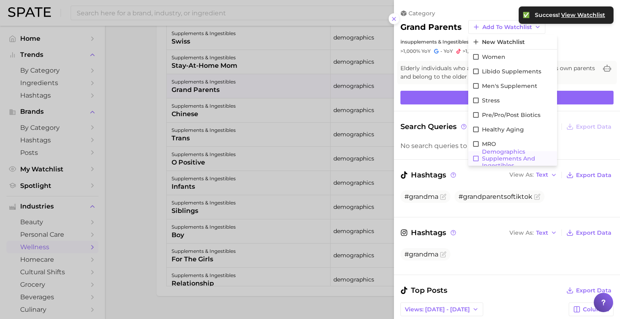
click at [473, 158] on icon at bounding box center [476, 159] width 6 height 6
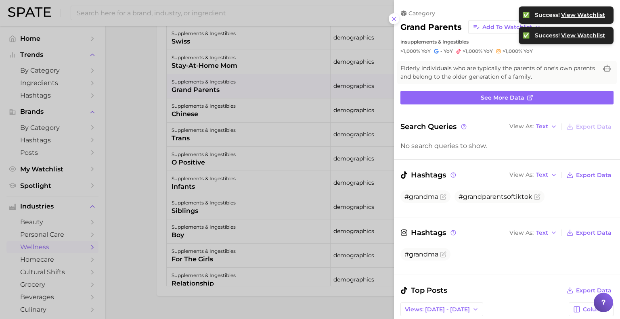
click at [220, 145] on div at bounding box center [310, 159] width 620 height 319
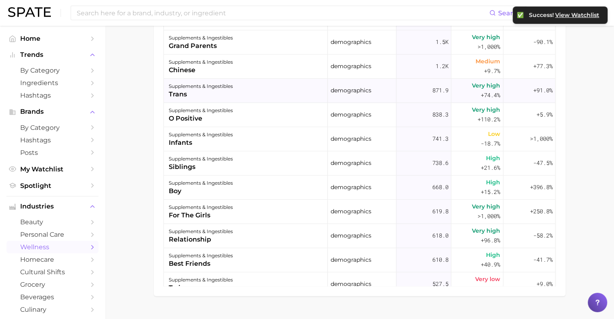
click at [216, 96] on div "trans" at bounding box center [201, 95] width 64 height 10
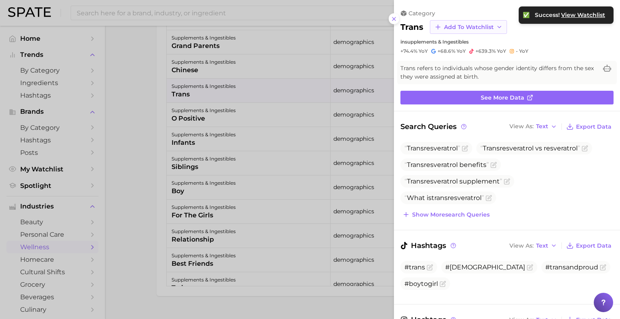
click at [490, 31] on button "Add to Watchlist" at bounding box center [468, 27] width 77 height 14
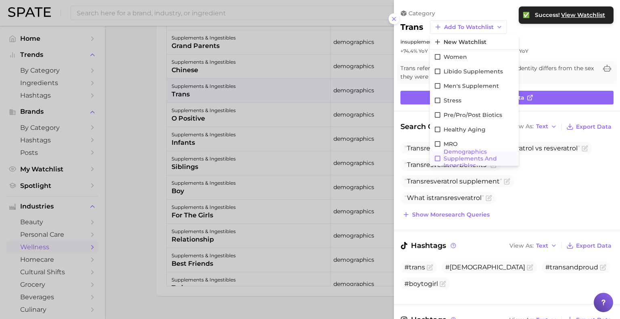
click at [436, 159] on icon at bounding box center [437, 158] width 7 height 7
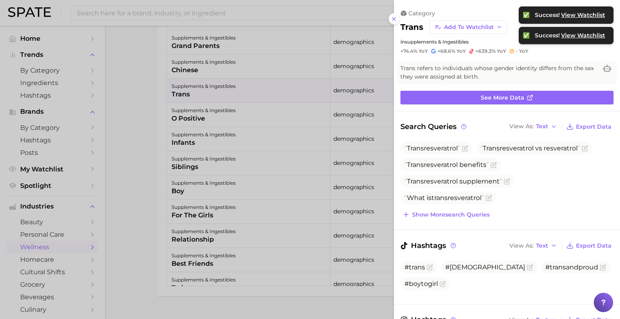
click at [218, 88] on div at bounding box center [310, 159] width 620 height 319
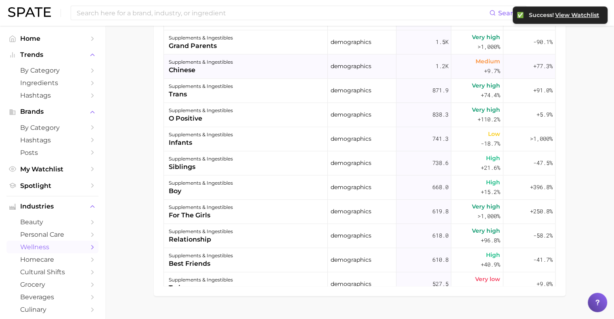
click at [242, 71] on div "supplements & ingestibles chinese" at bounding box center [246, 66] width 164 height 24
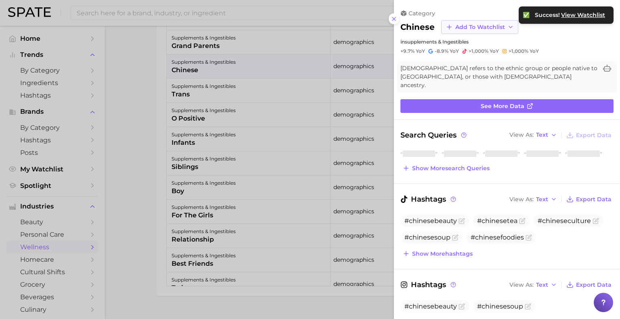
click at [486, 27] on span "Add to Watchlist" at bounding box center [480, 27] width 50 height 7
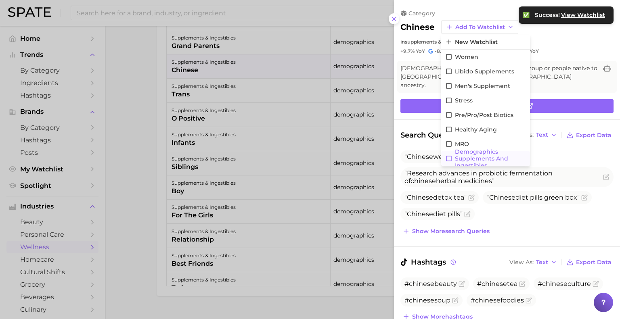
click at [448, 157] on icon at bounding box center [448, 158] width 7 height 7
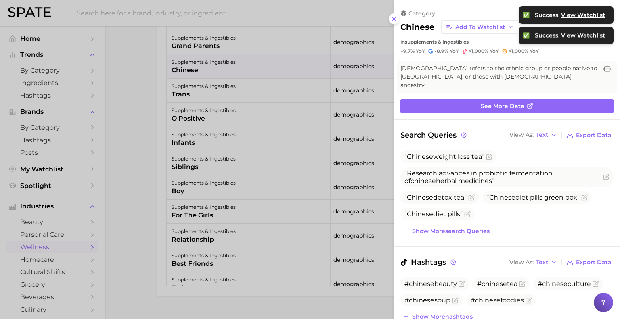
click at [221, 112] on div at bounding box center [310, 159] width 620 height 319
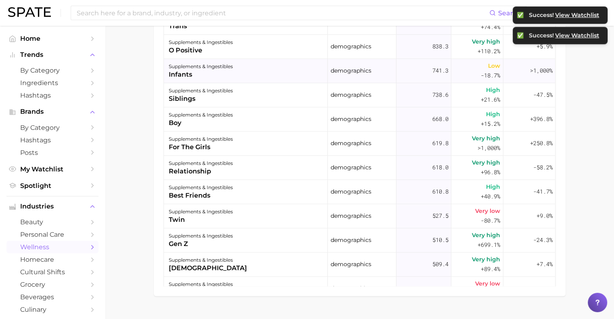
click at [220, 75] on div "infants" at bounding box center [201, 75] width 64 height 10
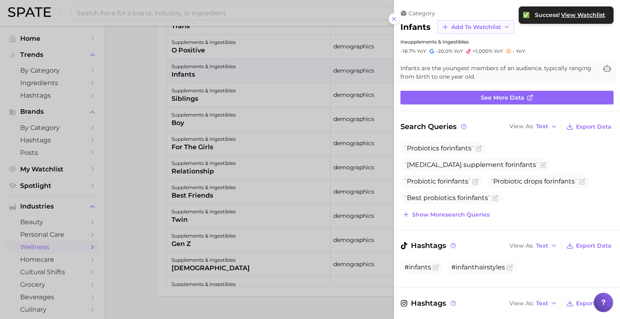
click at [483, 29] on span "Add to Watchlist" at bounding box center [476, 27] width 50 height 7
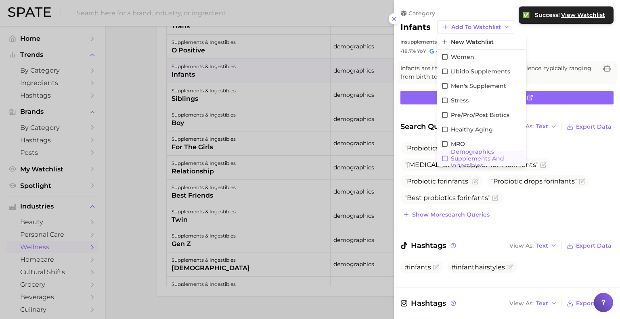
click at [444, 157] on icon at bounding box center [444, 158] width 7 height 7
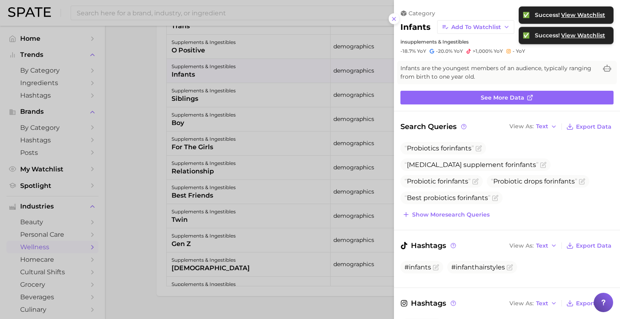
click at [226, 98] on div at bounding box center [310, 159] width 620 height 319
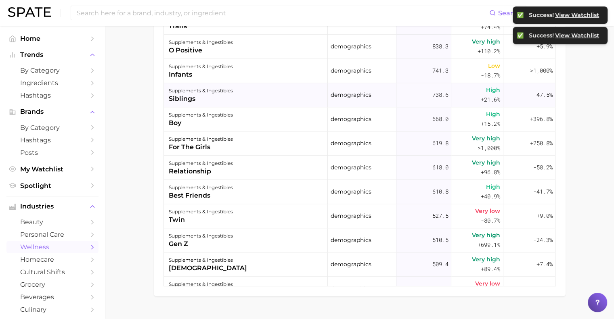
click at [253, 96] on div "supplements & ingestibles siblings" at bounding box center [246, 95] width 164 height 24
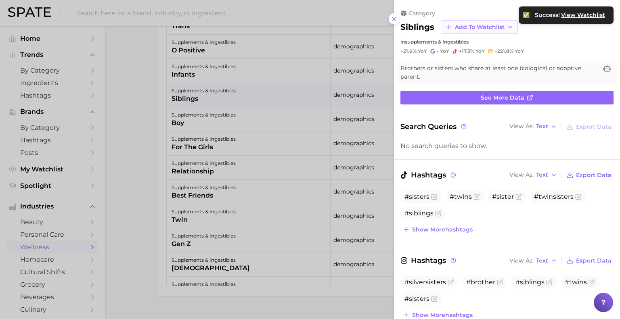
click at [455, 29] on span "Add to Watchlist" at bounding box center [480, 27] width 50 height 7
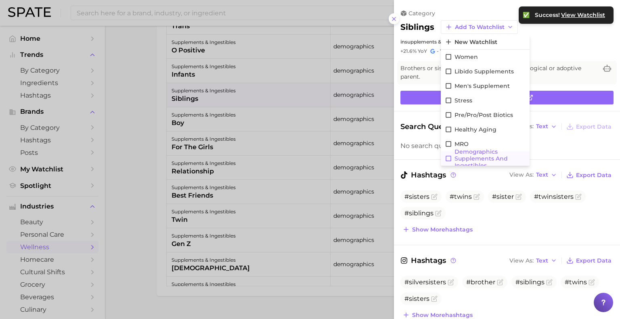
click at [447, 158] on icon at bounding box center [448, 158] width 7 height 7
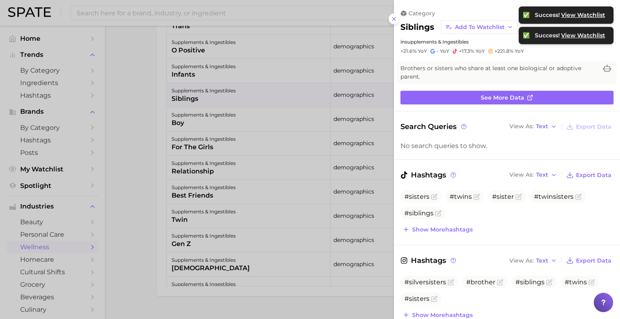
click at [250, 113] on div at bounding box center [310, 159] width 620 height 319
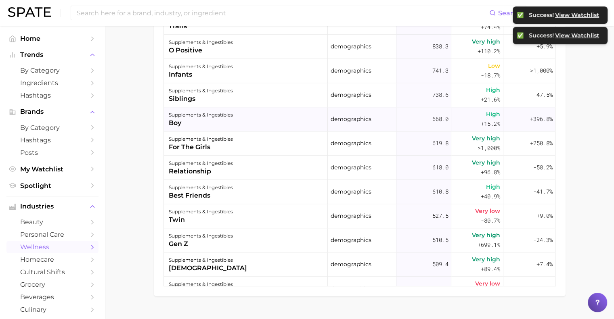
click at [235, 122] on div "supplements & ingestibles boy" at bounding box center [246, 119] width 164 height 24
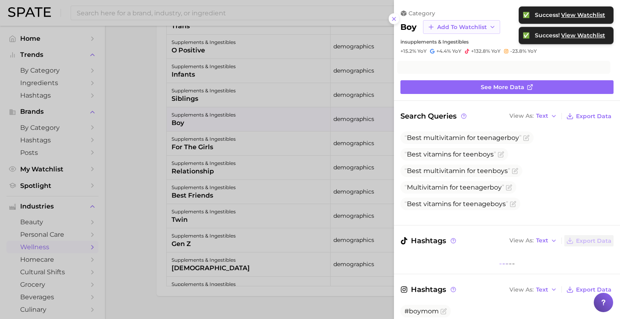
click at [459, 29] on span "Add to Watchlist" at bounding box center [462, 27] width 50 height 7
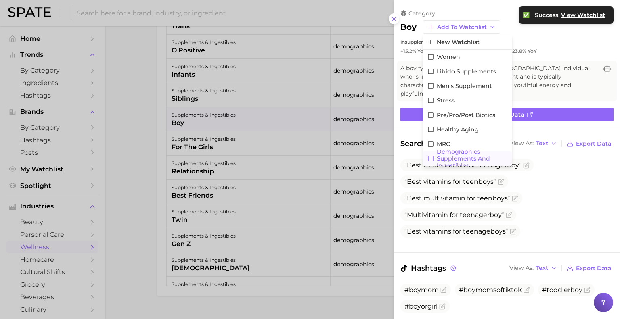
click at [431, 158] on icon at bounding box center [430, 158] width 7 height 7
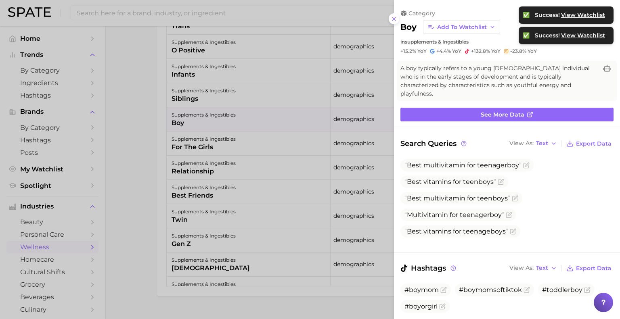
click at [196, 143] on div at bounding box center [310, 159] width 620 height 319
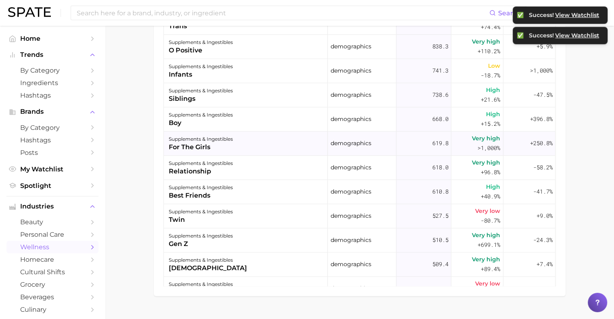
click at [222, 143] on div "for the girls" at bounding box center [201, 147] width 64 height 10
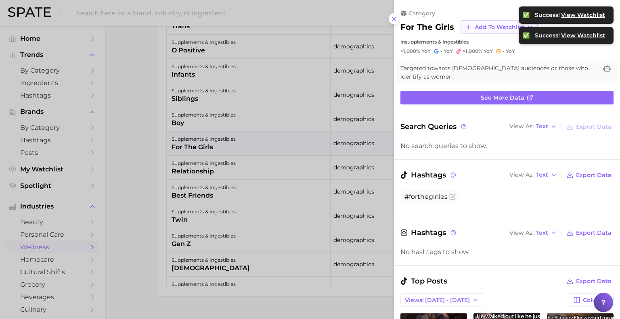
click at [478, 22] on button "Add to Watchlist" at bounding box center [498, 27] width 77 height 14
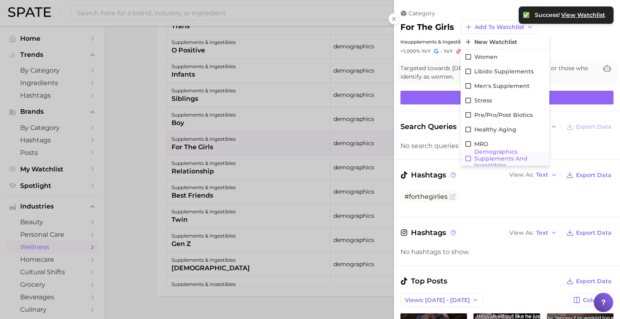
click at [468, 157] on icon at bounding box center [467, 158] width 7 height 7
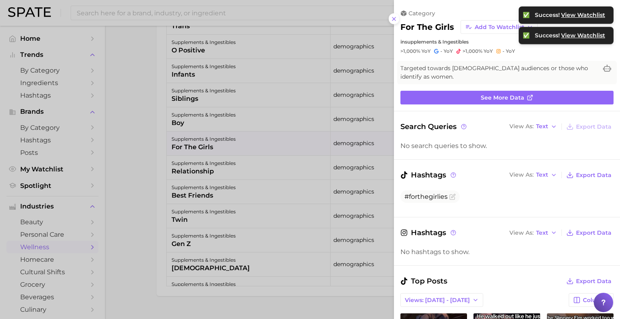
click at [255, 164] on div at bounding box center [310, 159] width 620 height 319
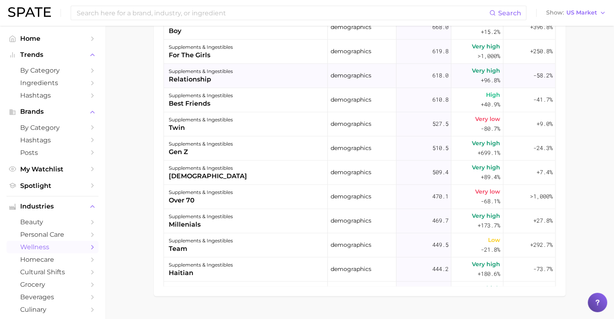
click at [246, 73] on div "supplements & ingestibles relationship" at bounding box center [246, 76] width 164 height 24
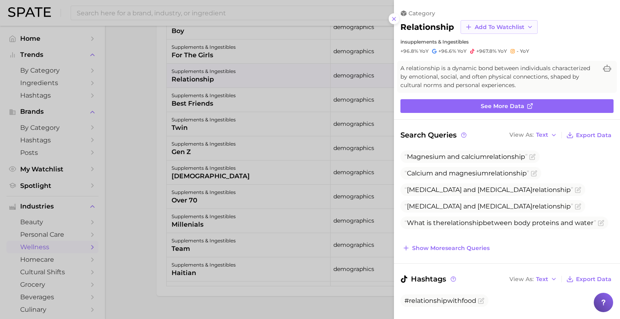
click at [499, 27] on span "Add to Watchlist" at bounding box center [499, 27] width 50 height 7
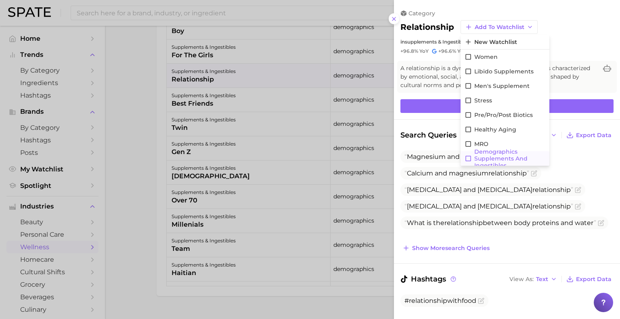
click at [468, 159] on icon at bounding box center [467, 158] width 7 height 7
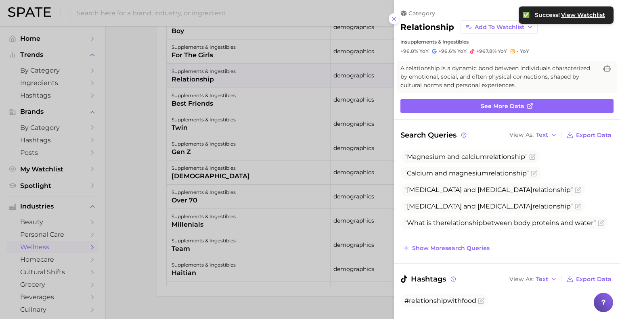
click at [205, 92] on div at bounding box center [310, 159] width 620 height 319
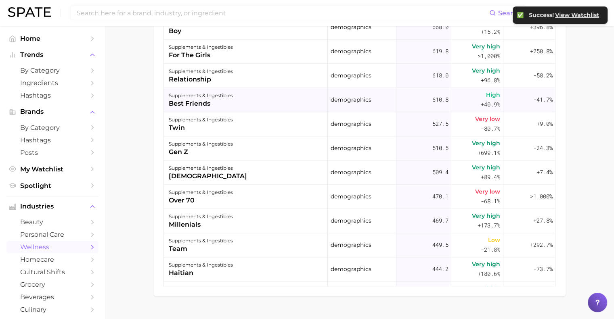
click at [207, 100] on div "best friends" at bounding box center [201, 104] width 64 height 10
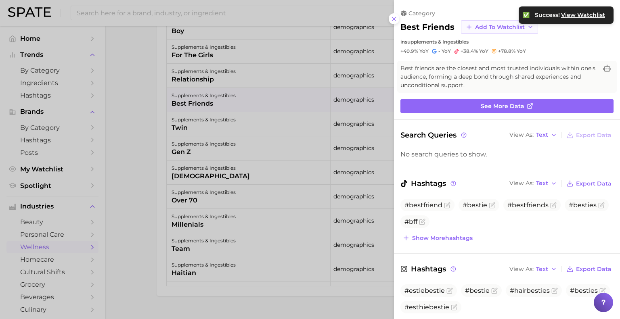
click at [504, 24] on span "Add to Watchlist" at bounding box center [500, 27] width 50 height 7
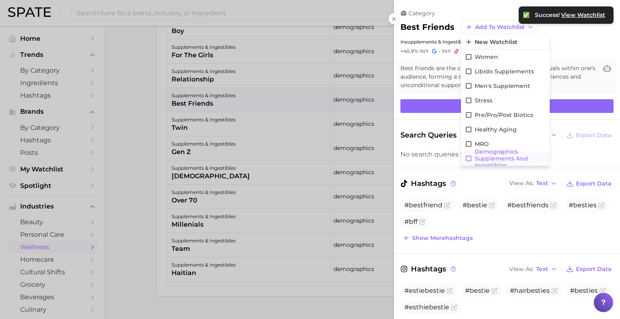
click at [466, 159] on icon at bounding box center [468, 158] width 7 height 7
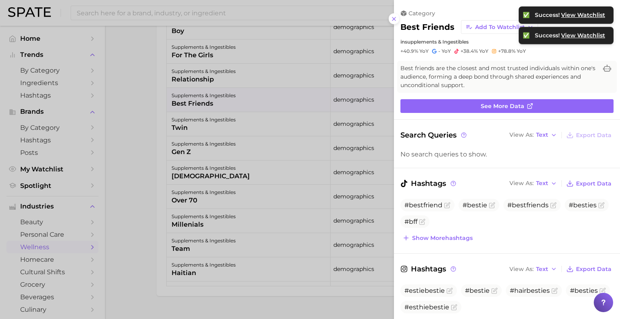
click at [190, 123] on div at bounding box center [310, 159] width 620 height 319
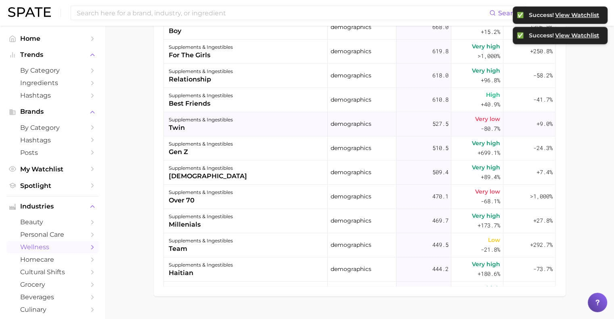
click at [206, 120] on div "supplements & ingestibles" at bounding box center [201, 120] width 64 height 10
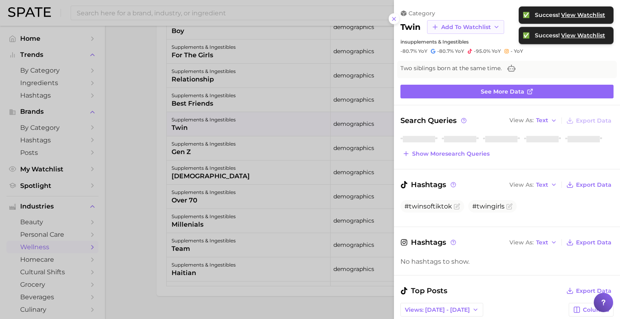
click at [489, 24] on span "Add to Watchlist" at bounding box center [466, 27] width 50 height 7
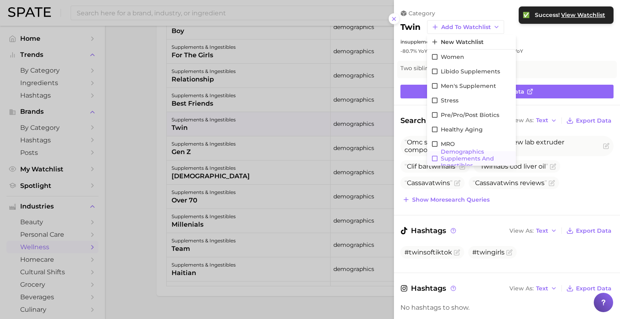
click at [434, 156] on icon at bounding box center [434, 158] width 7 height 7
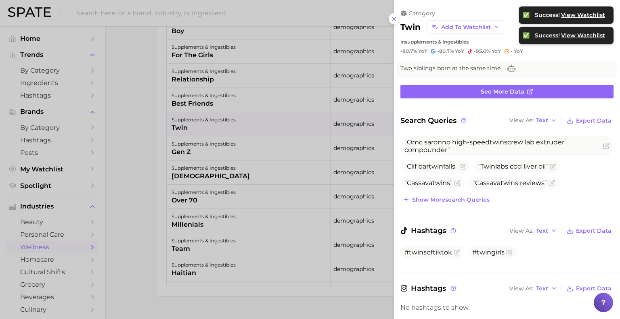
click at [182, 150] on div at bounding box center [310, 159] width 620 height 319
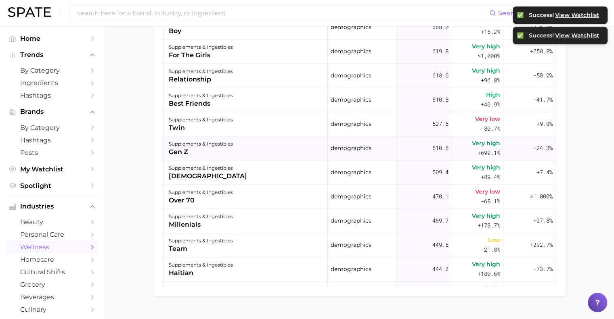
click at [179, 149] on div "gen z" at bounding box center [201, 152] width 64 height 10
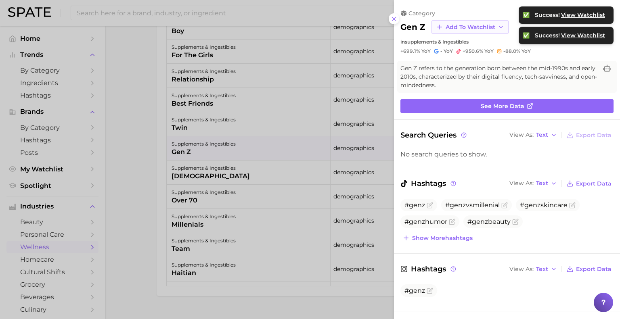
click at [461, 27] on span "Add to Watchlist" at bounding box center [470, 27] width 50 height 7
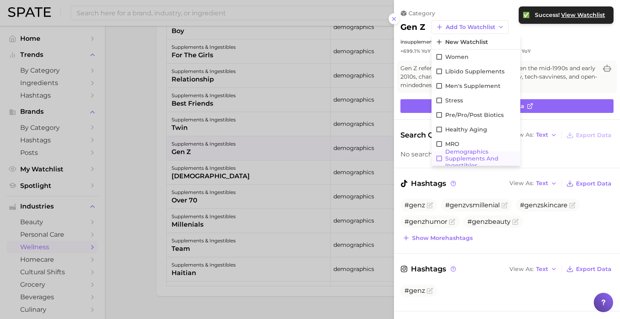
click at [437, 159] on icon at bounding box center [438, 158] width 7 height 7
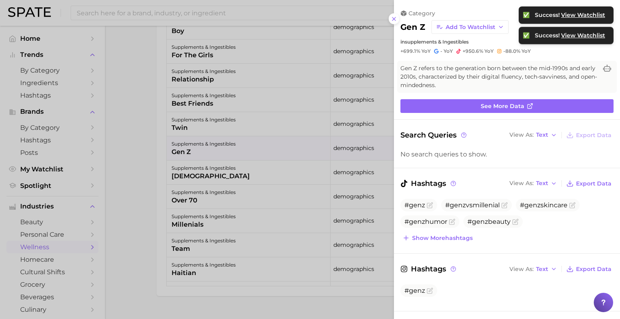
click at [146, 166] on div at bounding box center [310, 159] width 620 height 319
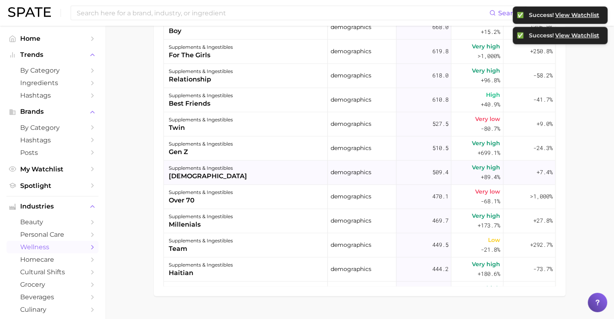
click at [203, 171] on div "supplements & ingestibles" at bounding box center [208, 168] width 78 height 10
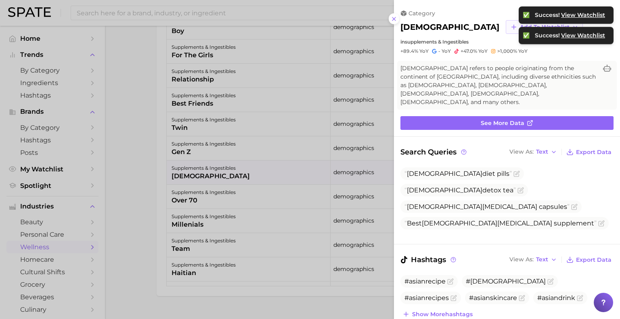
click at [505, 30] on button "Add to Watchlist" at bounding box center [543, 27] width 77 height 14
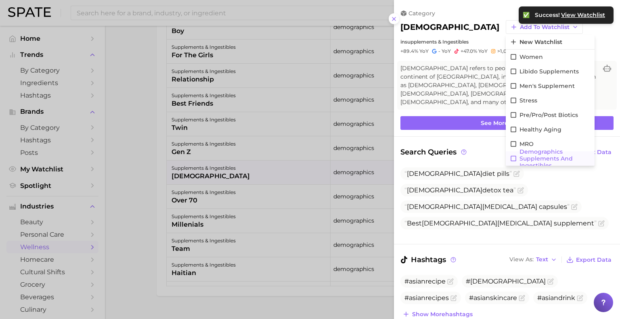
click at [510, 159] on icon at bounding box center [513, 158] width 7 height 7
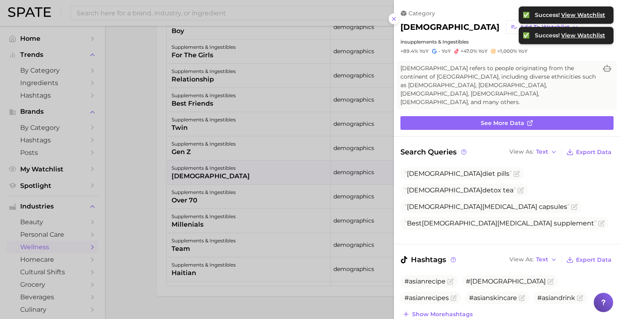
click at [171, 191] on div at bounding box center [310, 159] width 620 height 319
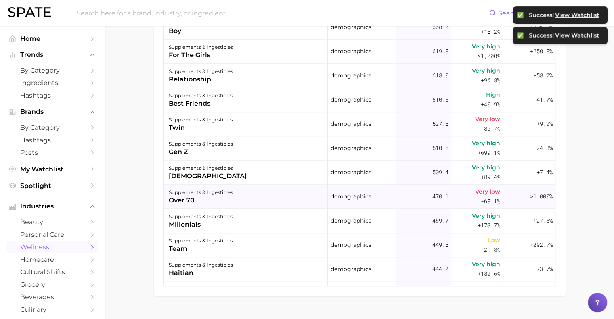
click at [200, 199] on div "over 70" at bounding box center [201, 201] width 64 height 10
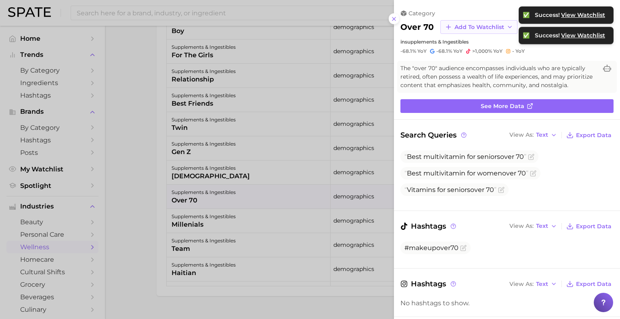
click at [467, 27] on span "Add to Watchlist" at bounding box center [479, 27] width 50 height 7
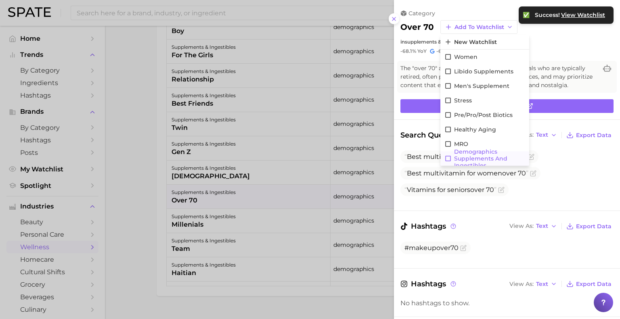
click at [447, 159] on icon at bounding box center [447, 158] width 7 height 7
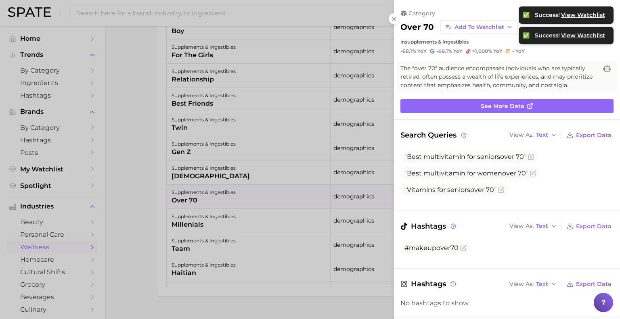
click at [198, 221] on div at bounding box center [310, 159] width 620 height 319
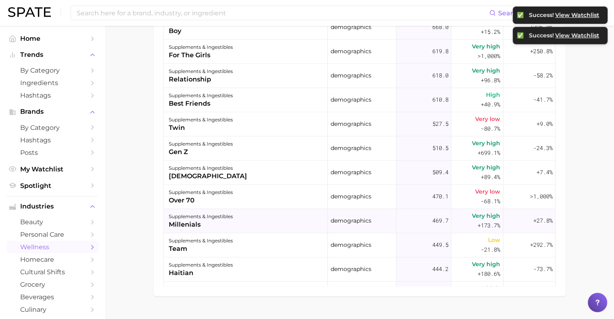
click at [220, 222] on div "millenials" at bounding box center [201, 225] width 64 height 10
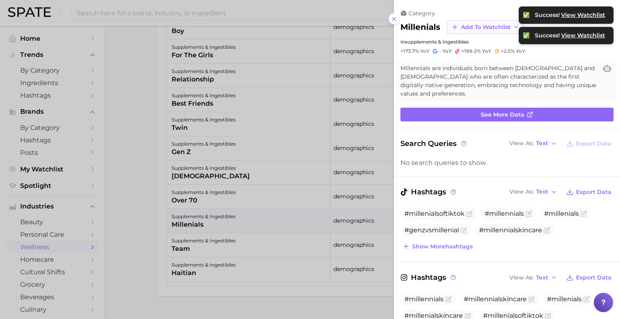
click at [466, 27] on span "Add to Watchlist" at bounding box center [486, 27] width 50 height 7
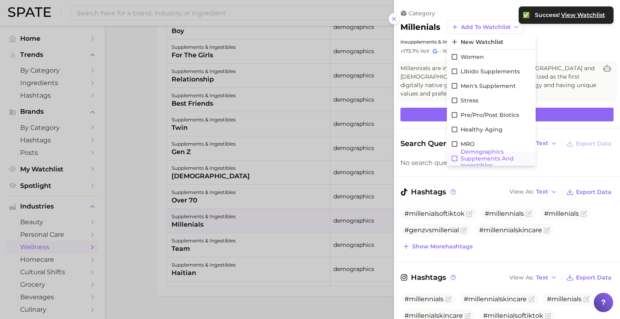
click at [453, 157] on icon at bounding box center [454, 158] width 7 height 7
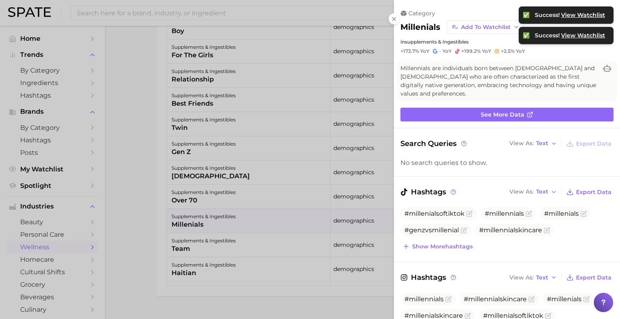
click at [140, 200] on div at bounding box center [310, 159] width 620 height 319
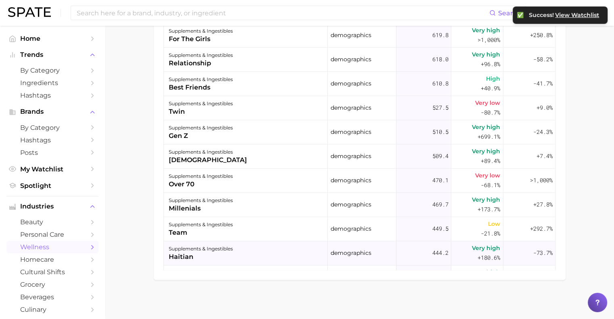
click at [238, 248] on div "supplements & ingestibles haitian" at bounding box center [246, 253] width 164 height 24
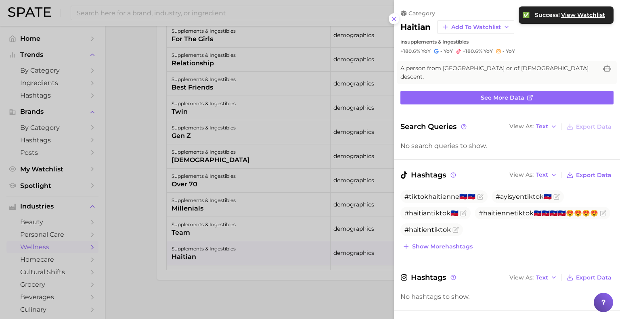
click at [147, 235] on div at bounding box center [310, 159] width 620 height 319
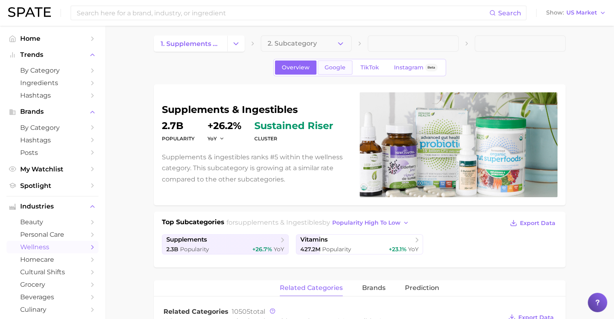
click at [322, 67] on link "Google" at bounding box center [334, 68] width 35 height 14
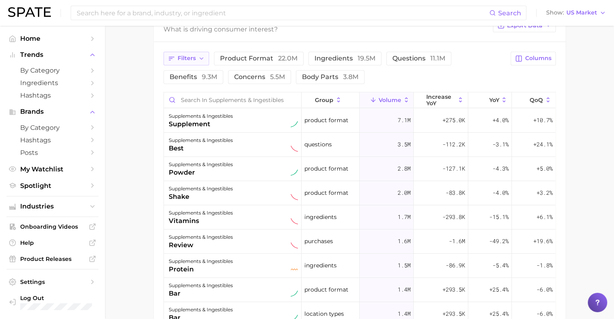
click at [197, 52] on button "Filters" at bounding box center [186, 59] width 46 height 14
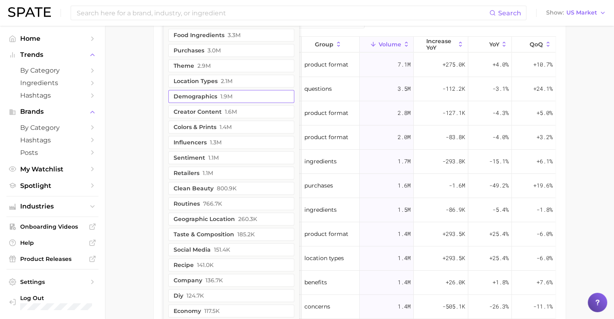
click at [248, 96] on button "demographics 1.9m" at bounding box center [231, 96] width 126 height 13
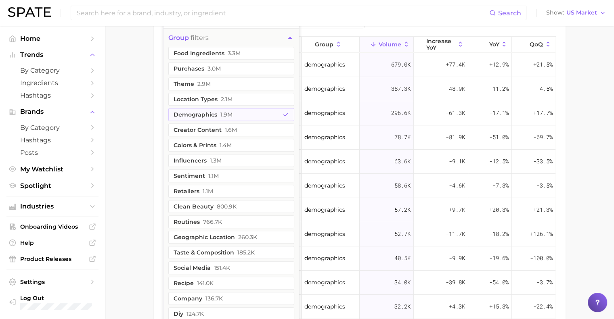
click at [126, 129] on main "1. supplements & ingestibles 2. Subcategory Overview Google TikTok Instagram Be…" at bounding box center [359, 17] width 509 height 777
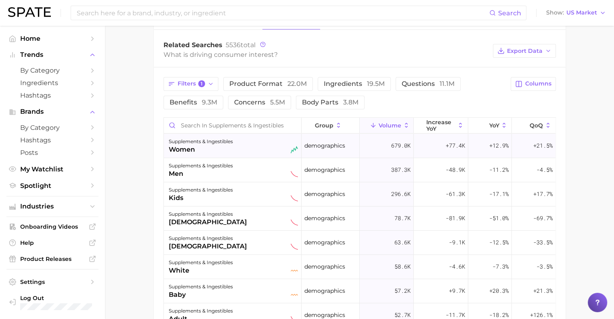
click at [244, 148] on div "supplements & ingestibles women" at bounding box center [233, 146] width 129 height 18
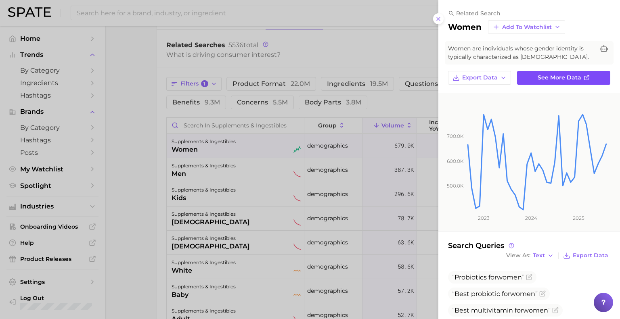
click at [545, 79] on span "See more data" at bounding box center [559, 77] width 44 height 7
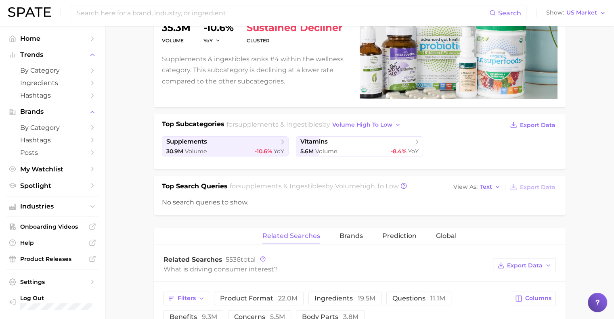
scroll to position [46, 0]
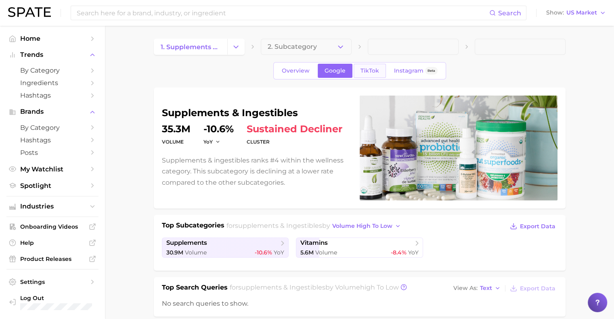
click at [373, 67] on span "TikTok" at bounding box center [369, 70] width 19 height 7
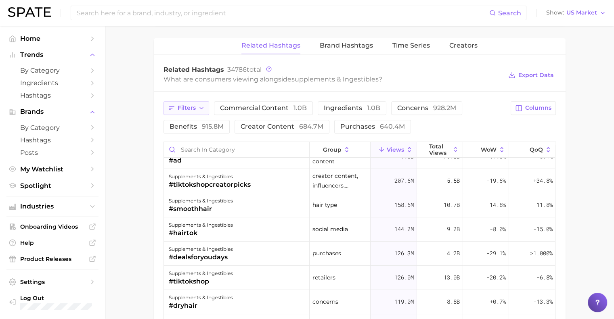
click at [190, 109] on span "Filters" at bounding box center [186, 107] width 18 height 7
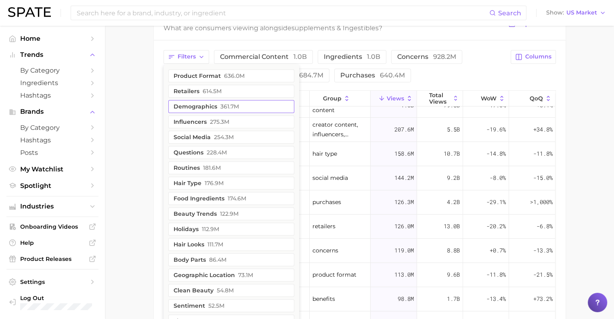
click at [210, 106] on button "demographics 361.7m" at bounding box center [231, 106] width 126 height 13
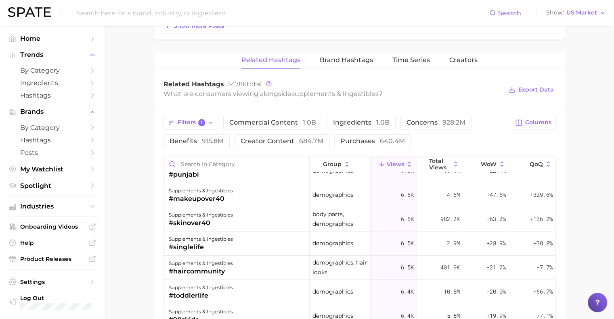
scroll to position [9165, 0]
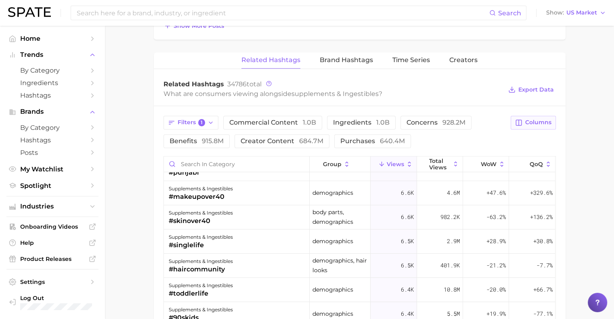
click at [532, 119] on span "Columns" at bounding box center [538, 122] width 26 height 7
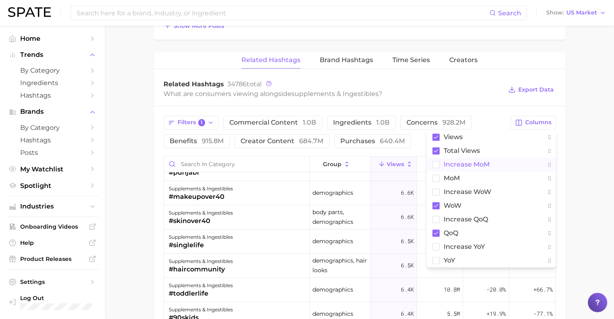
click at [432, 163] on rect at bounding box center [435, 164] width 7 height 7
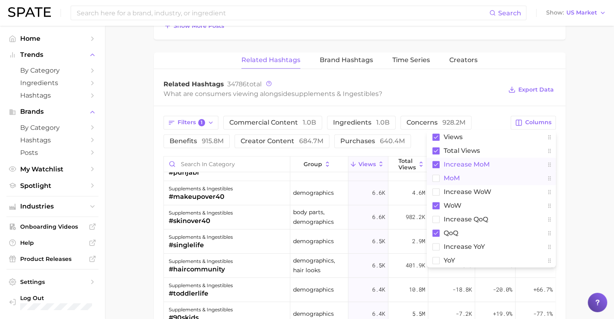
click at [435, 175] on rect at bounding box center [435, 178] width 7 height 7
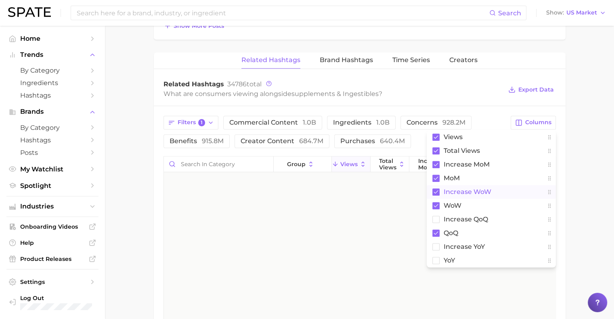
scroll to position [9165, 0]
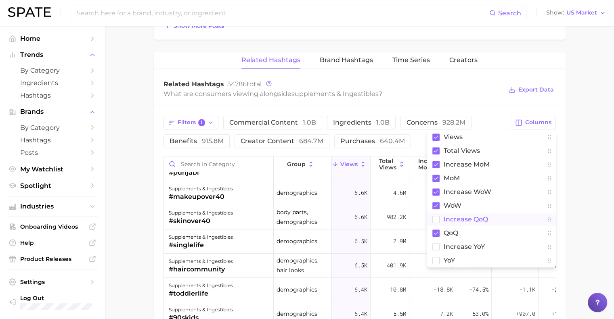
click at [436, 220] on rect at bounding box center [435, 219] width 7 height 7
click at [436, 248] on rect at bounding box center [435, 246] width 7 height 7
click at [436, 259] on rect at bounding box center [435, 260] width 7 height 7
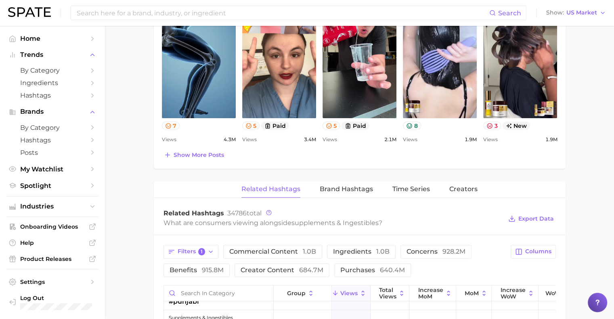
scroll to position [396, 0]
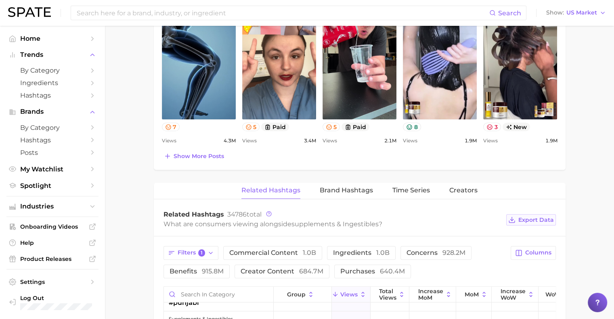
click at [532, 219] on span "Export Data" at bounding box center [535, 220] width 35 height 7
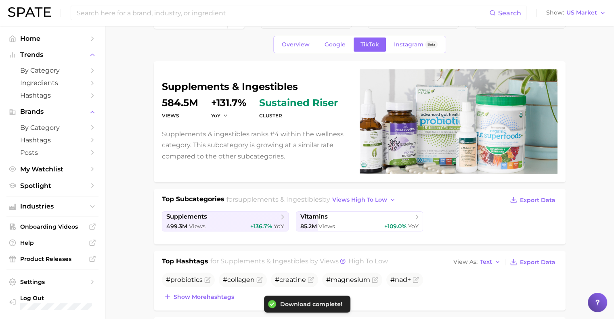
scroll to position [0, 0]
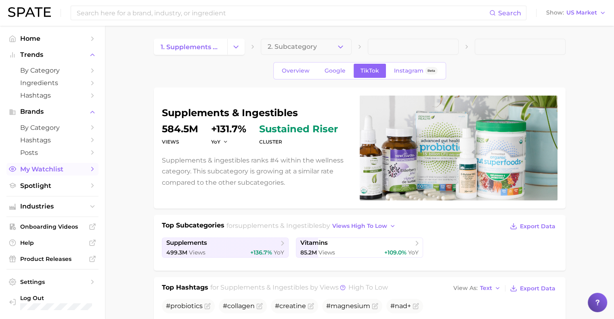
click at [44, 173] on span "My Watchlist" at bounding box center [52, 169] width 65 height 8
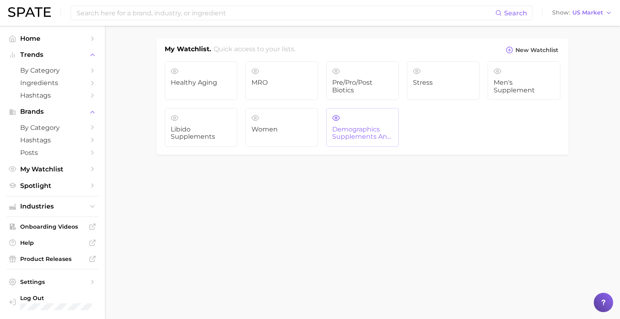
click at [349, 123] on link "demographics supplements and ingestibles" at bounding box center [362, 127] width 73 height 39
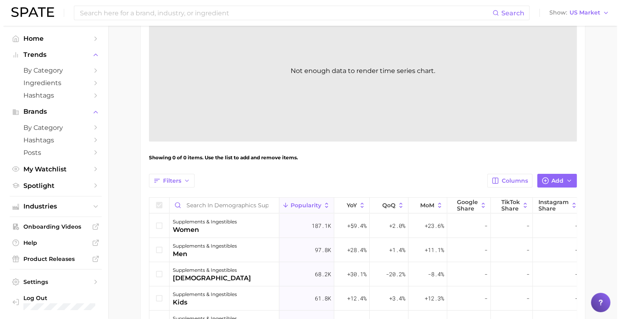
scroll to position [142, 0]
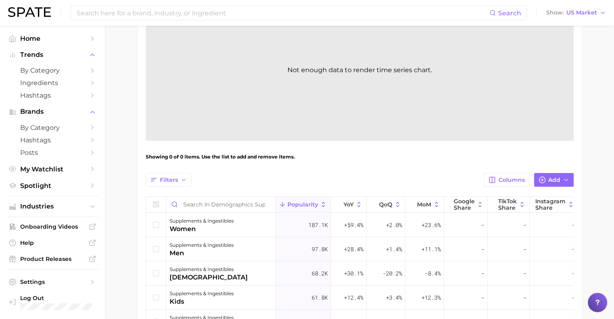
click at [158, 202] on icon at bounding box center [156, 204] width 9 height 9
click at [158, 222] on icon at bounding box center [155, 224] width 6 height 6
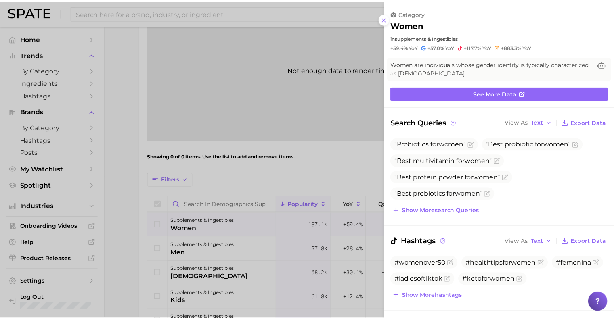
scroll to position [0, 0]
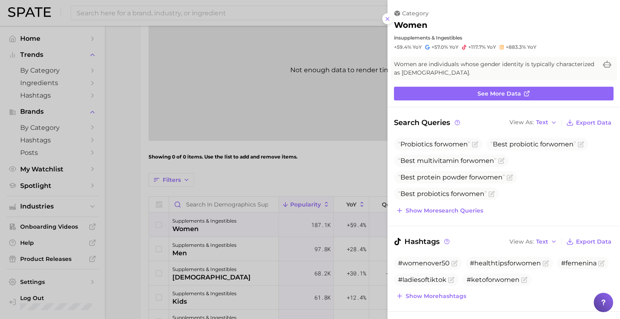
click at [158, 229] on div at bounding box center [310, 159] width 620 height 319
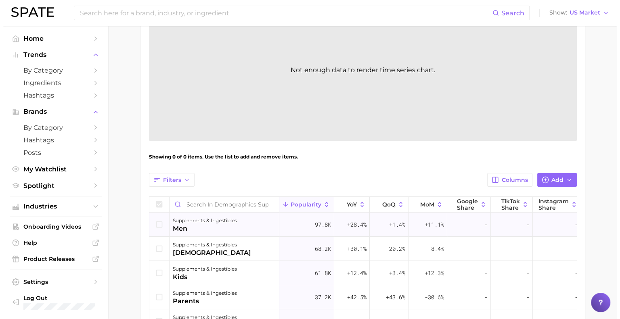
scroll to position [18, 0]
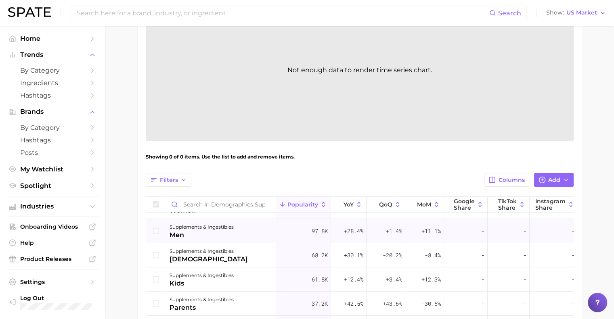
click at [159, 229] on icon at bounding box center [155, 231] width 6 height 6
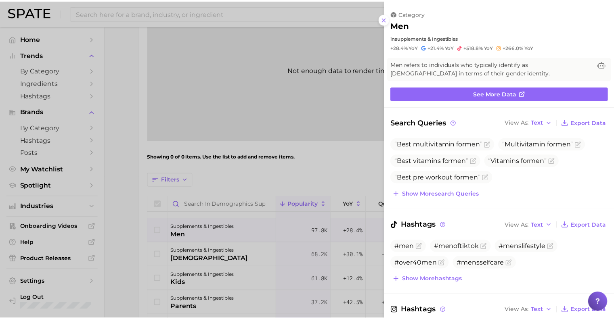
scroll to position [0, 0]
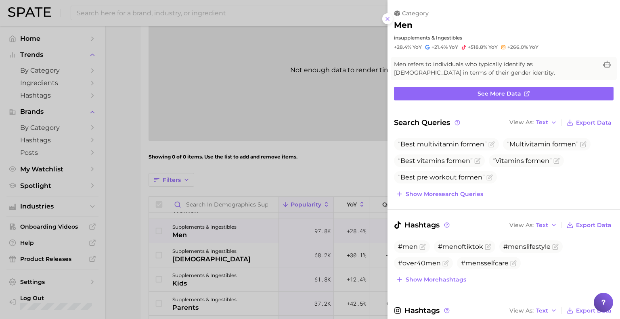
click at [208, 182] on div at bounding box center [310, 159] width 620 height 319
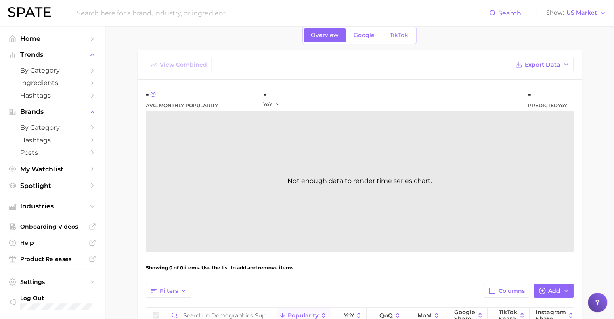
scroll to position [31, 0]
click at [368, 38] on span "Google" at bounding box center [363, 35] width 21 height 7
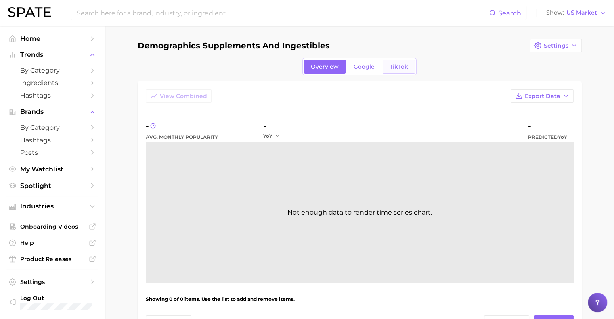
click at [399, 69] on span "TikTok" at bounding box center [398, 66] width 19 height 7
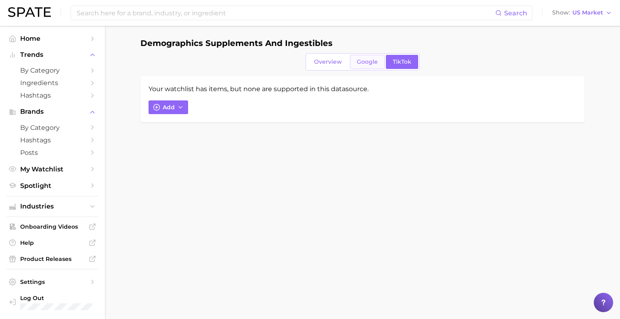
click at [375, 64] on span "Google" at bounding box center [367, 61] width 21 height 7
click at [390, 63] on link "TikTok" at bounding box center [402, 62] width 32 height 14
click at [368, 65] on span "Google" at bounding box center [367, 61] width 21 height 7
click at [332, 58] on span "Overview" at bounding box center [328, 61] width 28 height 7
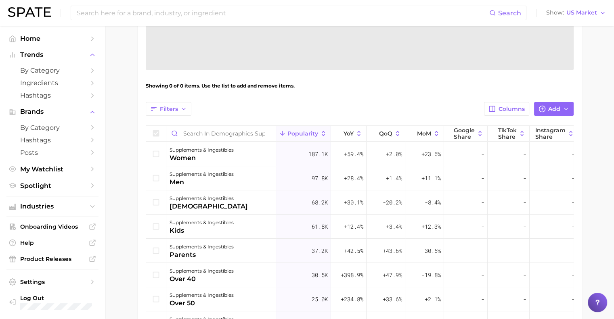
scroll to position [216, 0]
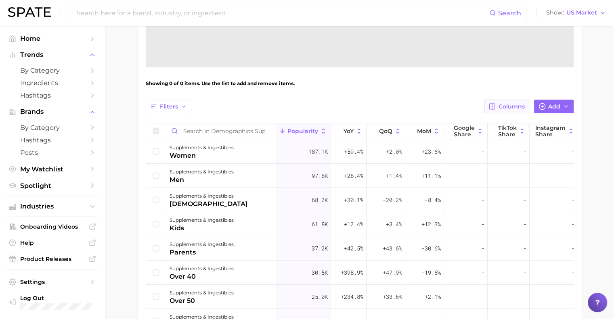
click at [510, 109] on span "Columns" at bounding box center [511, 106] width 26 height 7
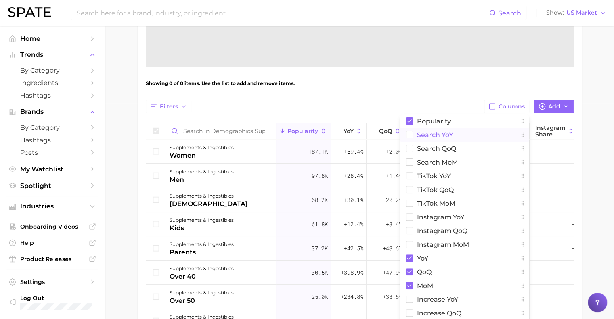
click at [410, 134] on rect at bounding box center [408, 135] width 7 height 7
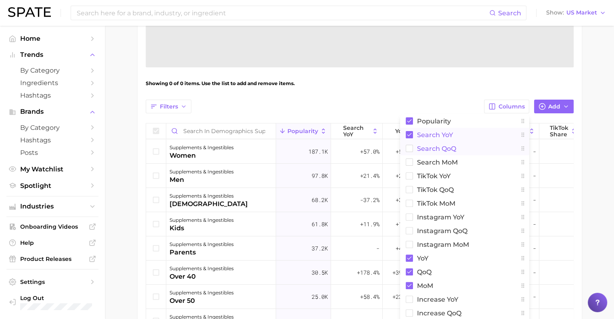
click at [410, 149] on rect at bounding box center [408, 148] width 7 height 7
click at [409, 160] on rect at bounding box center [408, 162] width 7 height 7
click at [408, 176] on rect at bounding box center [408, 176] width 7 height 7
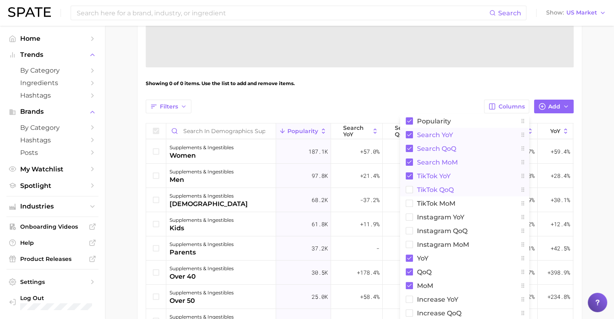
click at [408, 190] on rect at bounding box center [408, 189] width 7 height 7
click at [409, 204] on rect at bounding box center [408, 203] width 7 height 7
click at [408, 217] on rect at bounding box center [408, 217] width 7 height 7
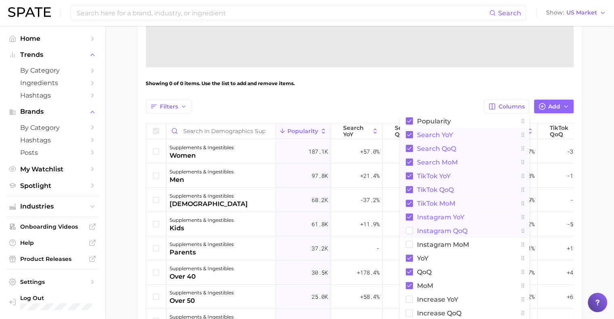
click at [411, 229] on rect at bounding box center [408, 231] width 7 height 7
click at [409, 248] on button "Instagram MoM" at bounding box center [464, 245] width 129 height 14
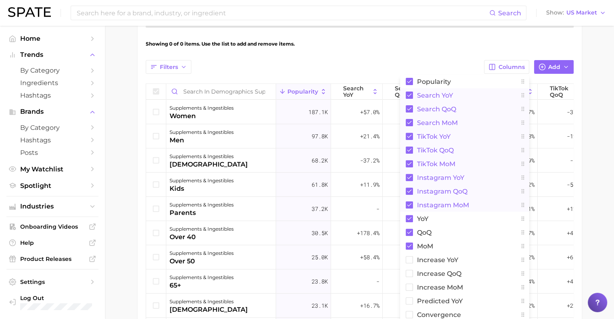
scroll to position [263, 0]
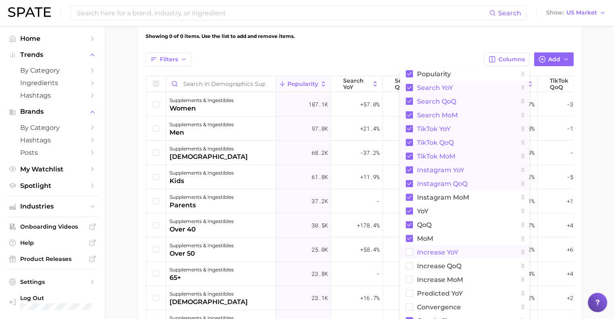
click at [409, 248] on button "Increase YoY" at bounding box center [464, 252] width 129 height 14
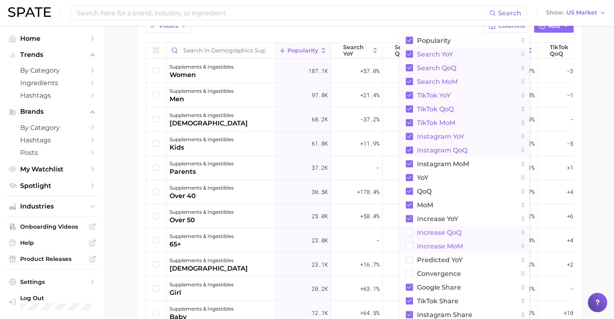
scroll to position [297, 0]
click at [410, 234] on rect at bounding box center [408, 232] width 7 height 7
click at [409, 247] on rect at bounding box center [408, 245] width 7 height 7
click at [410, 259] on rect at bounding box center [408, 259] width 7 height 7
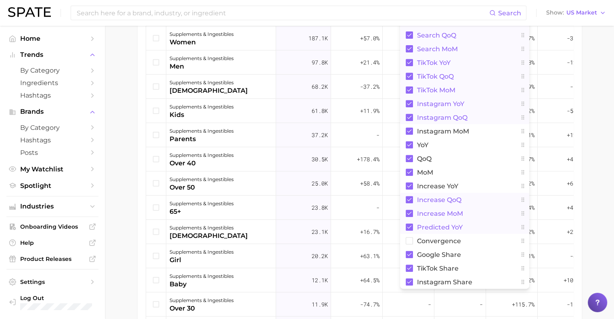
scroll to position [334, 0]
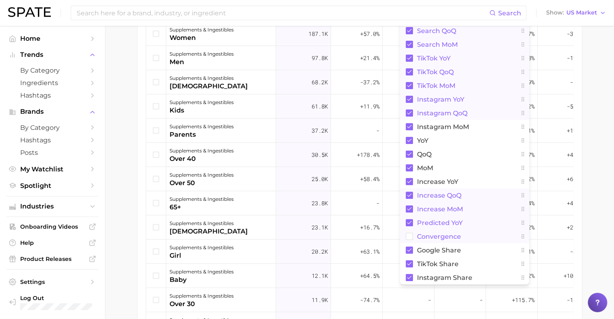
click at [409, 238] on rect at bounding box center [408, 236] width 7 height 7
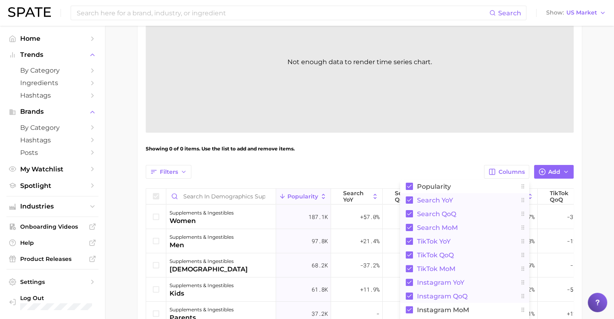
click at [328, 159] on div "Showing 0 of 0 items. Use the list to add and remove items." at bounding box center [360, 149] width 428 height 23
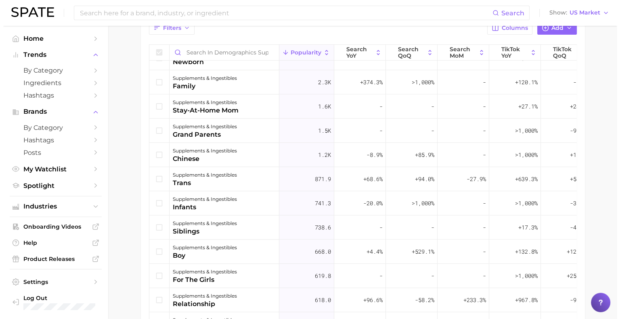
scroll to position [846, 0]
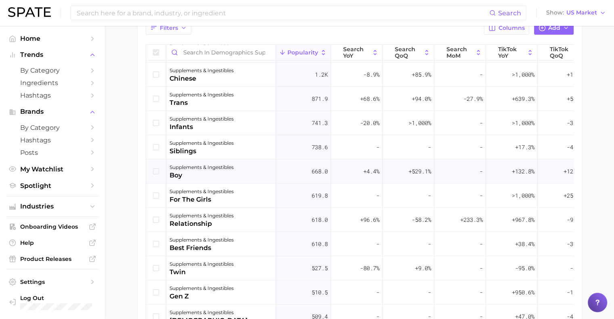
click at [154, 170] on icon at bounding box center [156, 171] width 9 height 9
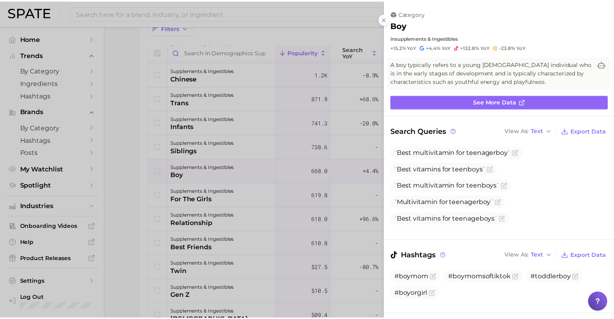
scroll to position [0, 0]
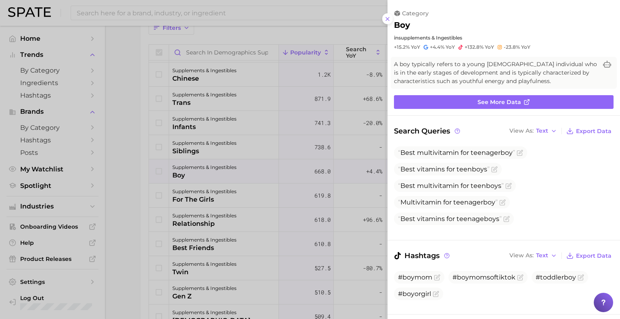
click at [140, 159] on div at bounding box center [310, 159] width 620 height 319
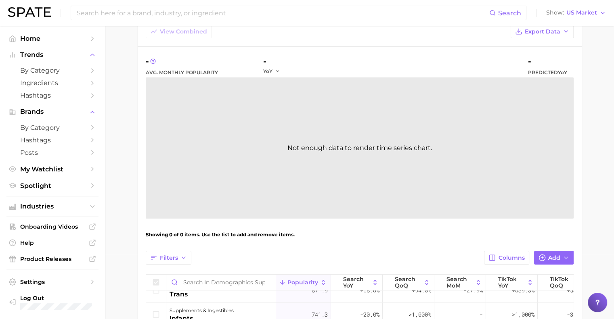
scroll to position [38, 0]
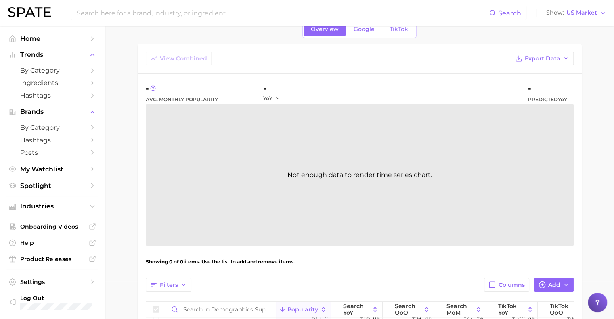
click at [311, 175] on div "Not enough data to render time series chart." at bounding box center [360, 174] width 428 height 141
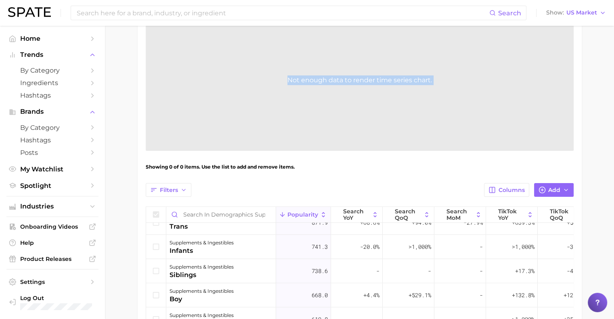
scroll to position [139, 0]
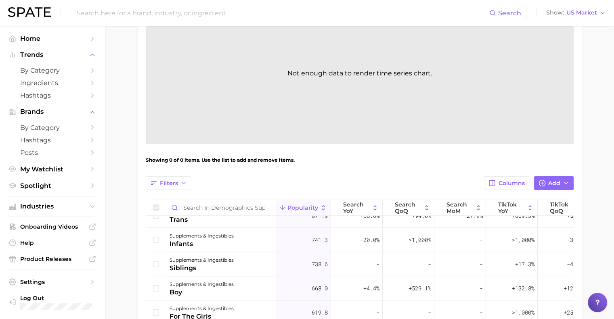
click at [309, 176] on div "Filters Columns Add" at bounding box center [360, 183] width 428 height 14
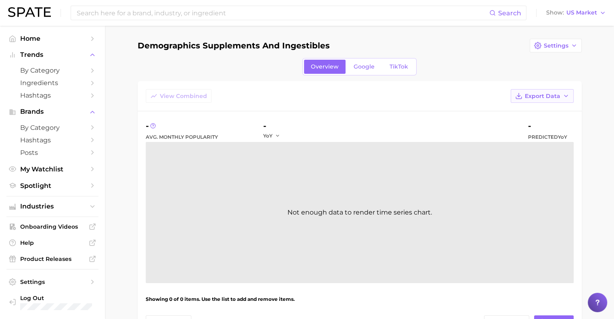
click at [536, 101] on button "Export Data" at bounding box center [541, 96] width 63 height 14
click at [529, 115] on button "Table Data CSV" at bounding box center [528, 111] width 89 height 15
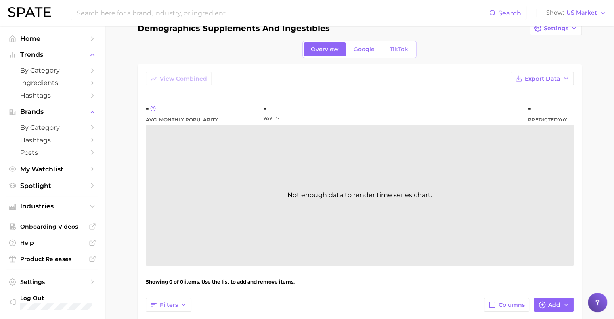
scroll to position [17, 0]
click at [555, 84] on button "Export Data" at bounding box center [541, 79] width 63 height 14
click at [538, 127] on button "Time Series Image" at bounding box center [528, 123] width 89 height 15
click at [532, 76] on span "Export Data" at bounding box center [541, 79] width 35 height 7
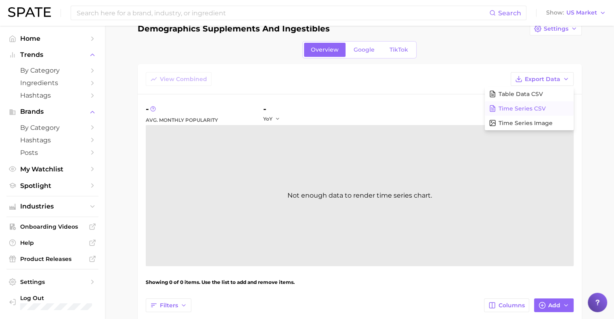
click at [521, 110] on span "Time Series CSV" at bounding box center [521, 108] width 47 height 7
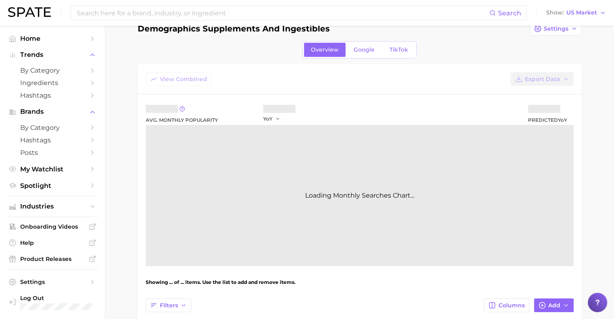
scroll to position [0, 0]
click at [212, 67] on div "View Combined Export Data Avg. Monthly Popularity YoY Predicted YoY Loading Mon…" at bounding box center [360, 215] width 444 height 303
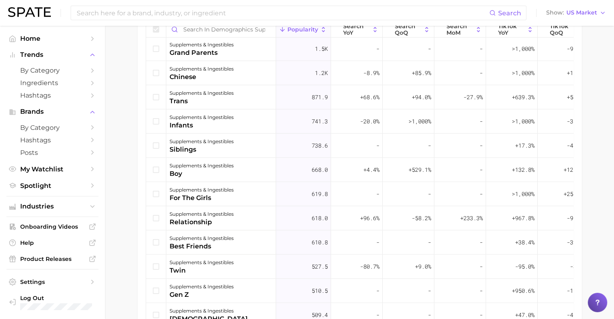
scroll to position [890, 0]
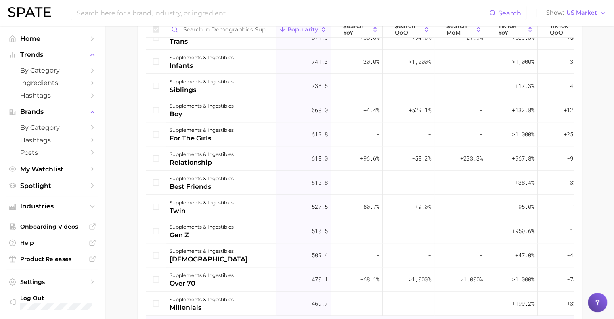
click at [40, 216] on ul "Industries" at bounding box center [52, 206] width 92 height 21
click at [40, 209] on span "Industries" at bounding box center [52, 206] width 65 height 7
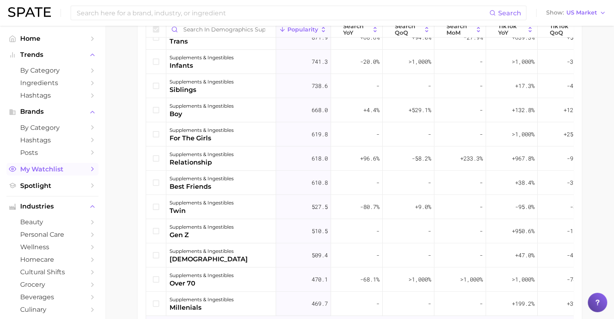
click at [49, 171] on span "My Watchlist" at bounding box center [52, 169] width 65 height 8
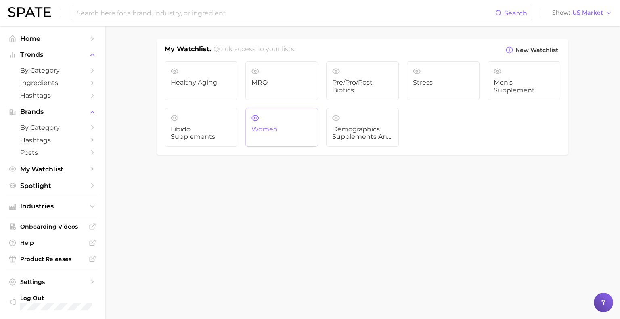
click at [275, 131] on span "Women" at bounding box center [281, 129] width 61 height 7
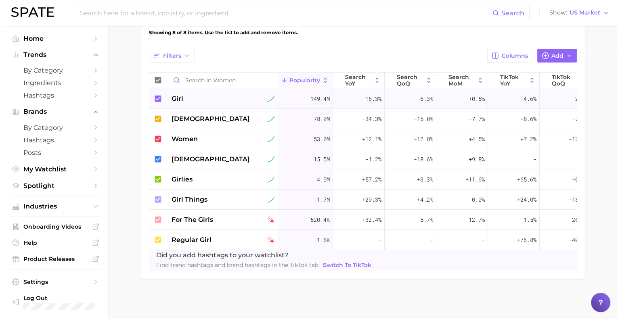
scroll to position [272, 0]
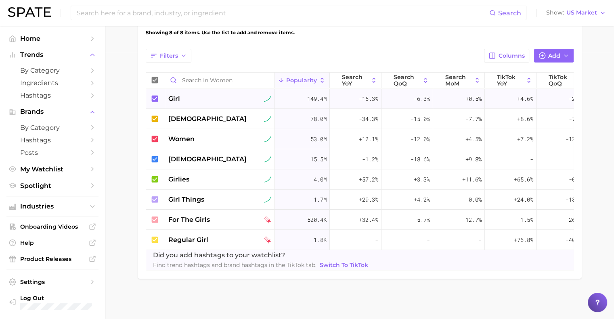
click at [236, 96] on div "girl" at bounding box center [219, 99] width 103 height 10
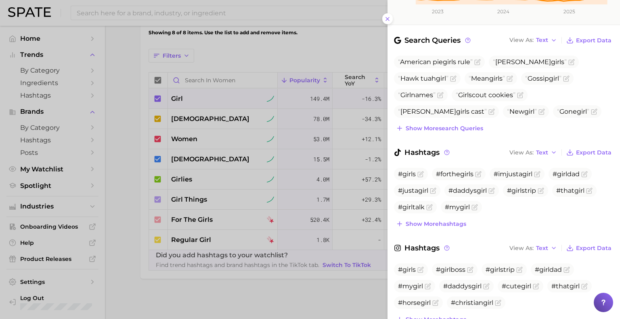
scroll to position [0, 0]
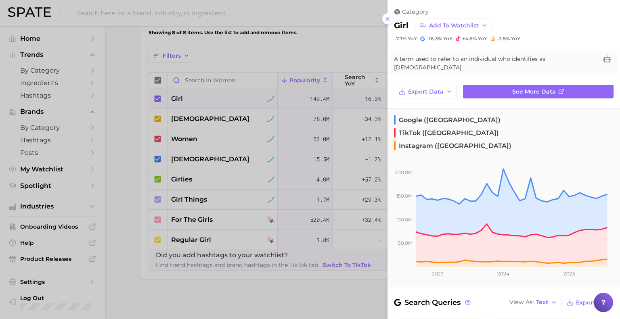
click at [495, 92] on div "category girl Add to Watchlist -7.7% YoY -16.3% YoY +4.6% YoY -2.5% YoY A term …" at bounding box center [503, 307] width 232 height 615
click at [495, 85] on link "See more data" at bounding box center [538, 92] width 150 height 14
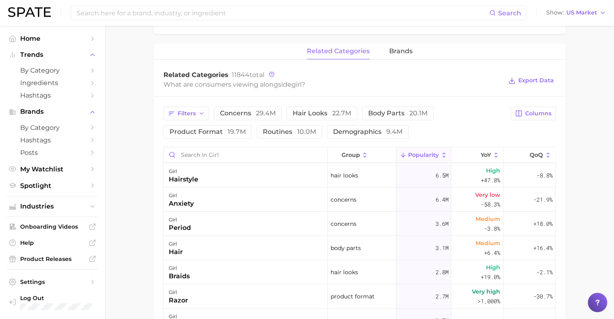
scroll to position [358, 0]
click at [234, 109] on span "concerns 29.4m" at bounding box center [248, 112] width 56 height 6
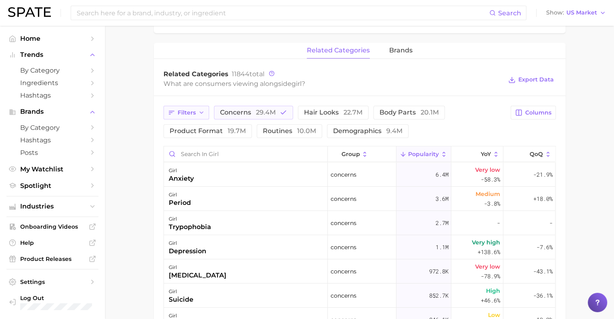
click at [189, 109] on span "Filters" at bounding box center [186, 112] width 18 height 7
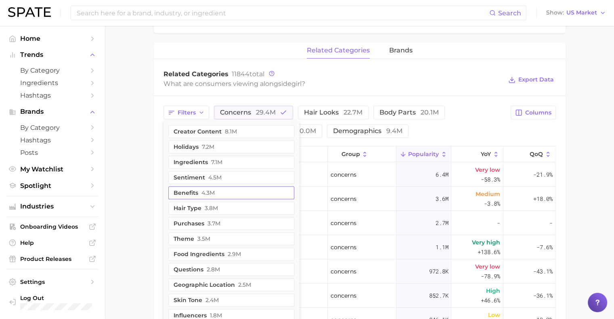
click at [228, 186] on button "benefits 4.3m" at bounding box center [231, 192] width 126 height 13
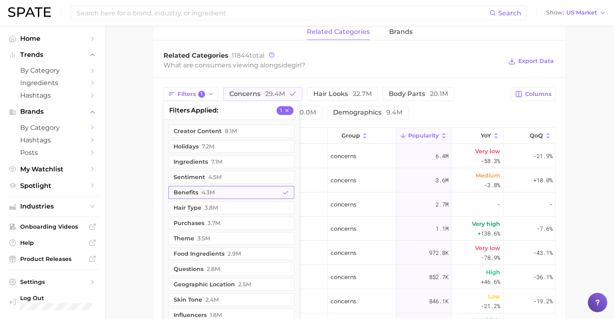
scroll to position [377, 0]
click at [220, 158] on span "7.1m" at bounding box center [216, 161] width 11 height 6
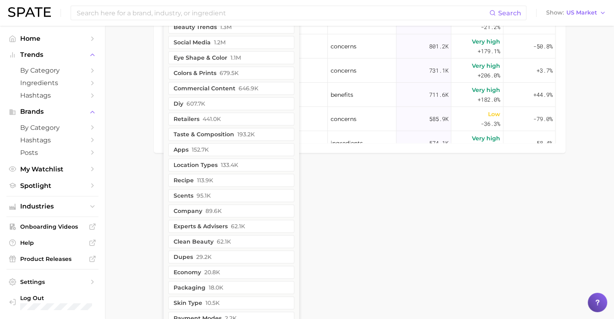
scroll to position [684, 0]
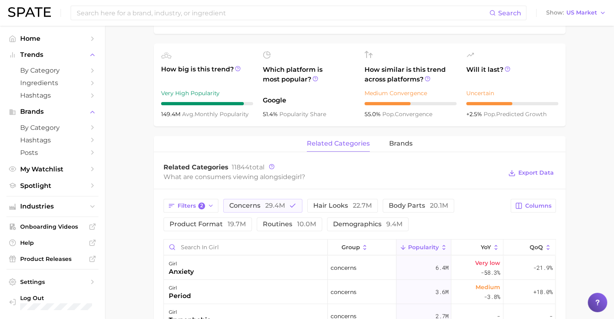
scroll to position [264, 0]
click at [307, 221] on span "10.0m" at bounding box center [306, 225] width 19 height 8
click at [420, 203] on span "body parts 20.1m" at bounding box center [417, 206] width 59 height 6
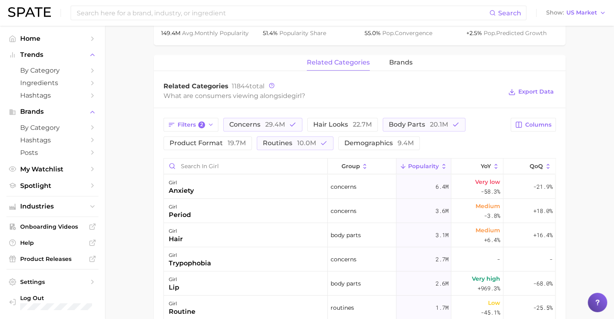
scroll to position [345, 0]
click at [187, 122] on span "Filters 2" at bounding box center [191, 125] width 28 height 7
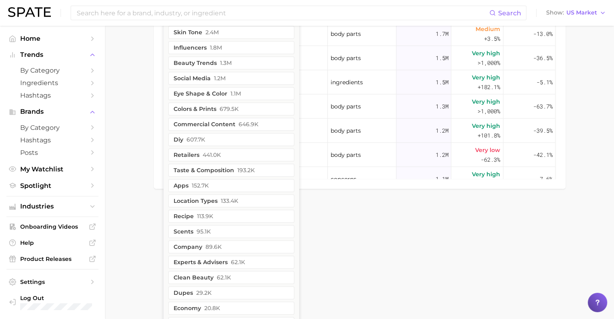
scroll to position [643, 0]
click at [177, 257] on button "experts & advisers 62.1k" at bounding box center [231, 263] width 126 height 13
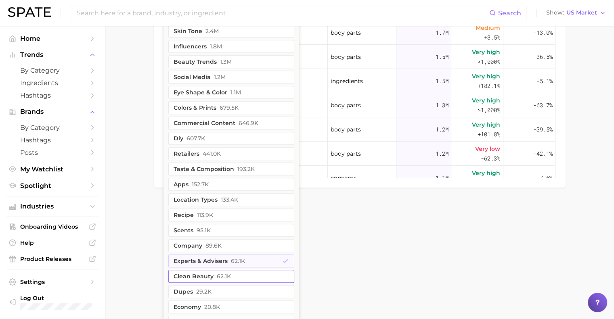
click at [209, 270] on button "clean beauty 62.1k" at bounding box center [231, 276] width 126 height 13
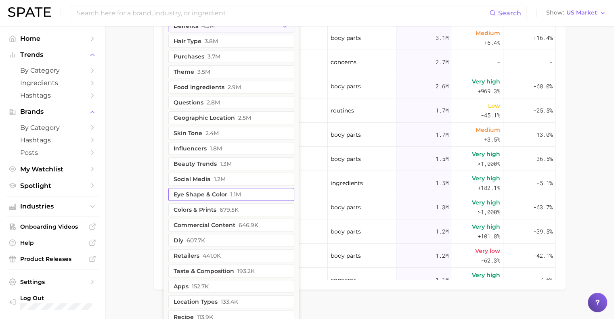
scroll to position [543, 0]
click at [234, 158] on button "beauty trends 1.3m" at bounding box center [231, 164] width 126 height 13
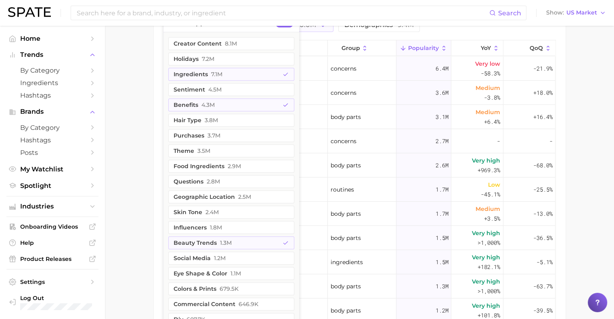
scroll to position [463, 0]
click at [237, 164] on button "food ingredients 2.9m" at bounding box center [231, 167] width 126 height 13
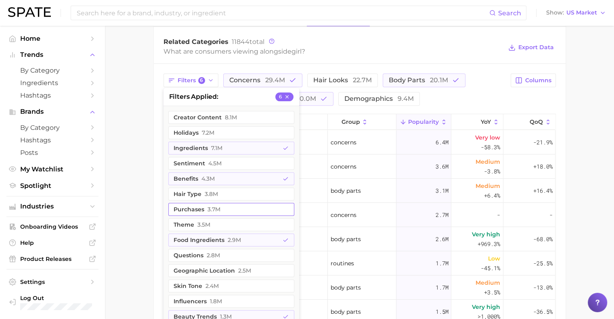
scroll to position [390, 0]
click at [140, 146] on main "1. sociodemographic insights 2. identity & community 3. gender identity 4. girl…" at bounding box center [359, 58] width 509 height 847
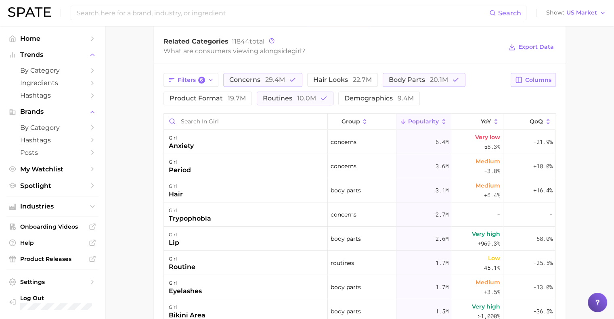
click at [534, 77] on span "Columns" at bounding box center [538, 80] width 26 height 7
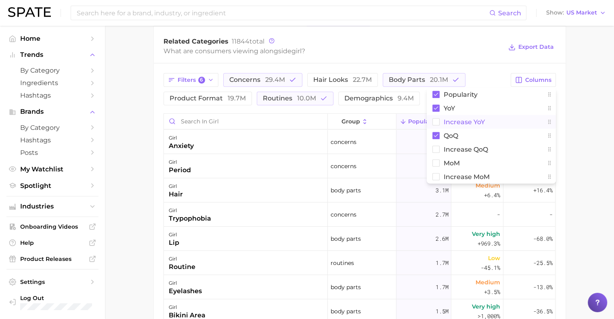
click at [441, 118] on button "Increase YoY" at bounding box center [490, 122] width 129 height 14
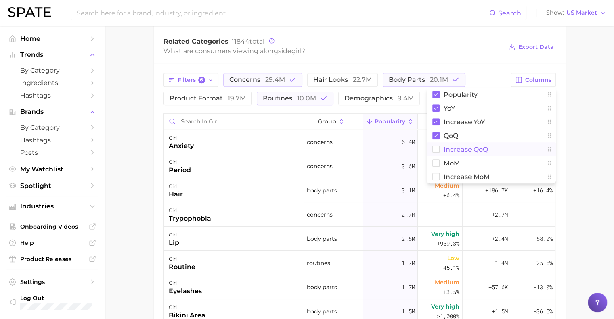
click at [435, 146] on rect at bounding box center [435, 149] width 7 height 7
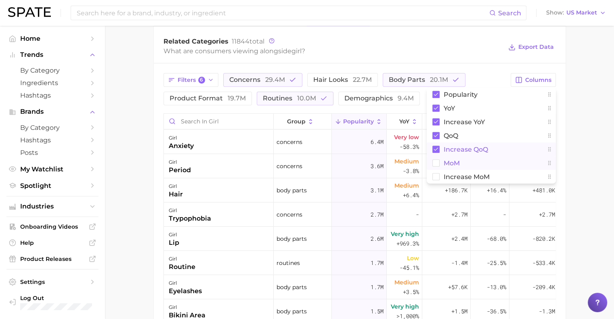
click at [435, 160] on rect at bounding box center [435, 163] width 7 height 7
click at [435, 173] on rect at bounding box center [435, 176] width 7 height 7
click at [570, 146] on main "1. sociodemographic insights 2. identity & community 3. gender identity 4. girl…" at bounding box center [359, 58] width 509 height 847
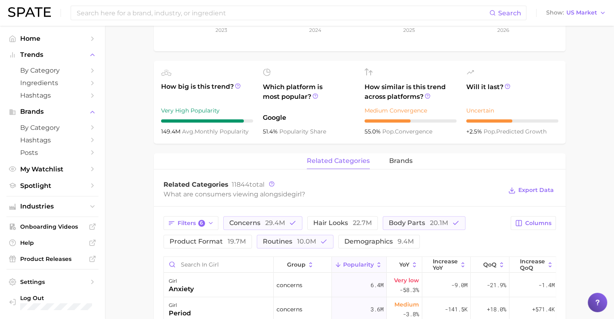
scroll to position [248, 0]
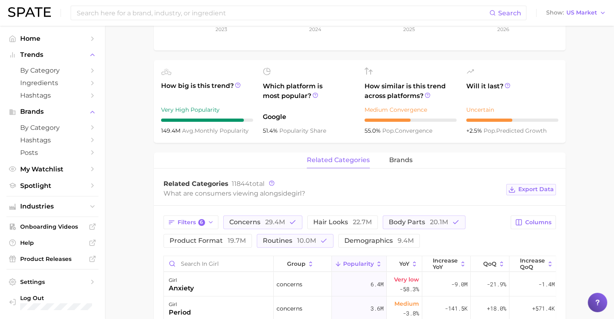
click at [537, 186] on span "Export Data" at bounding box center [535, 189] width 35 height 7
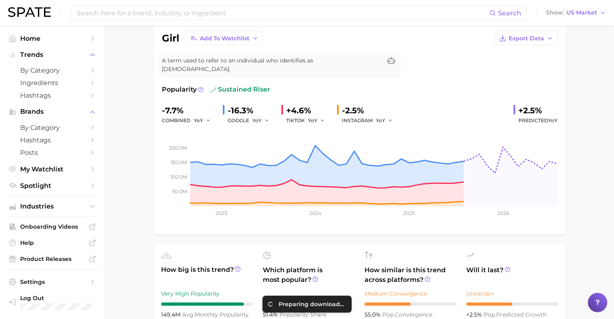
scroll to position [0, 0]
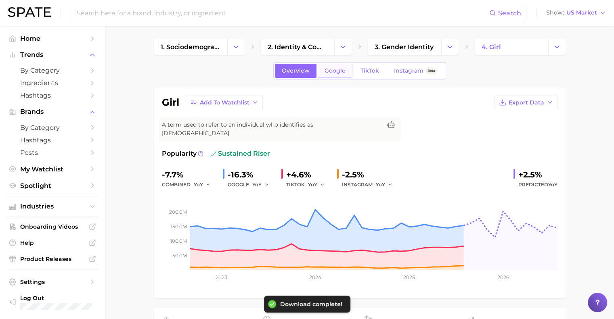
click at [335, 70] on span "Google" at bounding box center [334, 70] width 21 height 7
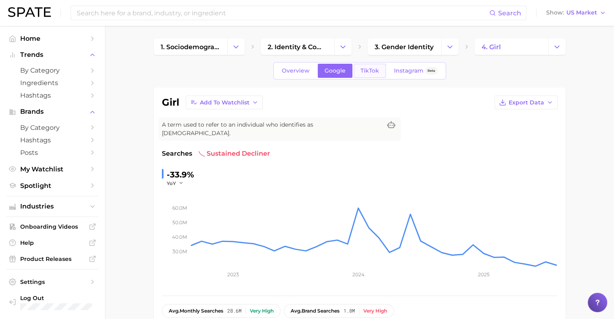
click at [365, 74] on link "TikTok" at bounding box center [369, 71] width 32 height 14
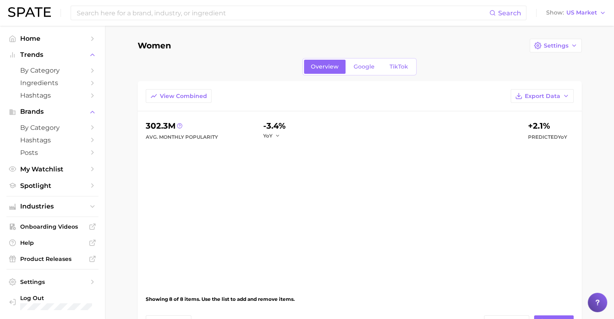
scroll to position [272, 0]
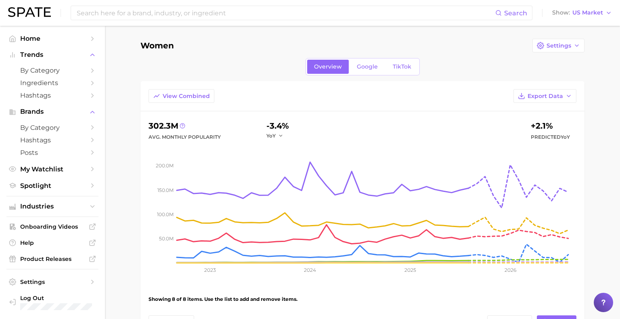
scroll to position [272, 0]
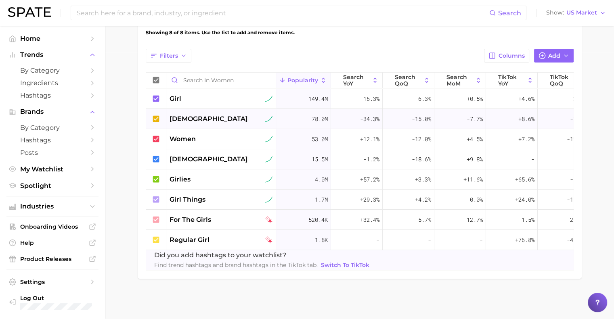
click at [180, 114] on span "[DEMOGRAPHIC_DATA]" at bounding box center [208, 119] width 78 height 10
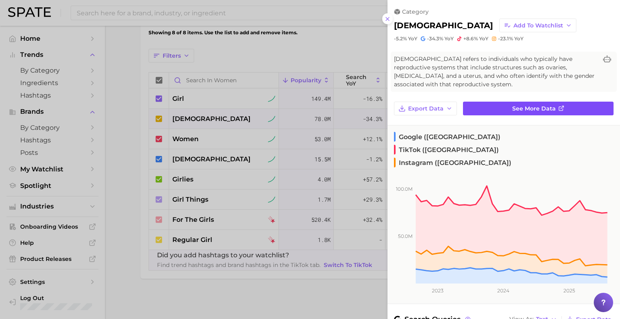
click at [535, 109] on span "See more data" at bounding box center [534, 108] width 44 height 7
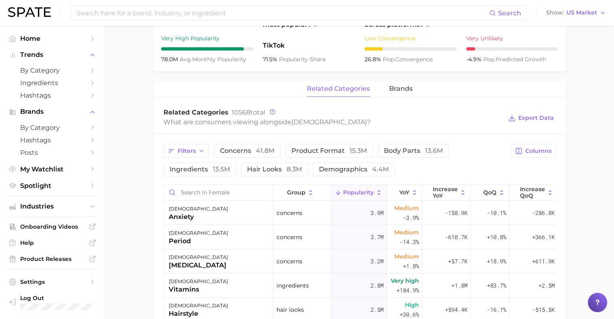
scroll to position [340, 0]
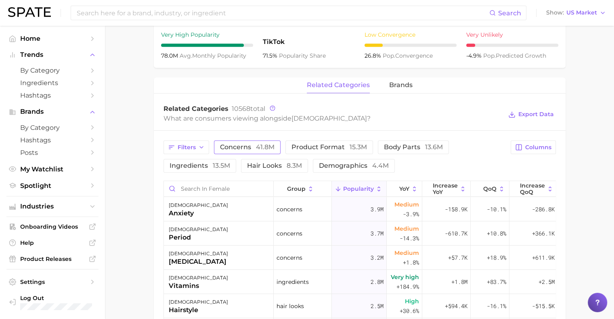
click at [239, 144] on span "concerns 41.8m" at bounding box center [247, 147] width 54 height 6
click at [413, 142] on button "body parts 13.6m" at bounding box center [424, 147] width 71 height 14
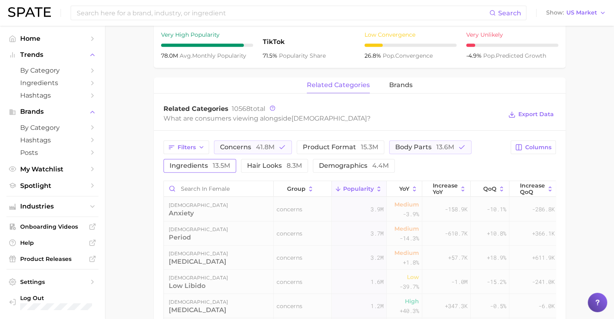
click at [226, 162] on span "13.5m" at bounding box center [221, 166] width 17 height 8
click at [181, 144] on span "Filters" at bounding box center [186, 147] width 18 height 7
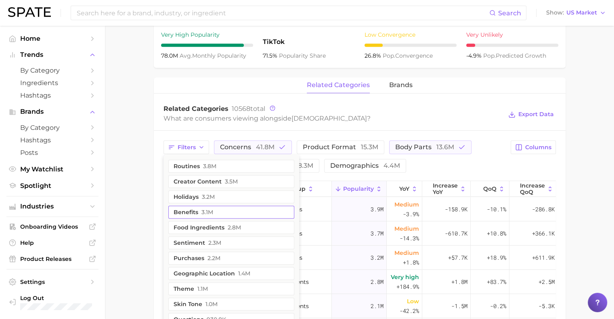
scroll to position [340, 0]
click at [187, 205] on button "benefits 3.1m" at bounding box center [231, 211] width 126 height 13
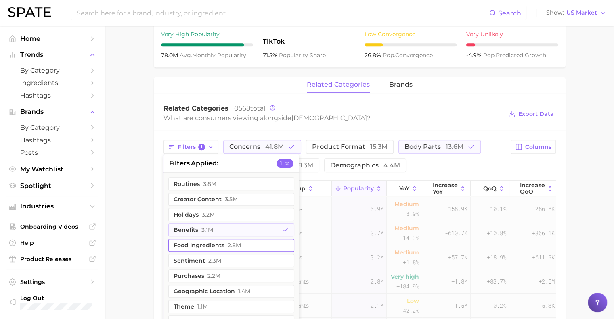
click at [196, 239] on button "food ingredients 2.8m" at bounding box center [231, 245] width 126 height 13
click at [205, 181] on span "3.8m" at bounding box center [209, 184] width 13 height 6
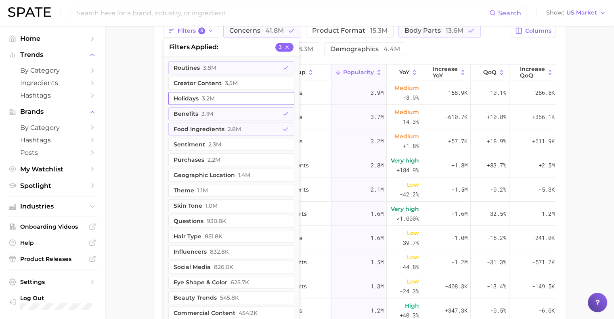
scroll to position [466, 0]
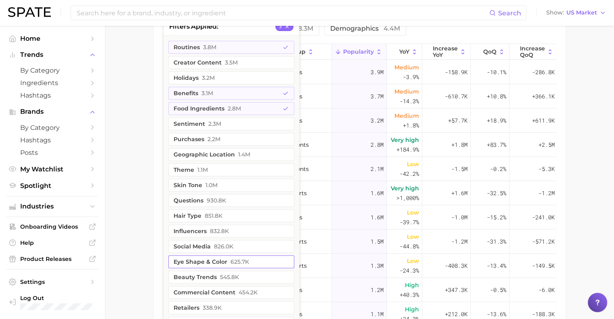
click at [201, 271] on button "beauty trends 545.8k" at bounding box center [231, 277] width 126 height 13
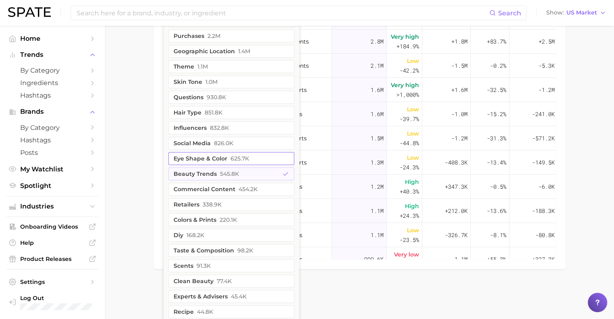
scroll to position [584, 0]
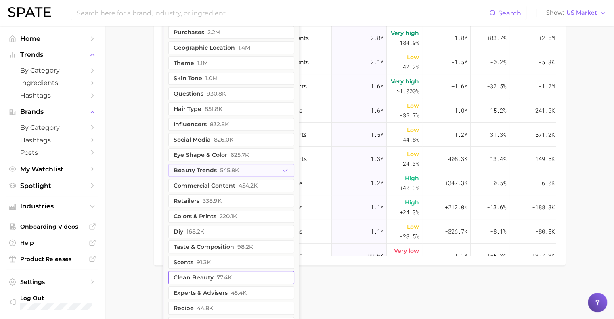
click at [200, 271] on button "clean beauty 77.4k" at bounding box center [231, 277] width 126 height 13
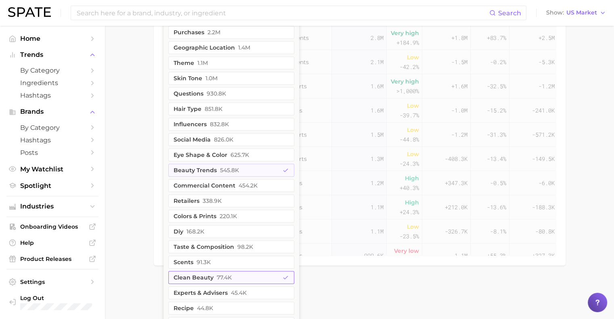
scroll to position [609, 0]
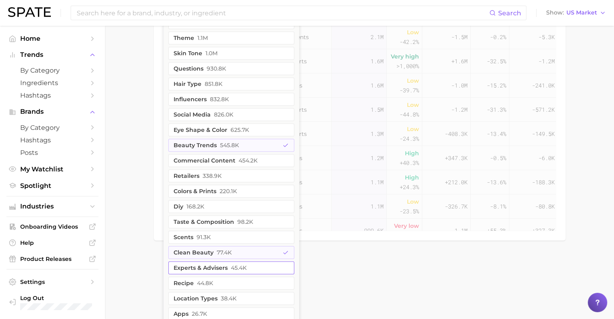
click at [196, 261] on button "experts & advisers 45.4k" at bounding box center [231, 267] width 126 height 13
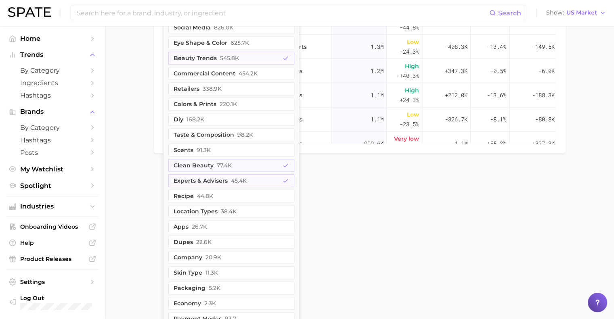
scroll to position [698, 0]
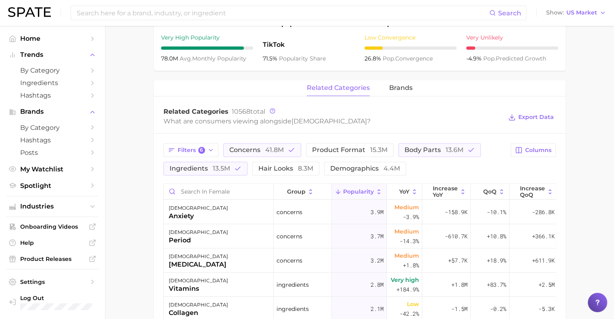
scroll to position [338, 0]
click at [525, 146] on span "Columns" at bounding box center [538, 149] width 26 height 7
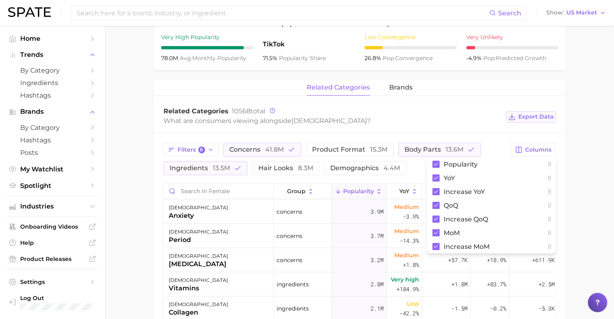
click at [541, 113] on span "Export Data" at bounding box center [535, 116] width 35 height 7
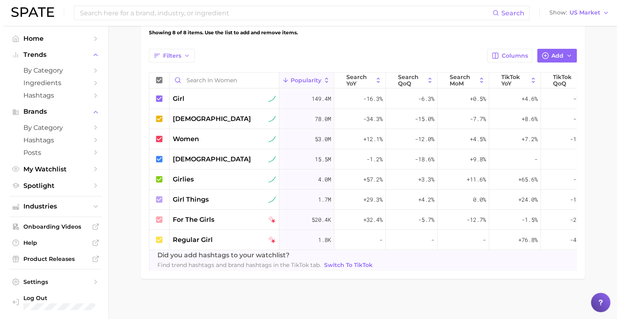
scroll to position [272, 0]
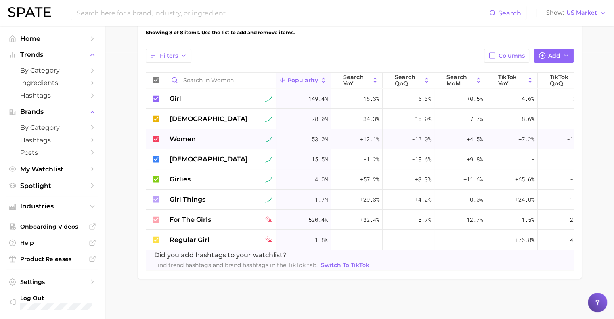
click at [186, 134] on span "women" at bounding box center [182, 139] width 26 height 10
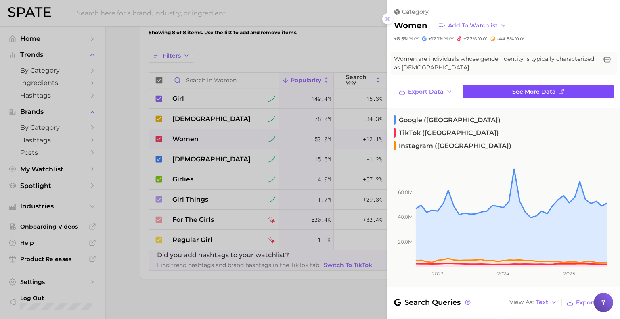
click at [482, 93] on link "See more data" at bounding box center [538, 92] width 150 height 14
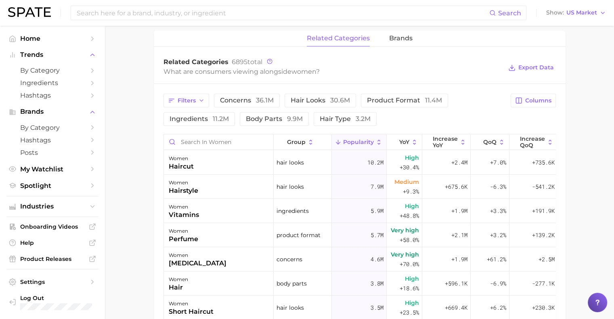
scroll to position [370, 0]
click at [254, 90] on div "Filters concerns 36.1m hair looks 30.6m product format 11.4m ingredients 11.2m …" at bounding box center [359, 273] width 411 height 379
click at [251, 99] on span "concerns 36.1m" at bounding box center [247, 100] width 54 height 6
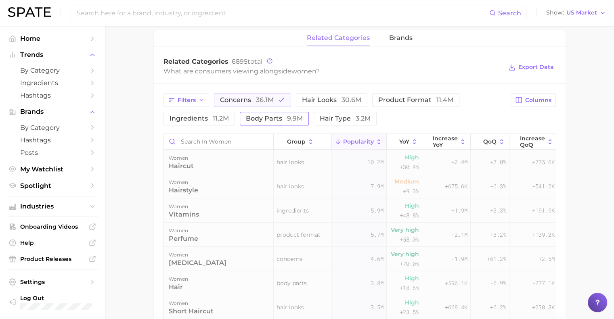
click at [267, 120] on span "body parts 9.9m" at bounding box center [274, 118] width 57 height 6
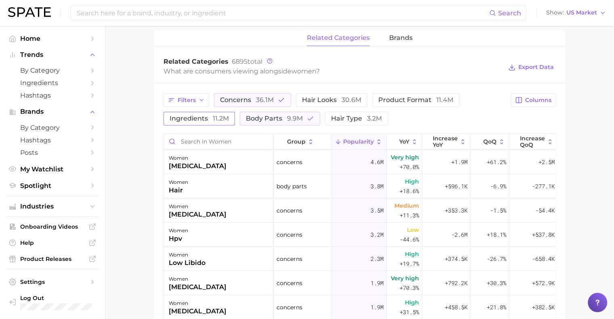
click at [184, 116] on span "ingredients 11.2m" at bounding box center [198, 118] width 59 height 6
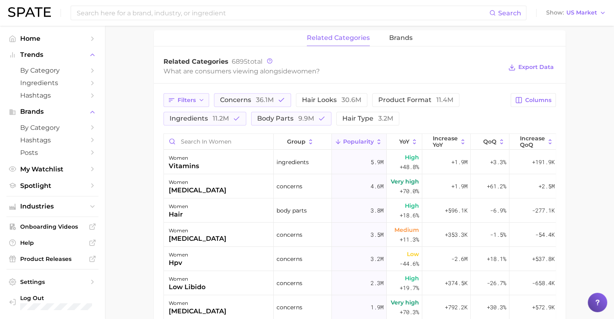
click at [184, 99] on span "Filters" at bounding box center [186, 100] width 18 height 7
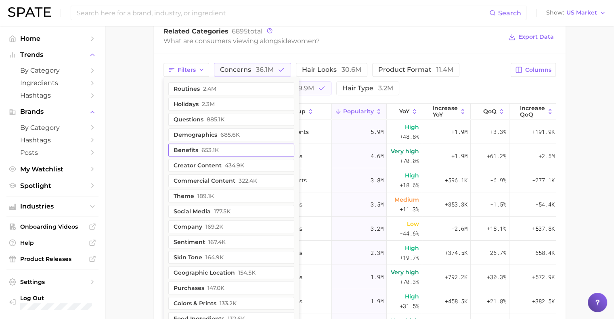
scroll to position [401, 0]
click at [196, 150] on button "benefits 653.1k" at bounding box center [231, 149] width 126 height 13
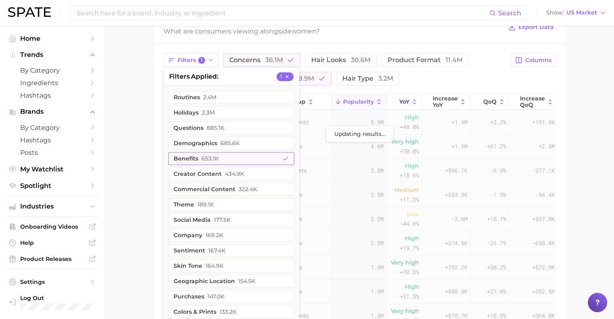
scroll to position [417, 0]
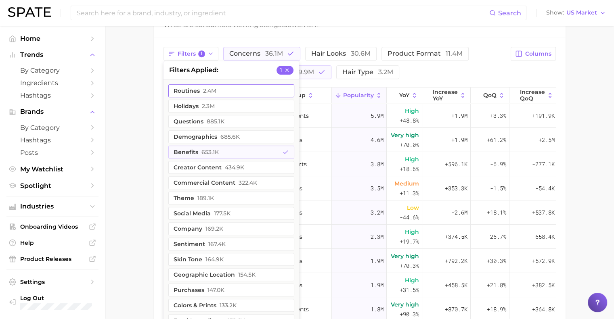
click at [206, 91] on span "2.4m" at bounding box center [209, 91] width 13 height 6
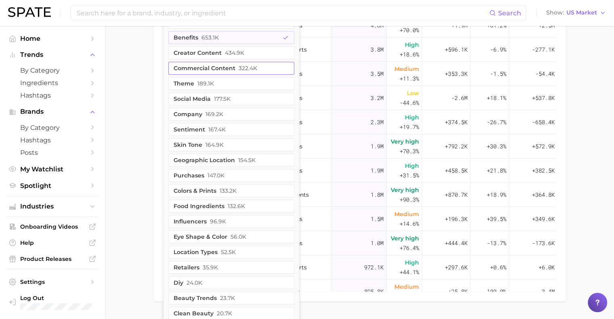
scroll to position [539, 0]
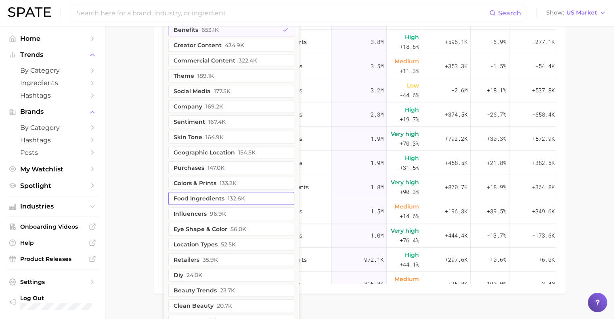
click at [216, 197] on button "food ingredients 132.6k" at bounding box center [231, 198] width 126 height 13
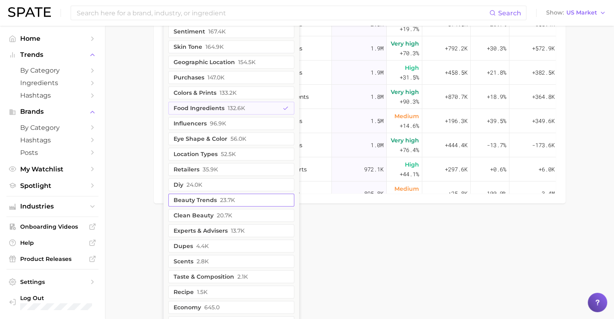
click at [212, 197] on button "beauty trends 23.7k" at bounding box center [231, 200] width 126 height 13
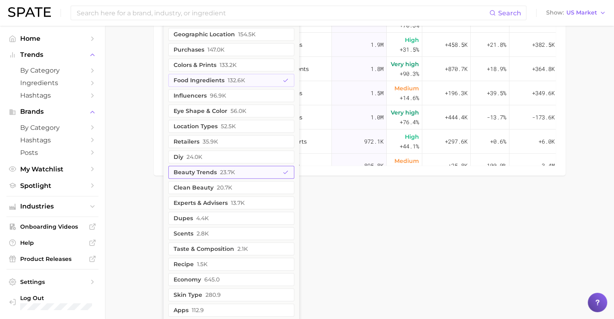
scroll to position [658, 0]
click at [212, 197] on button "experts & advisers 13.7k" at bounding box center [231, 201] width 126 height 13
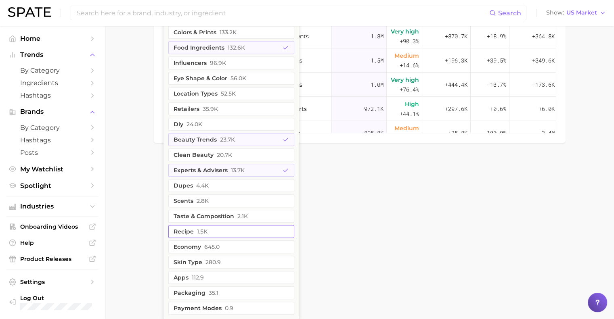
scroll to position [690, 0]
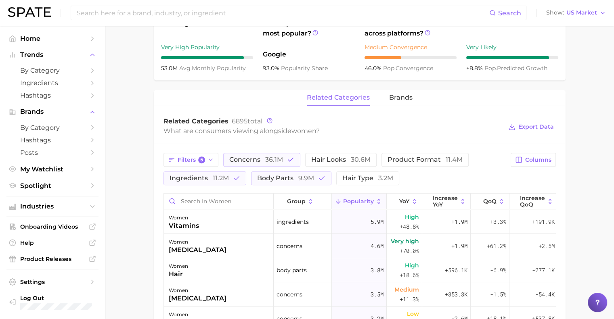
scroll to position [306, 0]
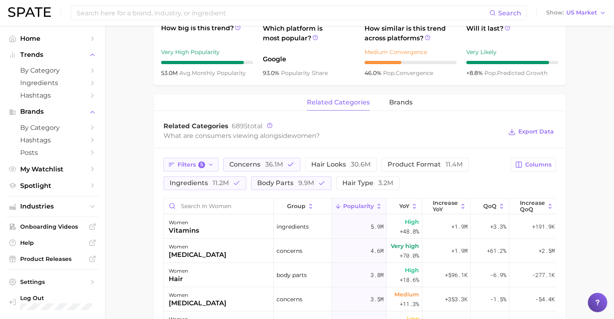
click at [200, 167] on span "5" at bounding box center [201, 164] width 7 height 7
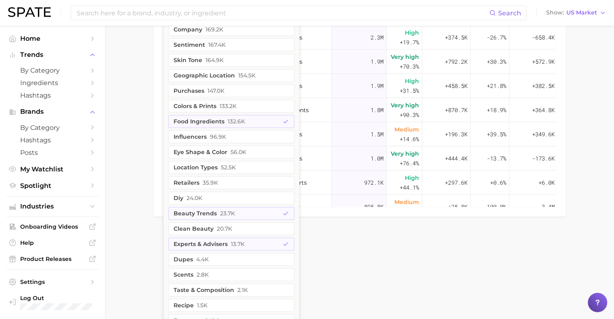
scroll to position [617, 0]
click at [205, 225] on button "clean beauty 20.7k" at bounding box center [231, 227] width 126 height 13
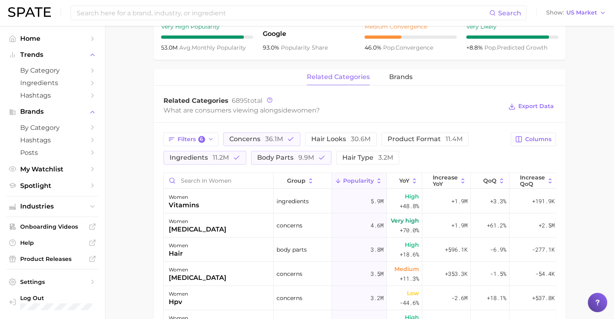
scroll to position [326, 0]
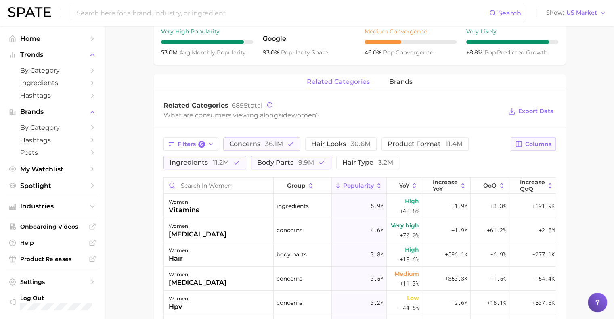
click at [541, 143] on span "Columns" at bounding box center [538, 144] width 26 height 7
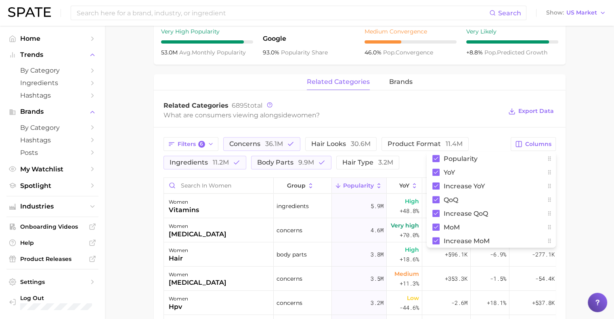
click at [566, 137] on main "1. sociodemographic insights 2. identity & community 3. gender identity 4. wome…" at bounding box center [359, 122] width 509 height 847
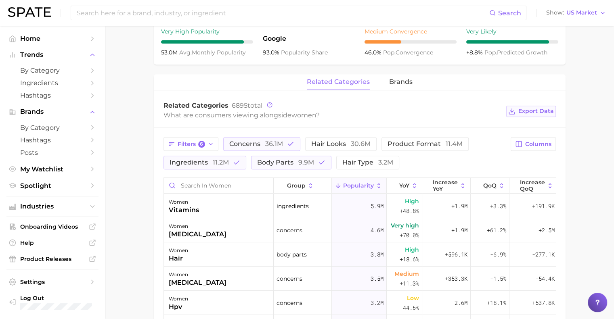
click at [537, 113] on span "Export Data" at bounding box center [535, 111] width 35 height 7
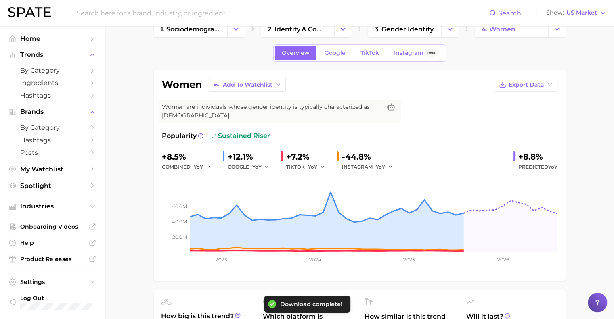
scroll to position [0, 0]
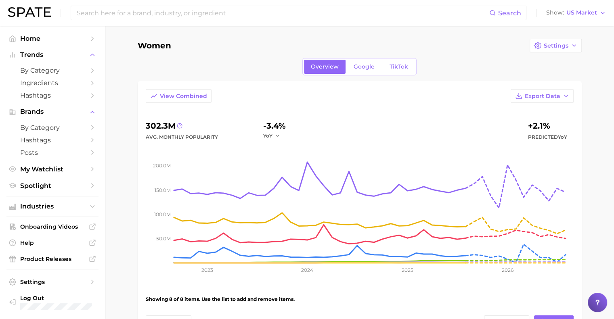
drag, startPoint x: 165, startPoint y: 45, endPoint x: 204, endPoint y: 37, distance: 39.6
click at [204, 37] on main "Women Settings Overview Google TikTok View Combined Export Data 302.3m Avg. Mon…" at bounding box center [359, 306] width 509 height 560
click at [44, 175] on link "My Watchlist" at bounding box center [52, 169] width 92 height 13
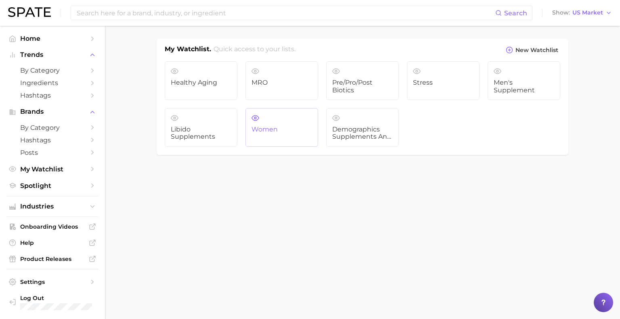
click at [266, 128] on span "Women" at bounding box center [281, 129] width 61 height 7
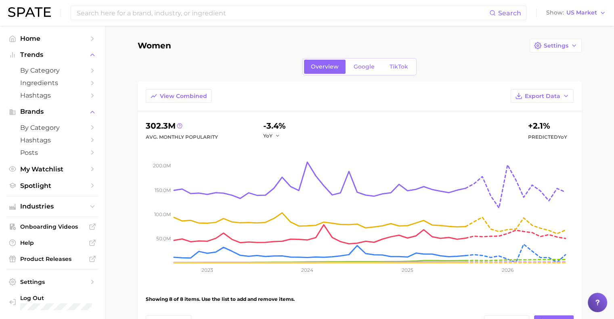
click at [156, 50] on h1 "Women" at bounding box center [154, 45] width 33 height 9
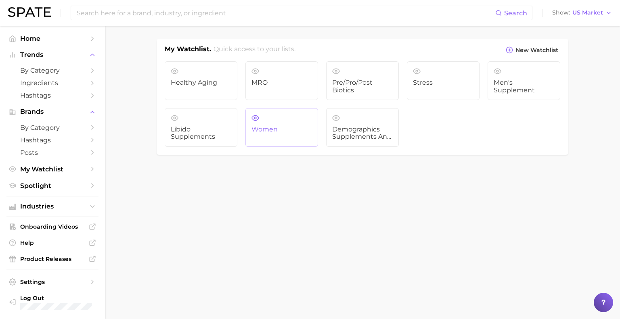
click at [259, 134] on link "Women" at bounding box center [281, 127] width 73 height 39
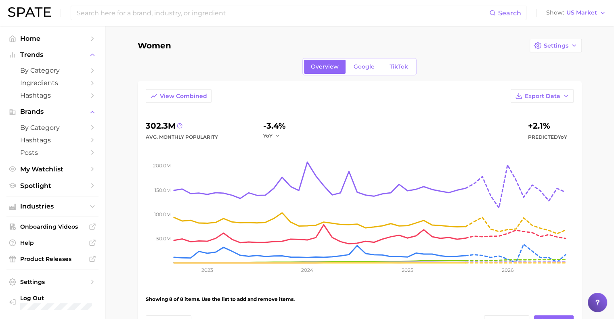
click at [148, 48] on h1 "Women" at bounding box center [154, 45] width 33 height 9
click at [543, 44] on button "Settings" at bounding box center [555, 46] width 52 height 14
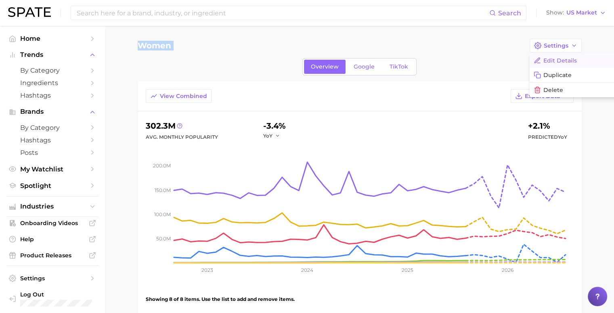
click at [555, 61] on span "Edit Details" at bounding box center [559, 60] width 33 height 7
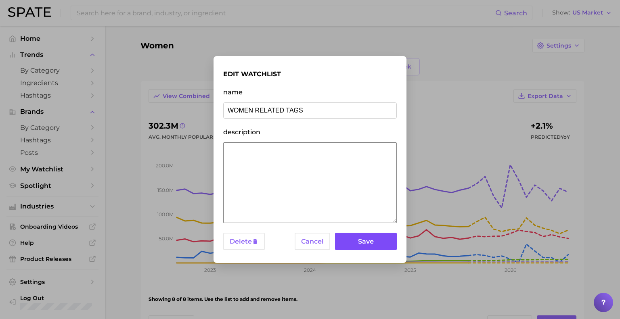
type input "WOMEN RELATED TAGS"
click at [384, 244] on button "Save" at bounding box center [366, 241] width 62 height 17
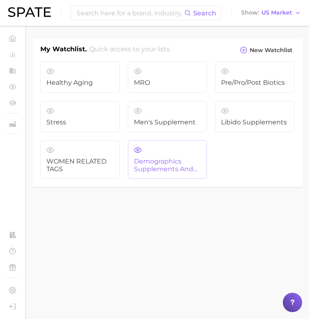
click at [158, 158] on span "demographics supplements and ingestibles" at bounding box center [167, 165] width 67 height 15
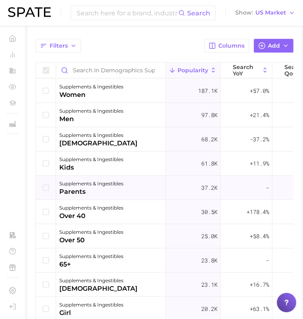
scroll to position [18, 0]
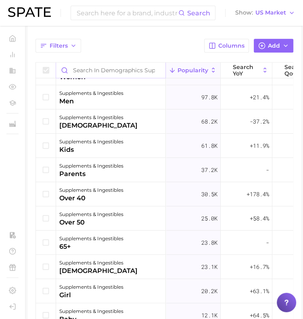
click at [126, 68] on input "Search in demographics supplements and ingestibles" at bounding box center [110, 70] width 109 height 15
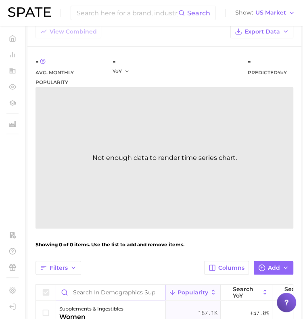
scroll to position [0, 0]
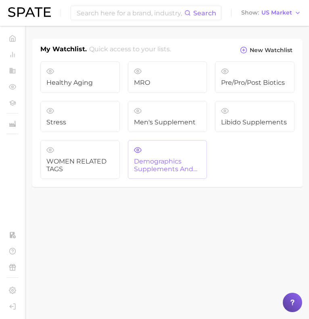
click at [177, 152] on link "demographics supplements and ingestibles" at bounding box center [167, 159] width 79 height 39
